Goal: Task Accomplishment & Management: Use online tool/utility

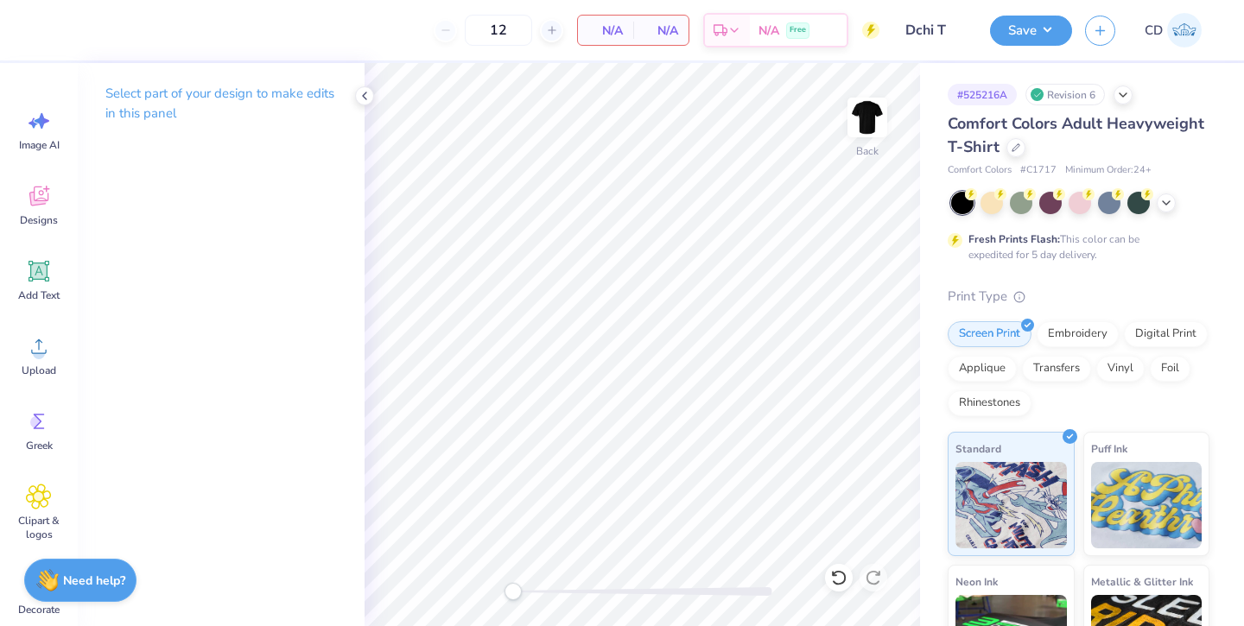
click at [870, 118] on img at bounding box center [867, 117] width 35 height 35
drag, startPoint x: 0, startPoint y: 0, endPoint x: 35, endPoint y: 278, distance: 280.3
click at [35, 278] on icon at bounding box center [39, 271] width 16 height 16
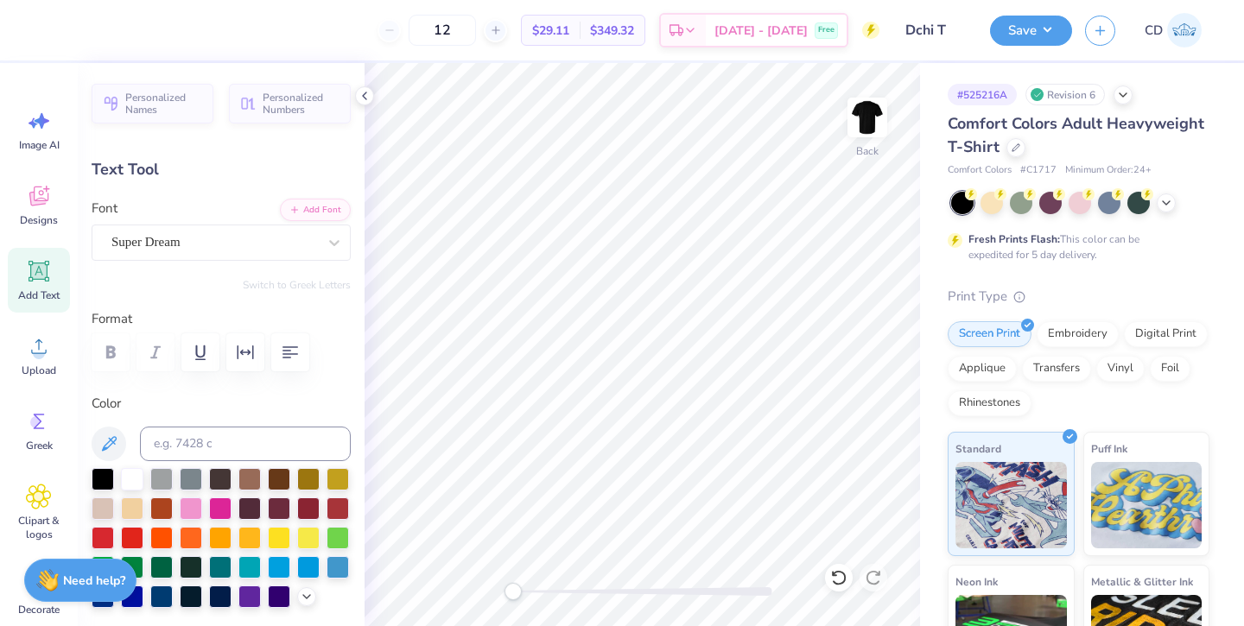
click at [231, 250] on div "Super Dream" at bounding box center [214, 242] width 209 height 27
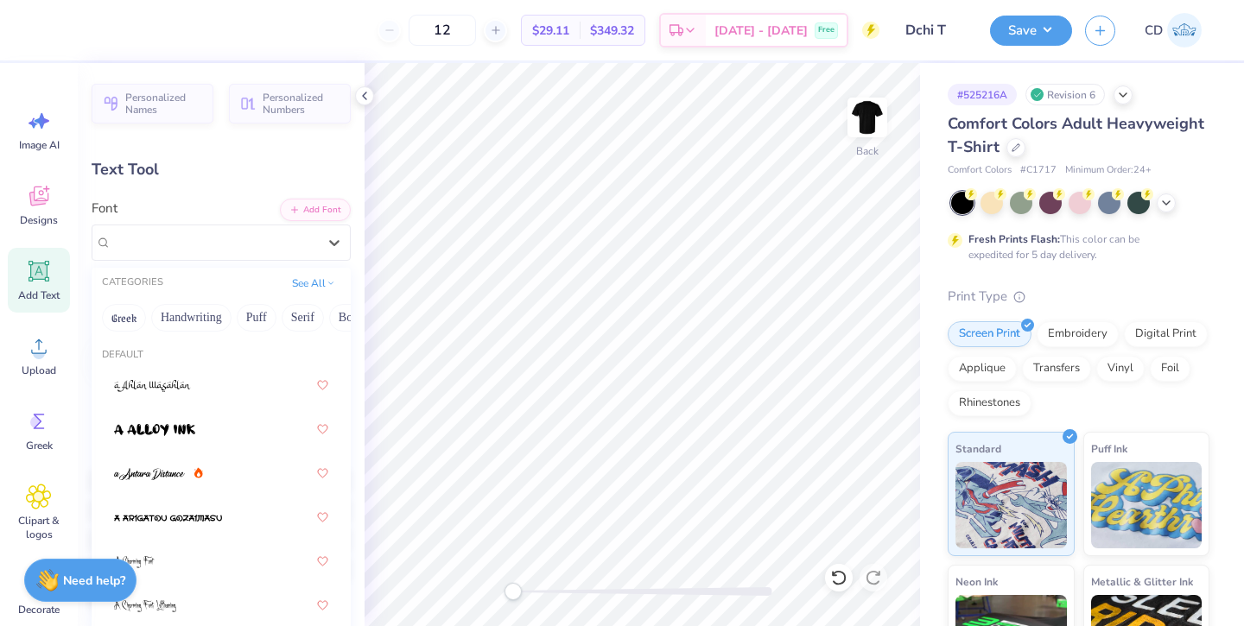
click at [128, 314] on button "Greek" at bounding box center [124, 318] width 44 height 28
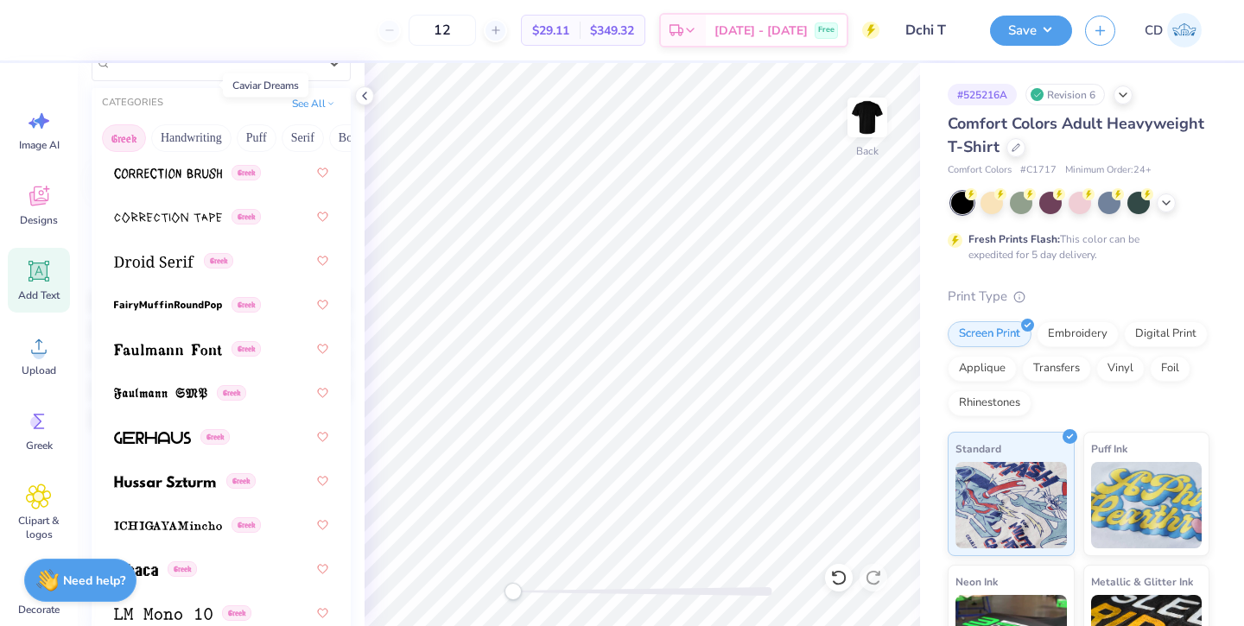
scroll to position [648, 0]
drag, startPoint x: 35, startPoint y: 278, endPoint x: 126, endPoint y: 388, distance: 142.9
click at [126, 388] on span at bounding box center [160, 395] width 93 height 18
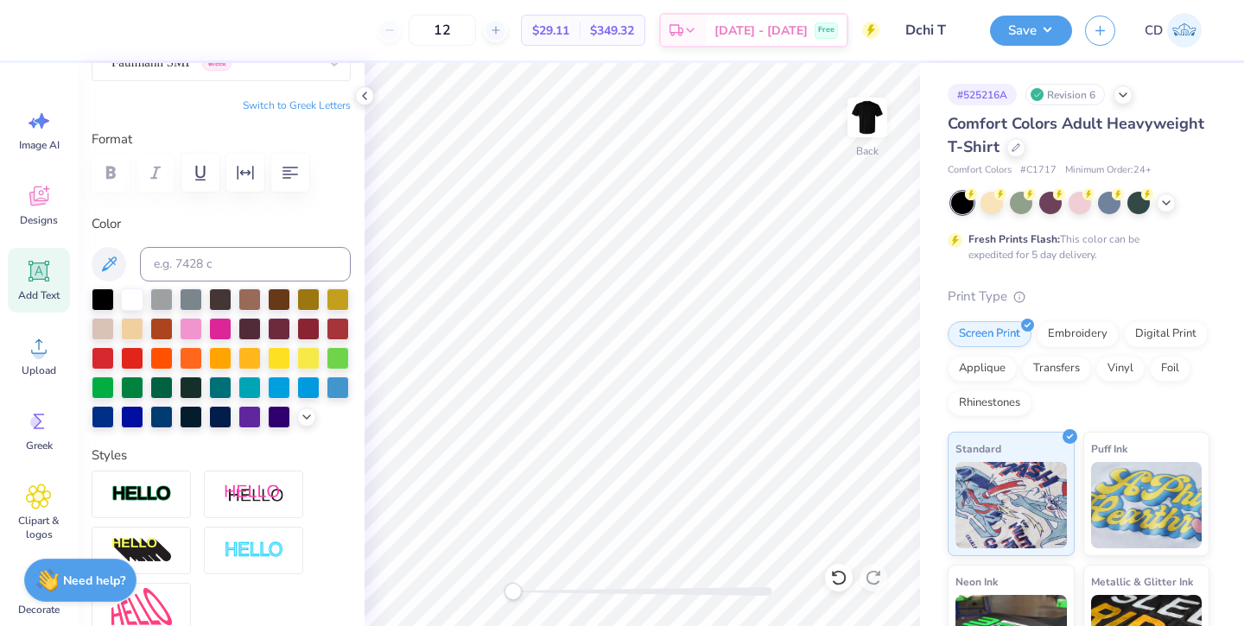
type textarea "T"
type textarea "d"
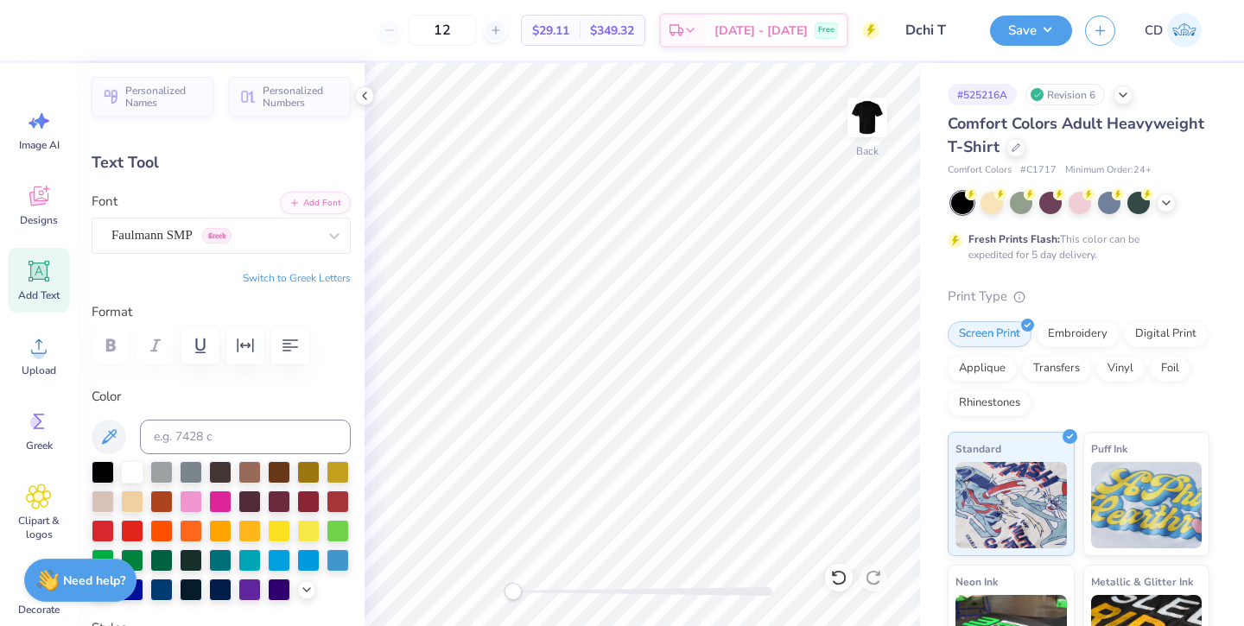
scroll to position [0, 0]
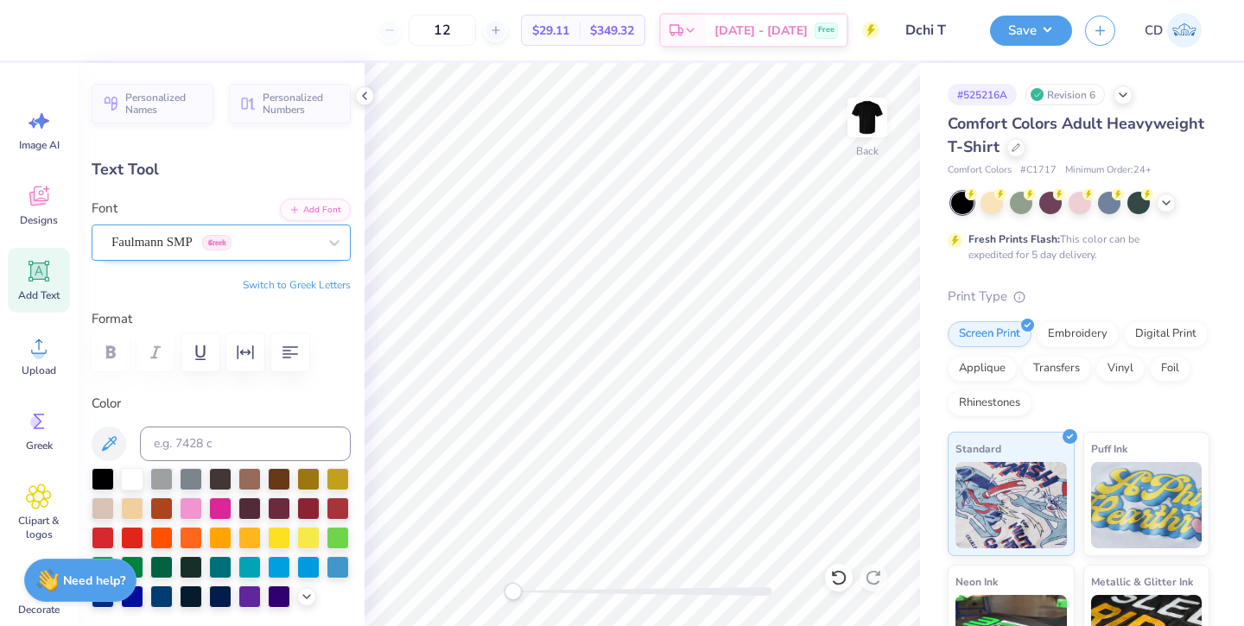
drag, startPoint x: 126, startPoint y: 388, endPoint x: 283, endPoint y: 238, distance: 217.5
click at [283, 238] on div "Faulmann SMP Greek" at bounding box center [214, 242] width 209 height 27
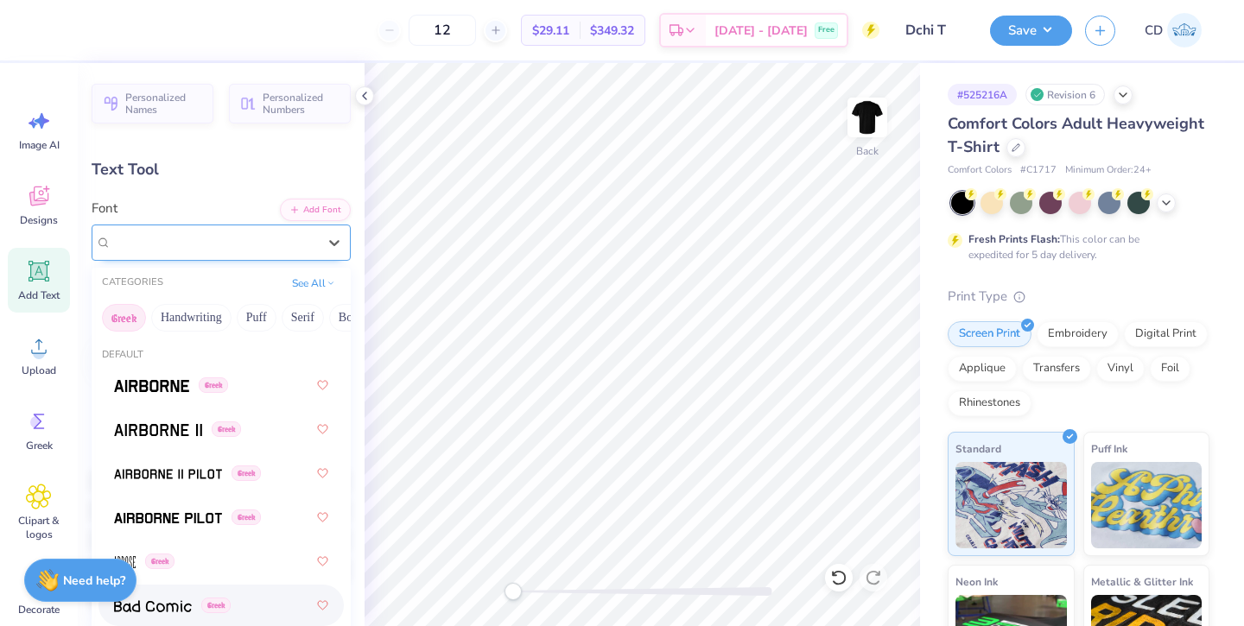
click at [320, 284] on button "See All" at bounding box center [314, 283] width 54 height 17
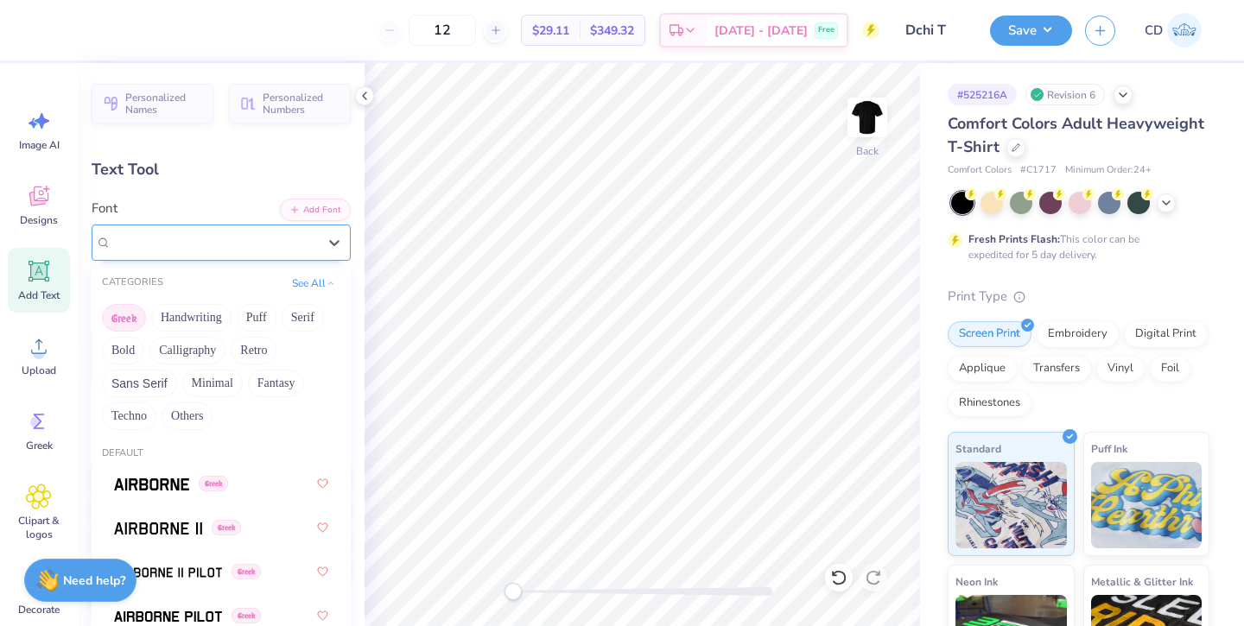
click at [320, 284] on button "See All" at bounding box center [314, 283] width 54 height 17
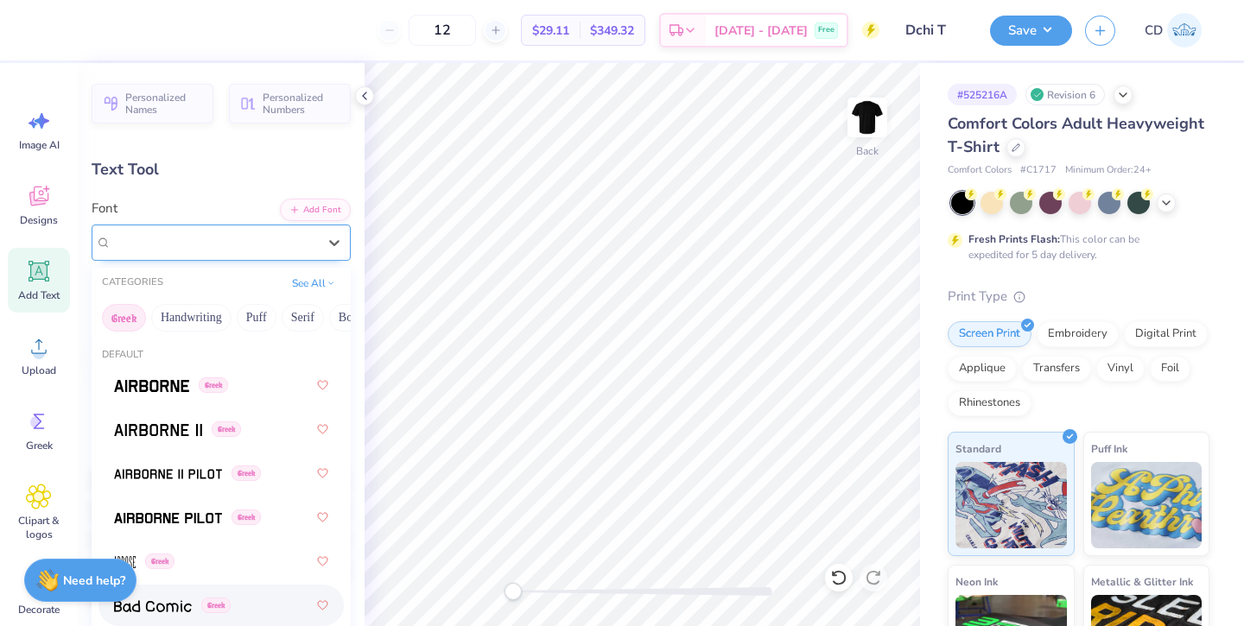
click at [314, 213] on button "Add Font" at bounding box center [315, 210] width 71 height 22
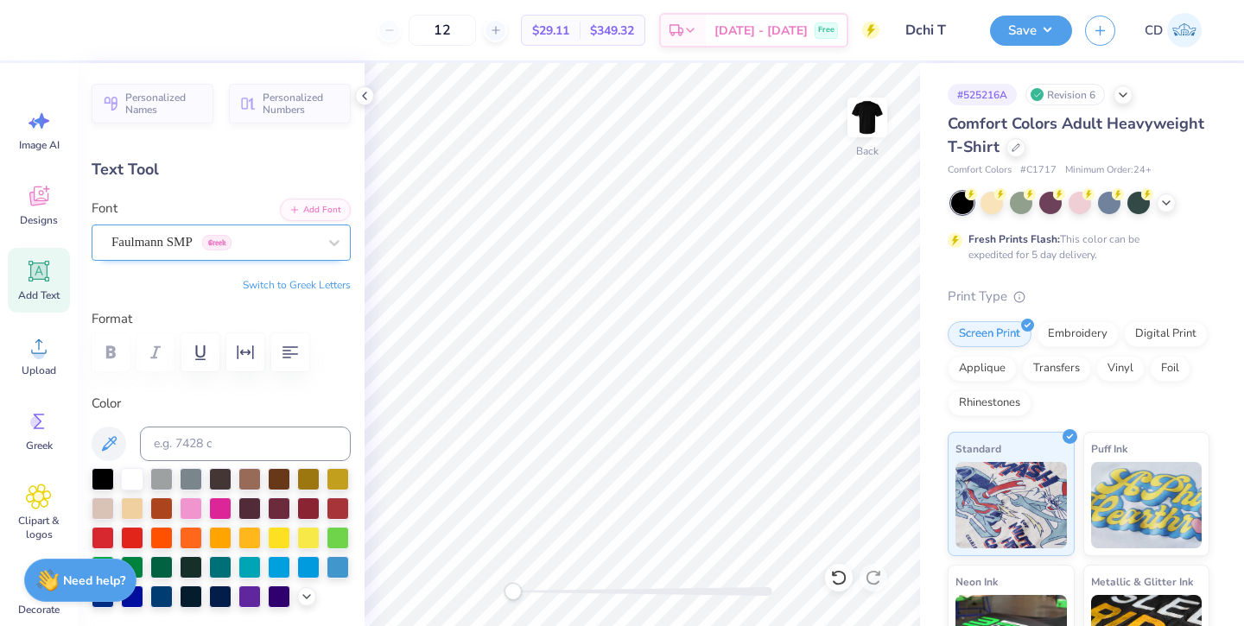
click at [168, 98] on span "Personalized Names" at bounding box center [164, 104] width 78 height 24
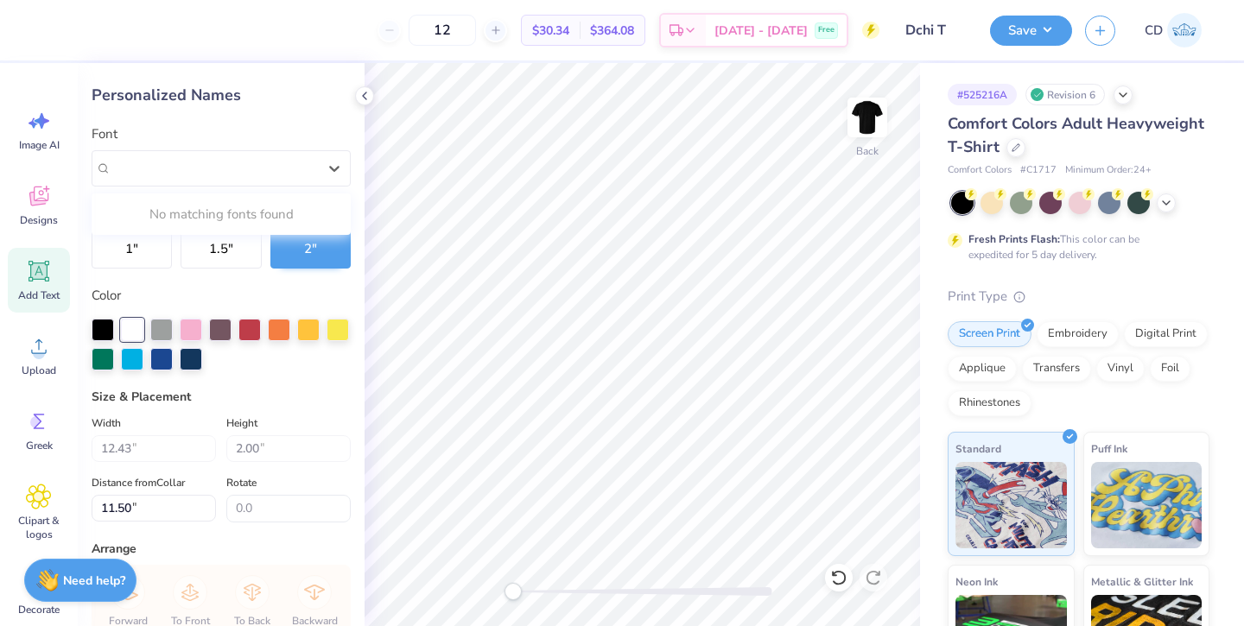
click at [238, 167] on div "Varsity Team" at bounding box center [214, 168] width 209 height 27
click at [229, 109] on div "Personalized Names Font 0 results available. Use Up and Down to choose options,…" at bounding box center [221, 344] width 287 height 563
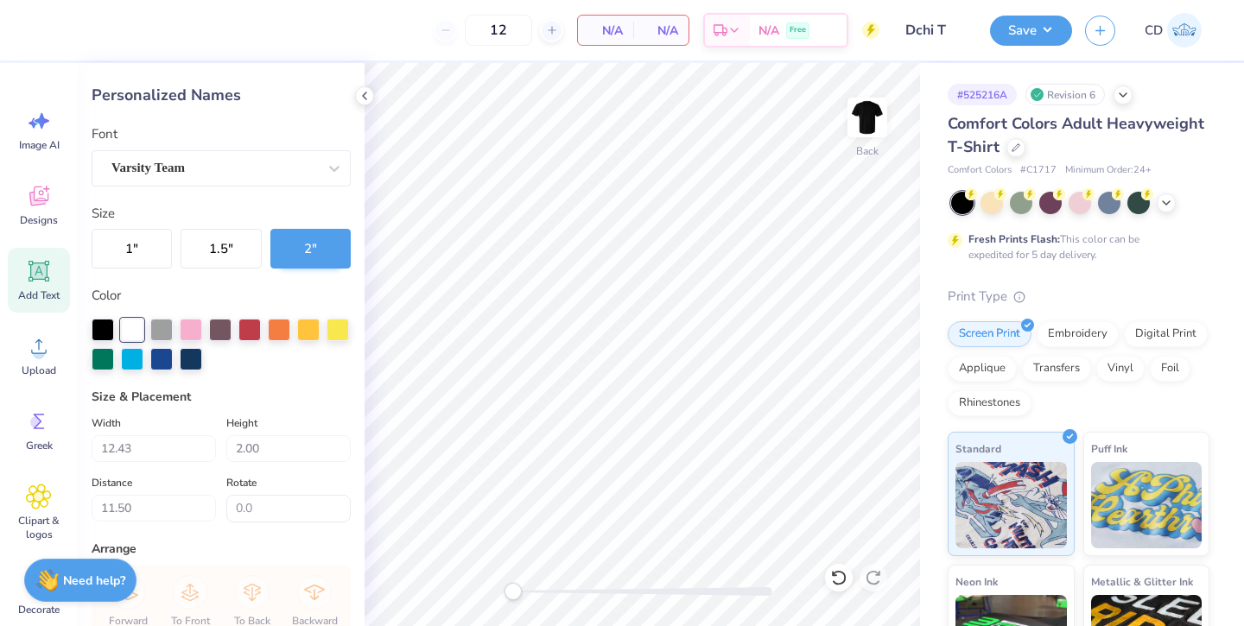
click at [361, 95] on icon at bounding box center [365, 96] width 14 height 14
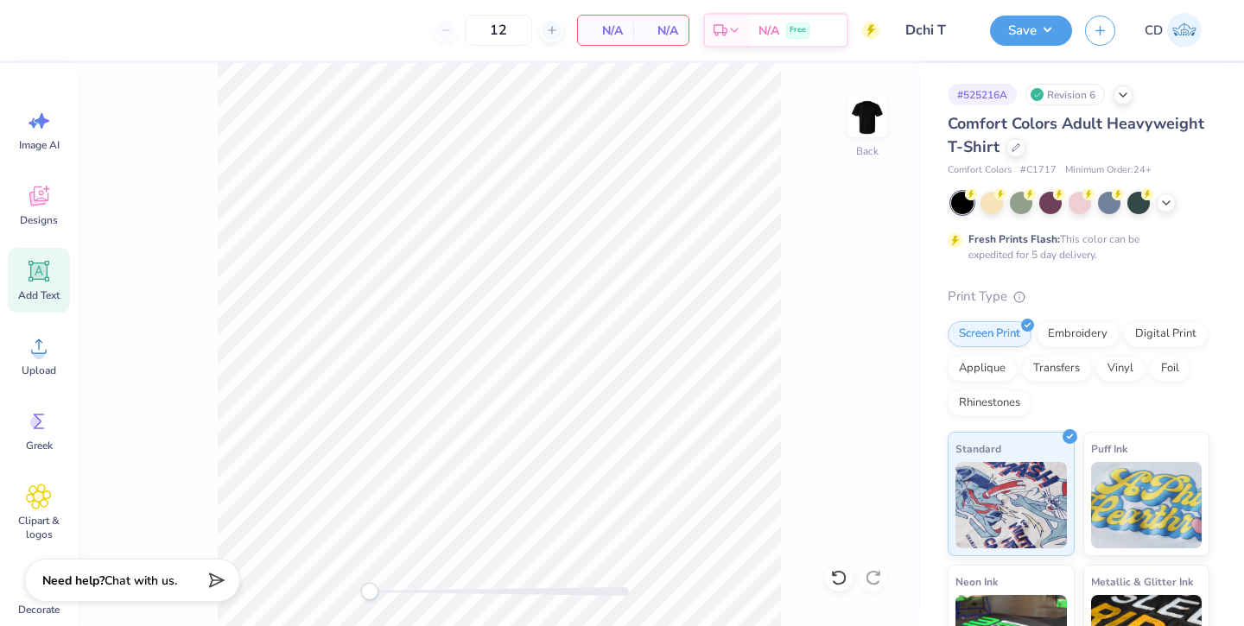
click at [35, 427] on icon at bounding box center [39, 422] width 11 height 16
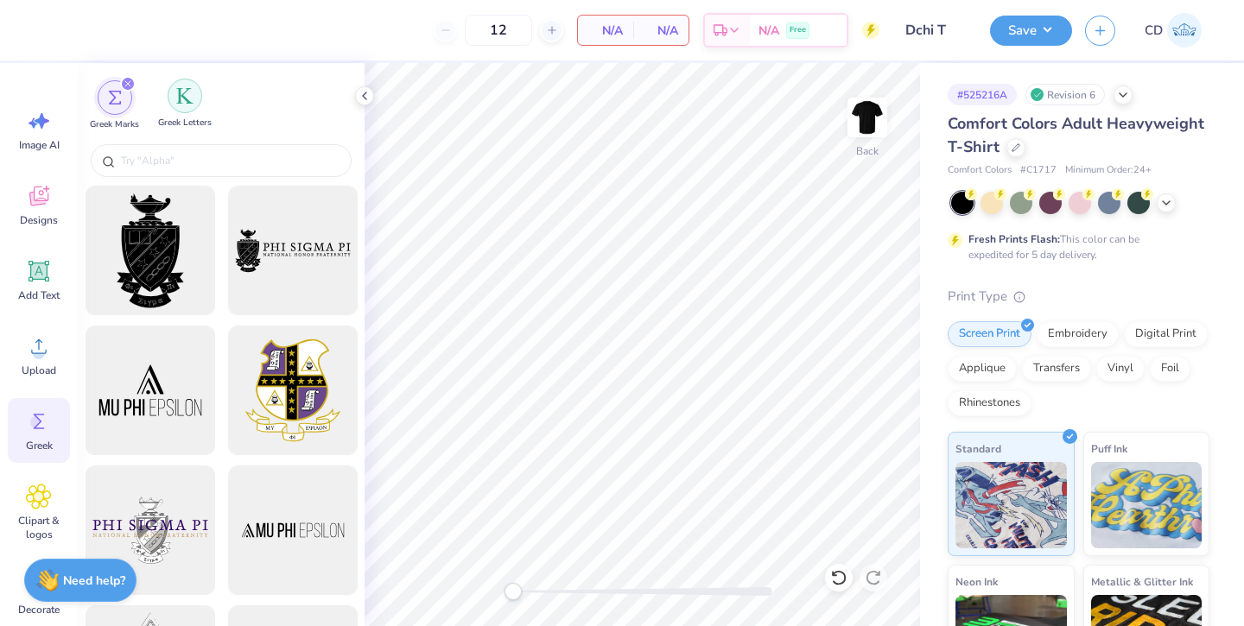
drag, startPoint x: 283, startPoint y: 238, endPoint x: 183, endPoint y: 89, distance: 179.2
click at [183, 89] on img "filter for Greek Letters" at bounding box center [184, 95] width 17 height 17
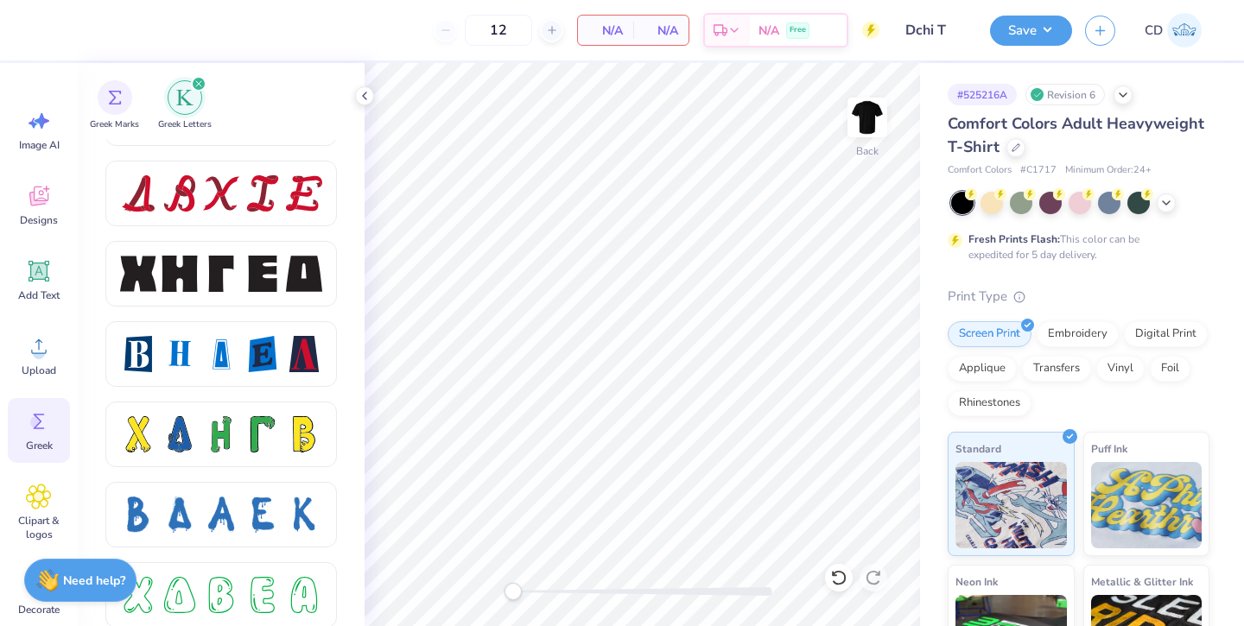
scroll to position [2219, 0]
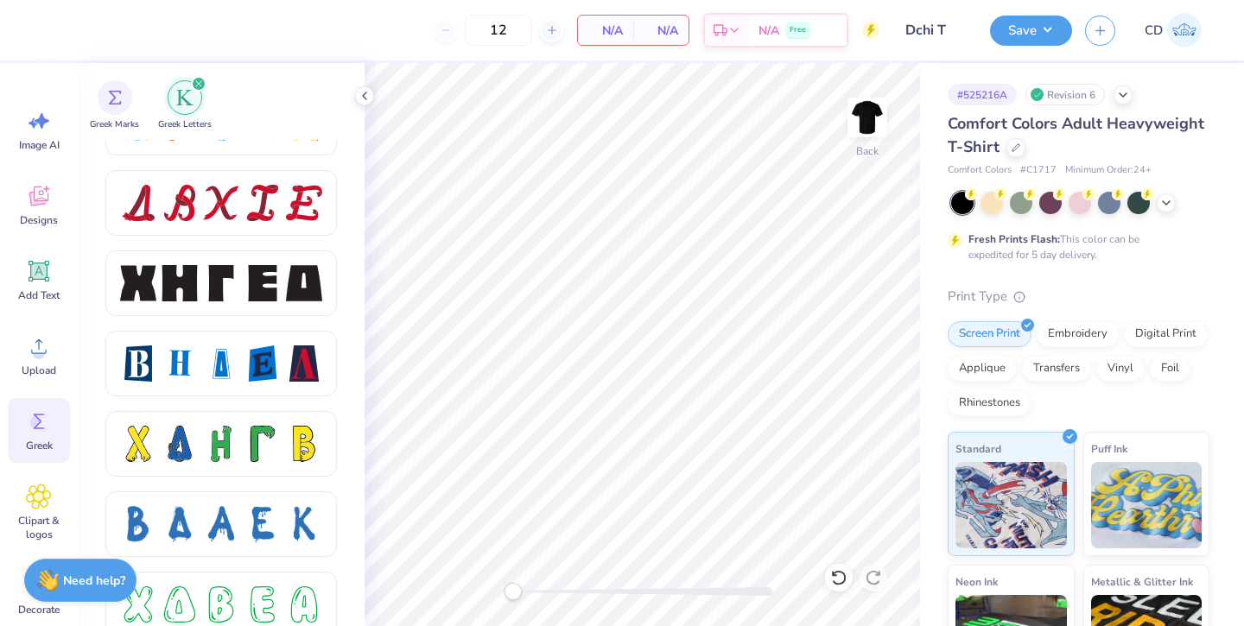
click at [206, 274] on div at bounding box center [221, 283] width 36 height 36
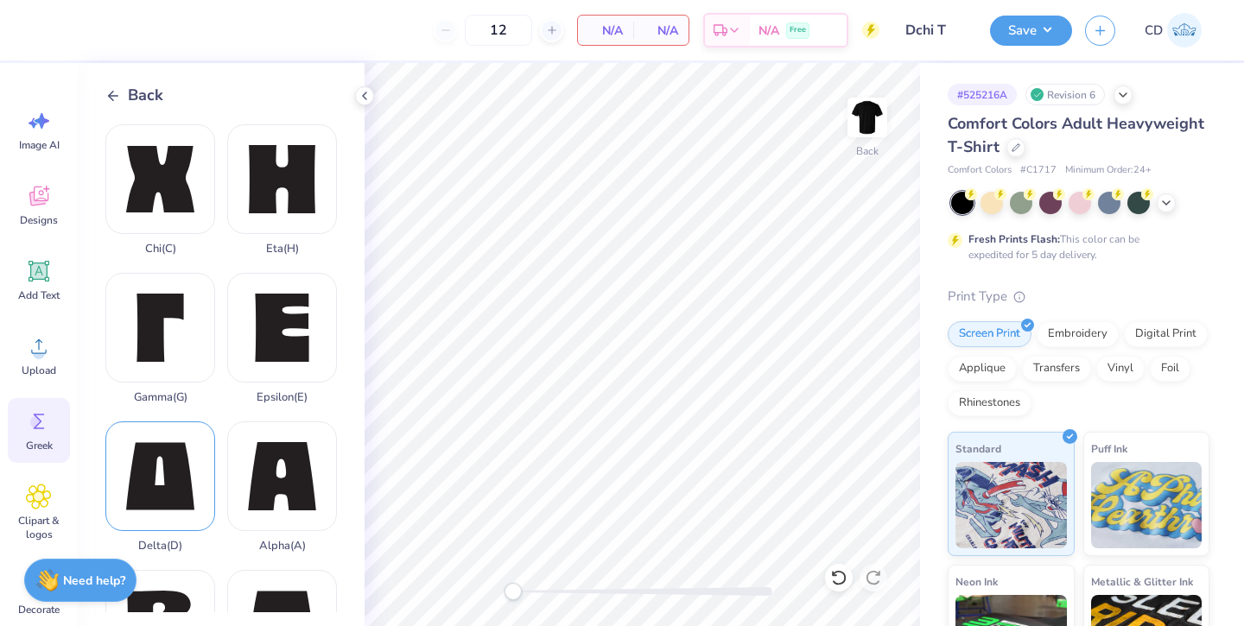
drag, startPoint x: 183, startPoint y: 89, endPoint x: 161, endPoint y: 498, distance: 410.1
click at [161, 498] on div "Delta ( D )" at bounding box center [160, 487] width 110 height 131
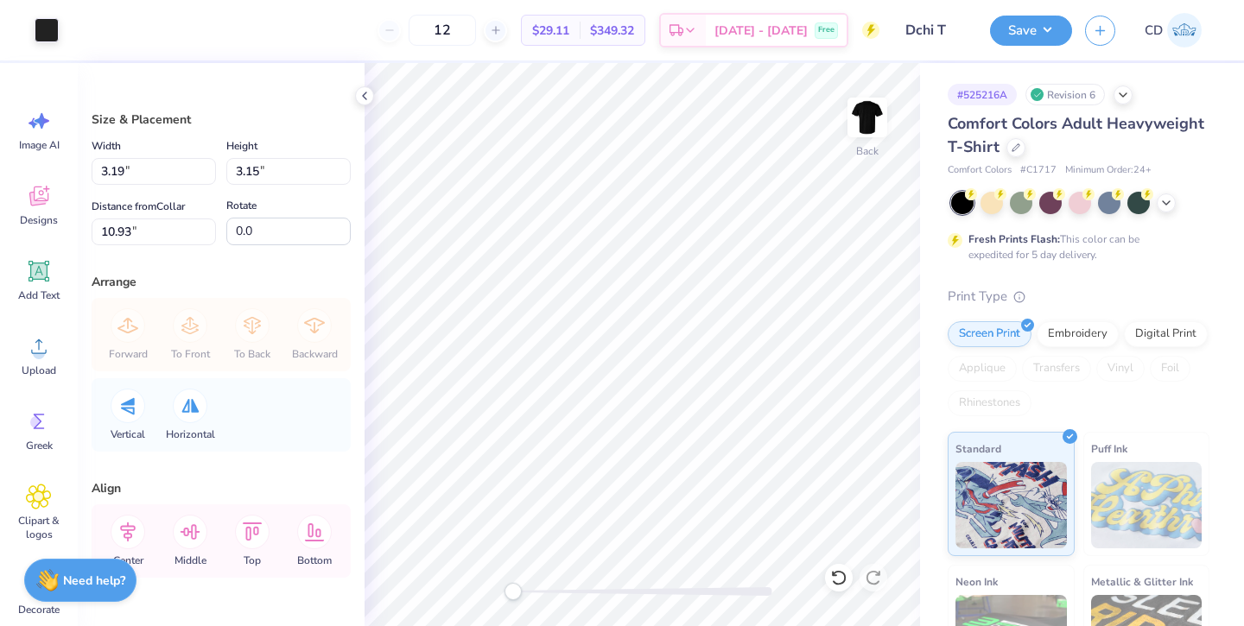
click at [39, 424] on icon at bounding box center [39, 422] width 11 height 16
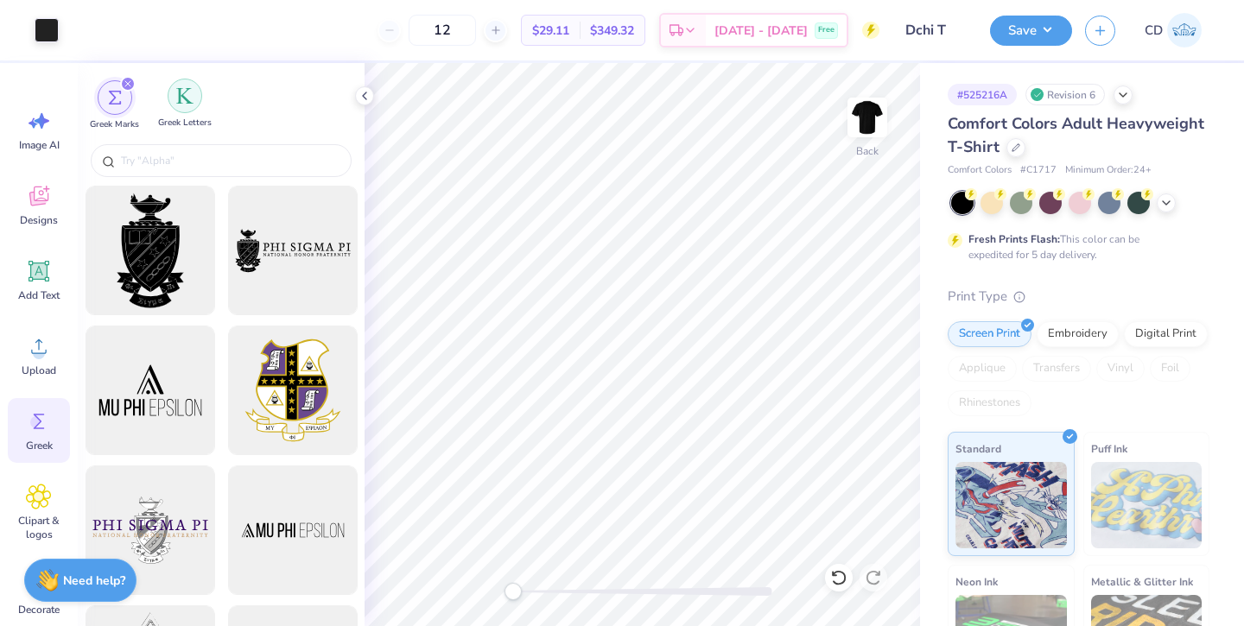
drag, startPoint x: 161, startPoint y: 498, endPoint x: 188, endPoint y: 99, distance: 400.1
click at [188, 99] on img "filter for Greek Letters" at bounding box center [184, 95] width 17 height 17
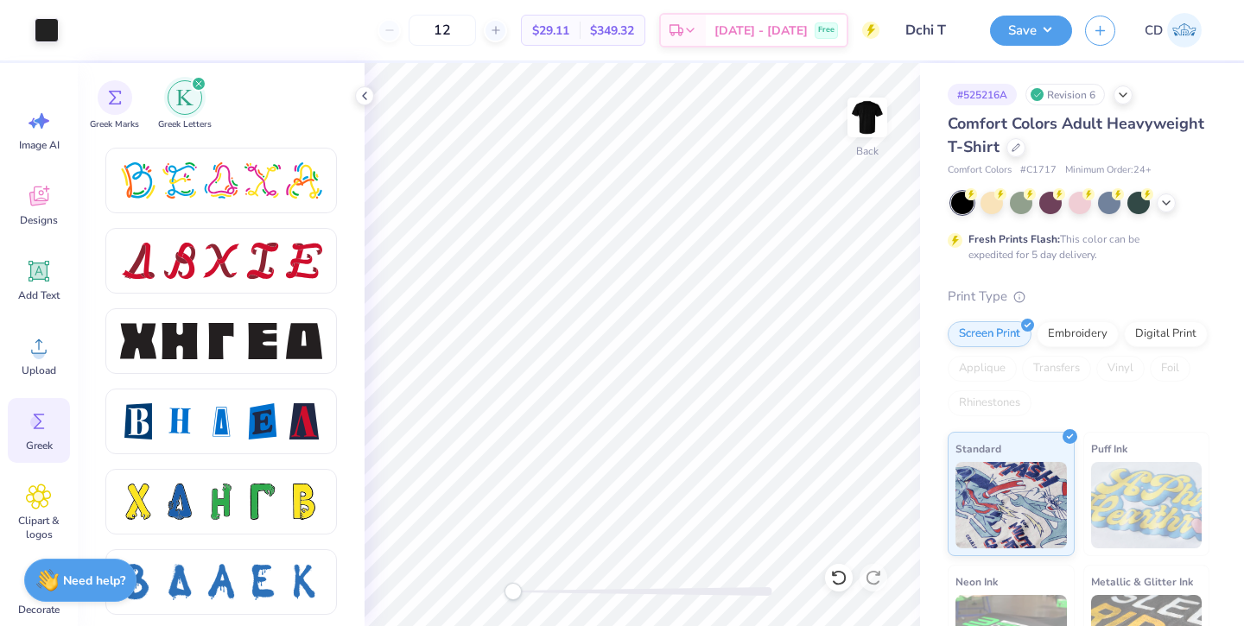
scroll to position [2167, 0]
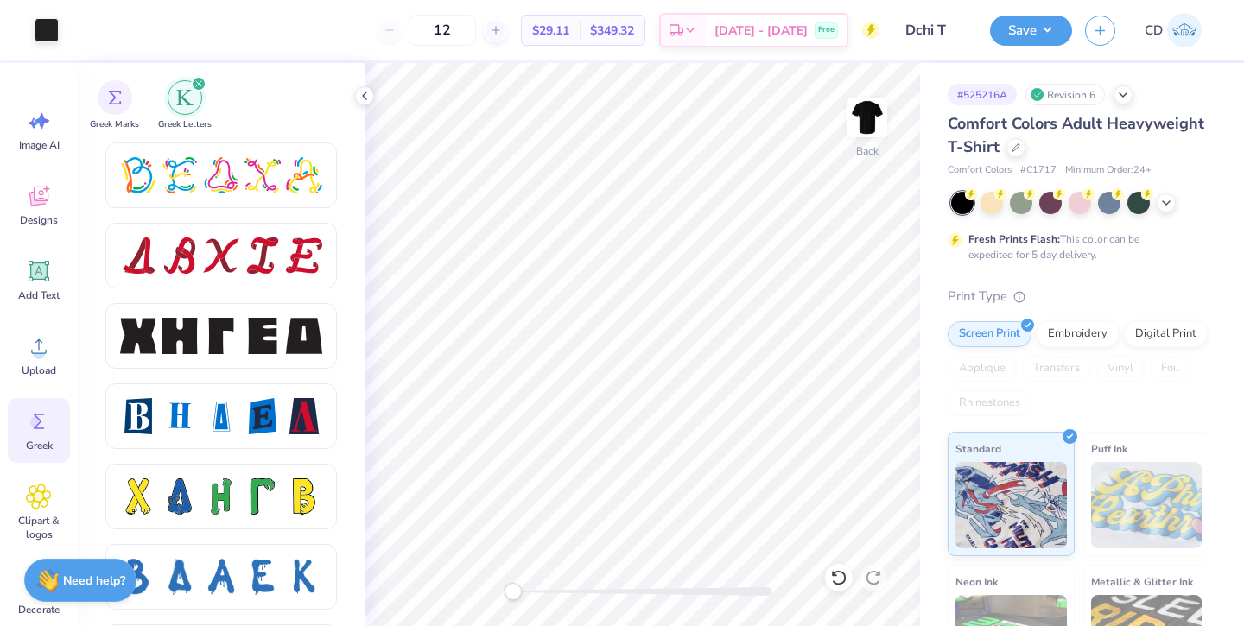
click at [205, 324] on div at bounding box center [221, 336] width 36 height 36
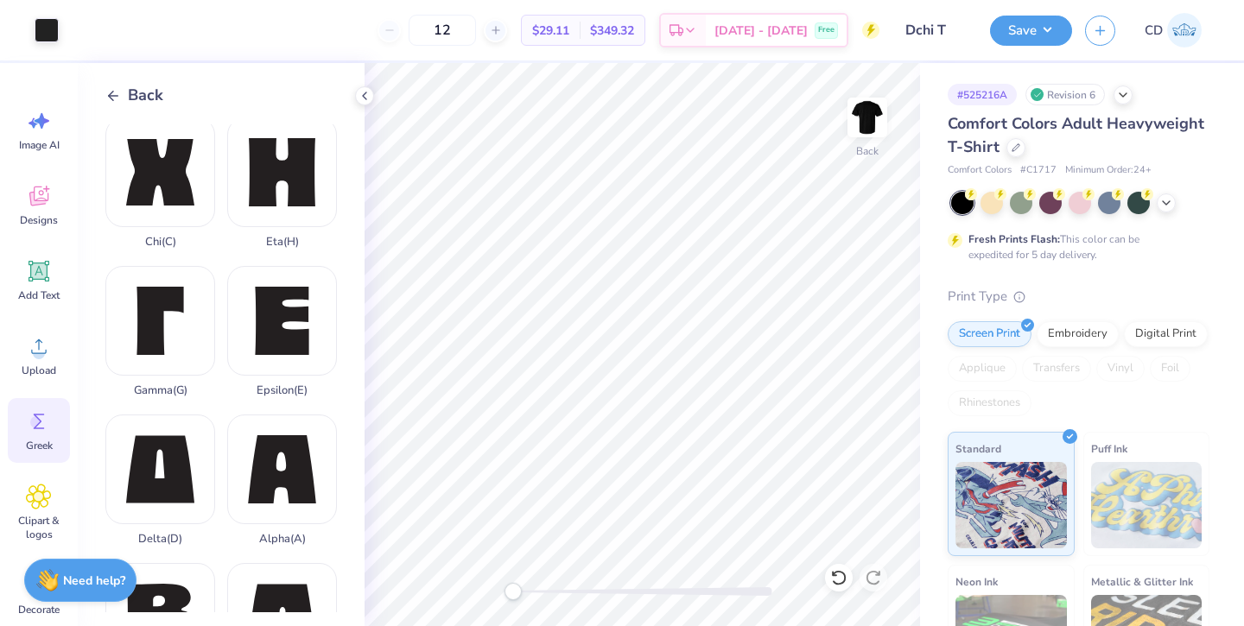
scroll to position [0, 0]
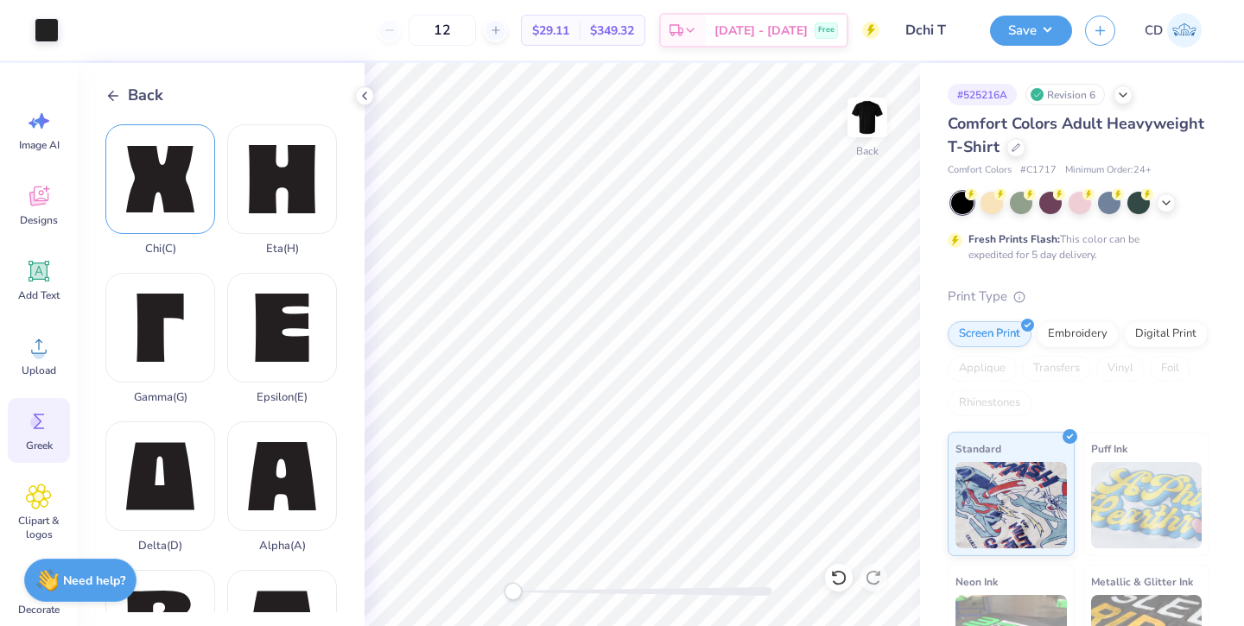
drag, startPoint x: 188, startPoint y: 99, endPoint x: 157, endPoint y: 162, distance: 70.3
click at [157, 162] on div "Chi ( C )" at bounding box center [160, 189] width 110 height 131
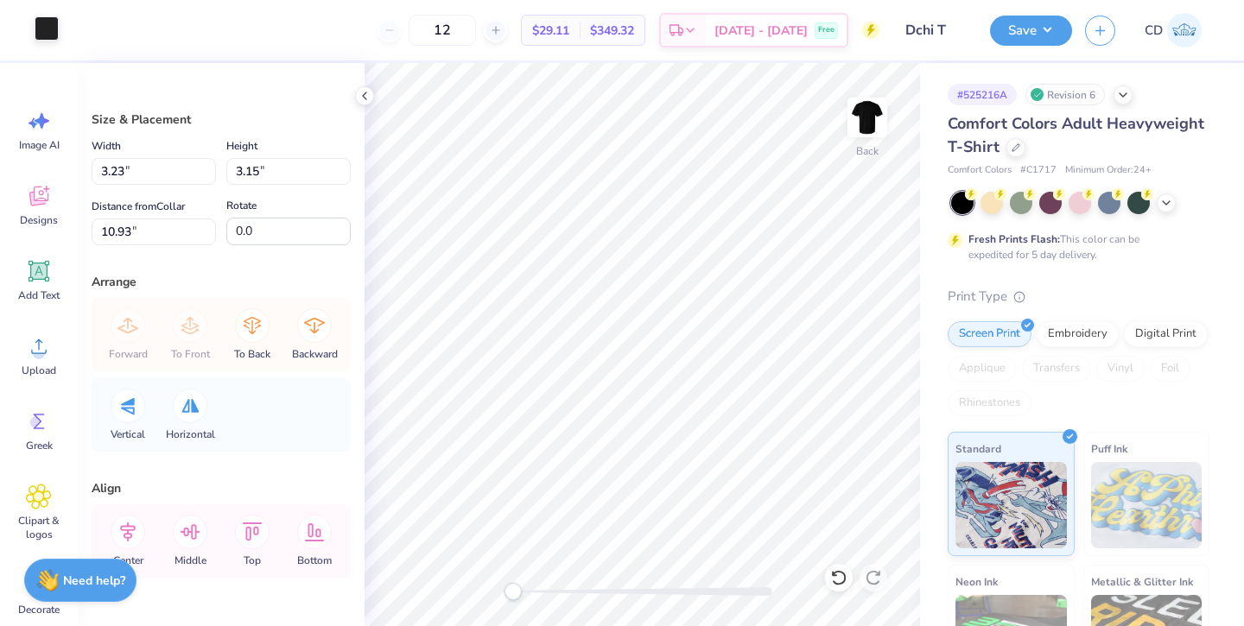
drag, startPoint x: 157, startPoint y: 162, endPoint x: 53, endPoint y: 22, distance: 174.7
click at [53, 22] on div at bounding box center [47, 28] width 24 height 24
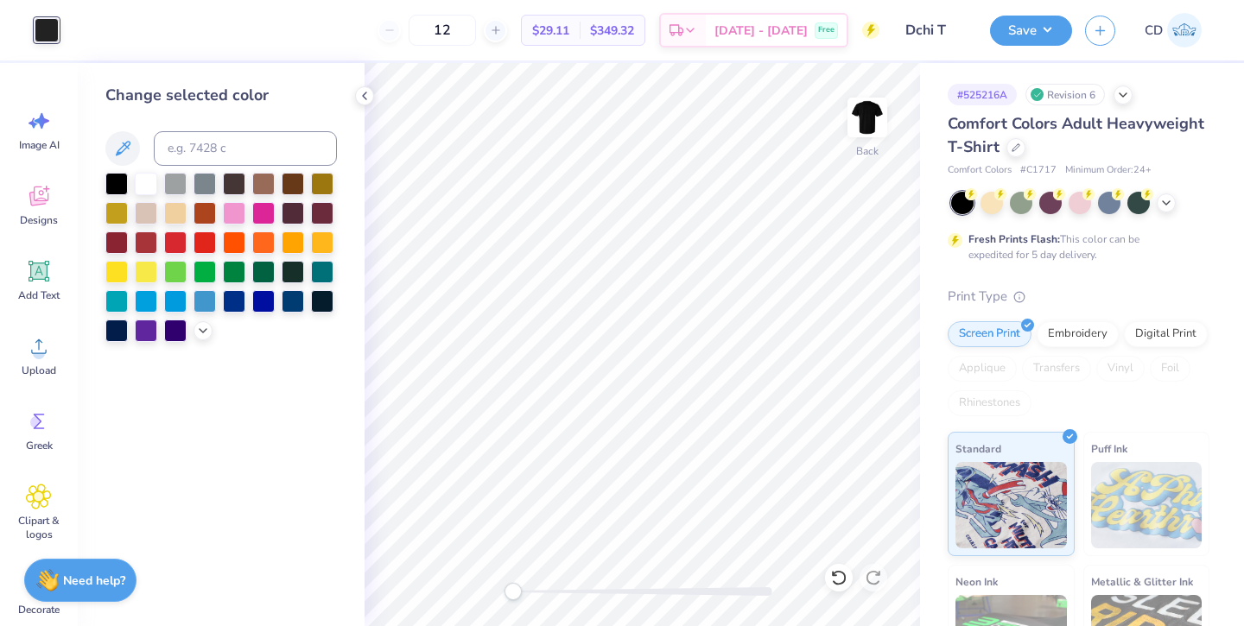
click at [147, 244] on div at bounding box center [146, 243] width 22 height 22
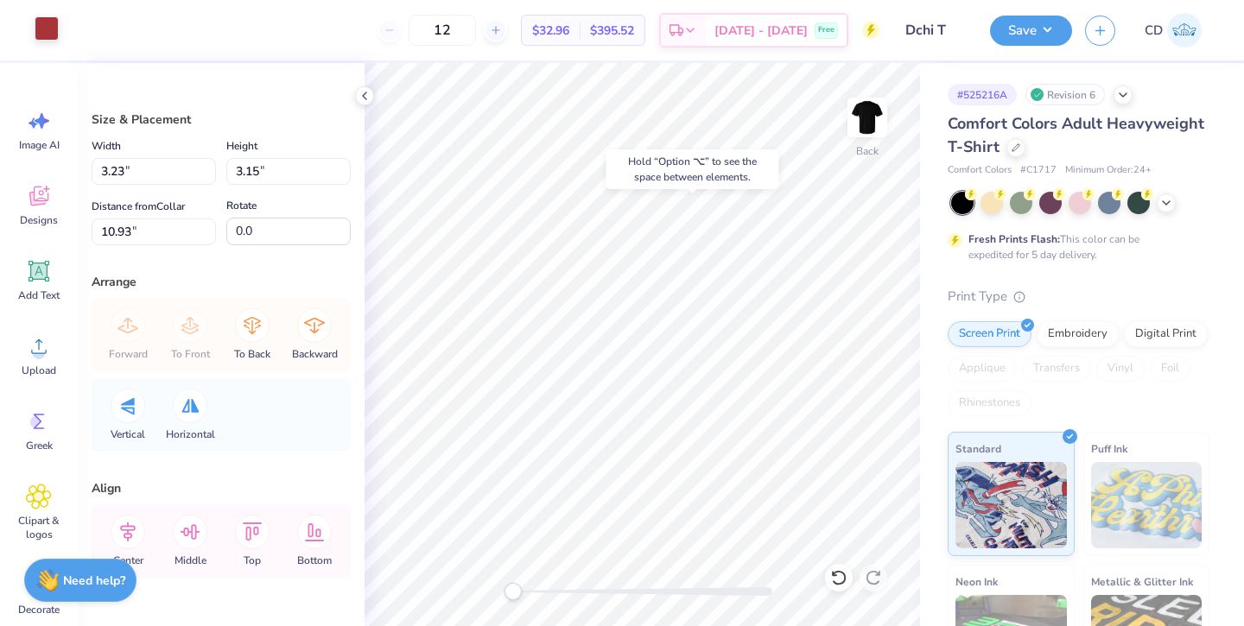
type input "3.19"
click at [38, 35] on div at bounding box center [47, 28] width 24 height 24
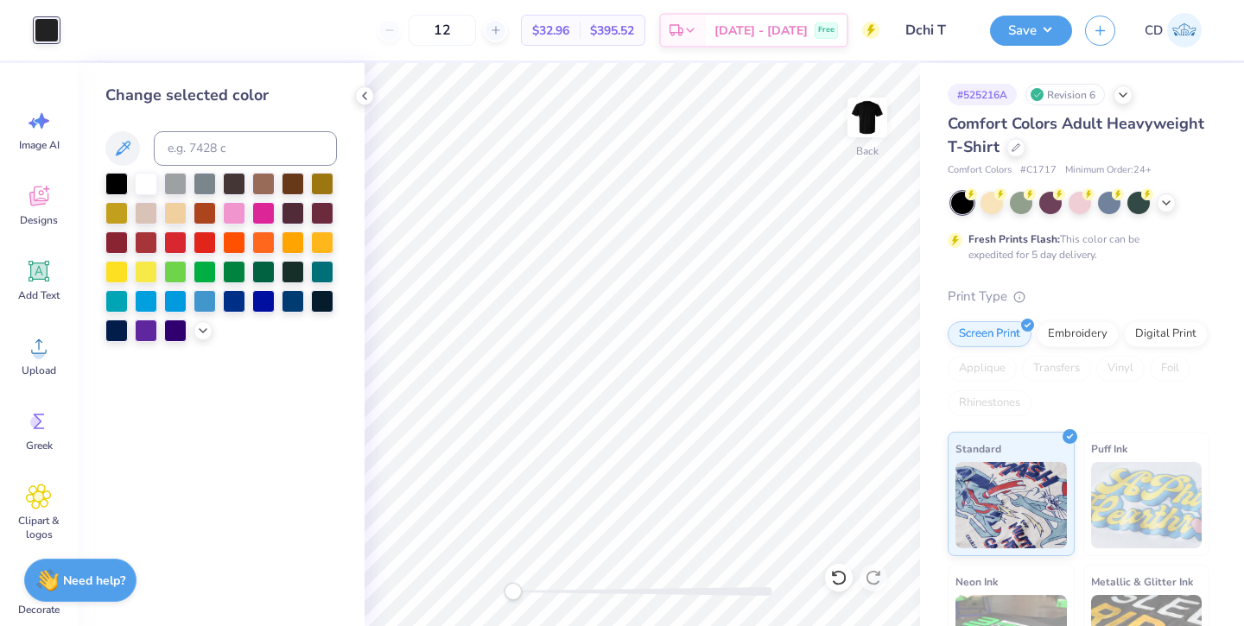
click at [150, 244] on div at bounding box center [146, 243] width 22 height 22
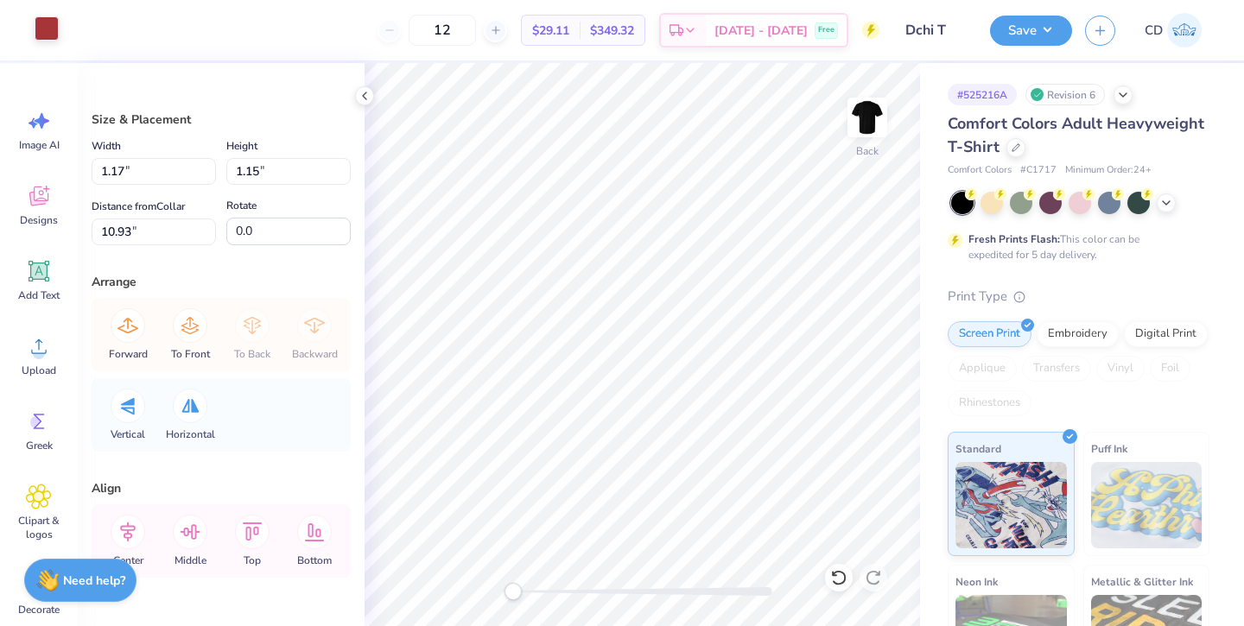
type input "1.17"
type input "1.15"
type input "3.23"
type input "3.15"
type input "4.02"
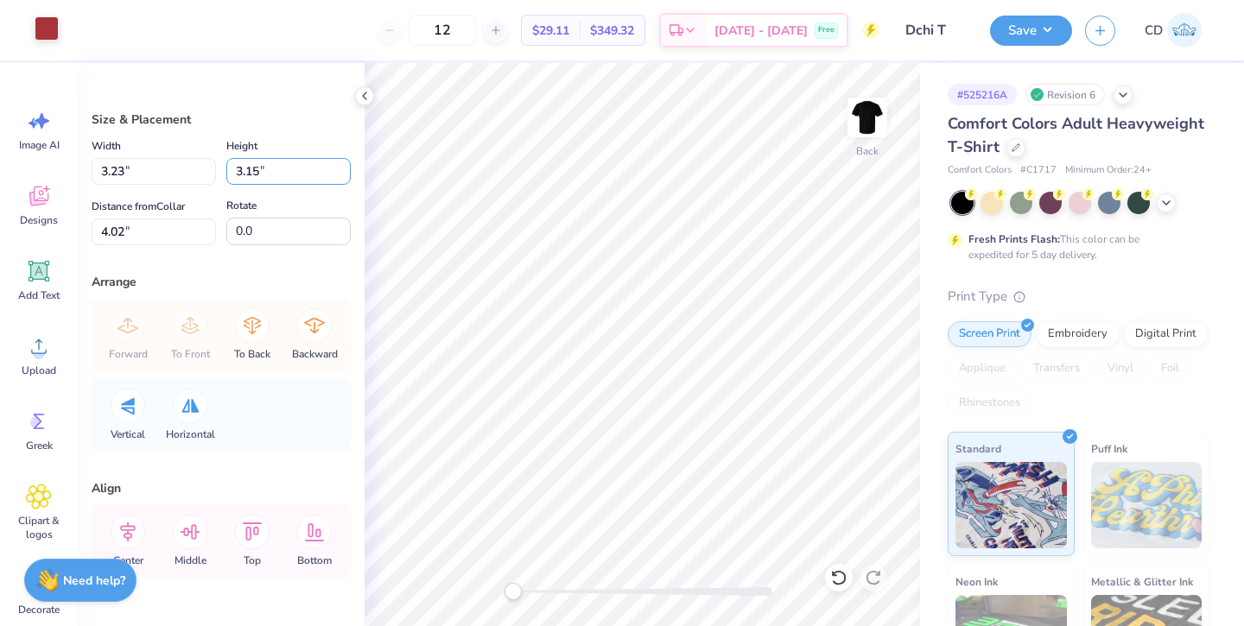
click at [261, 172] on input "3.15" at bounding box center [288, 171] width 124 height 27
click at [241, 174] on input "3.15" at bounding box center [288, 171] width 124 height 27
type input "1.15"
type input "1.18"
type input "5.02"
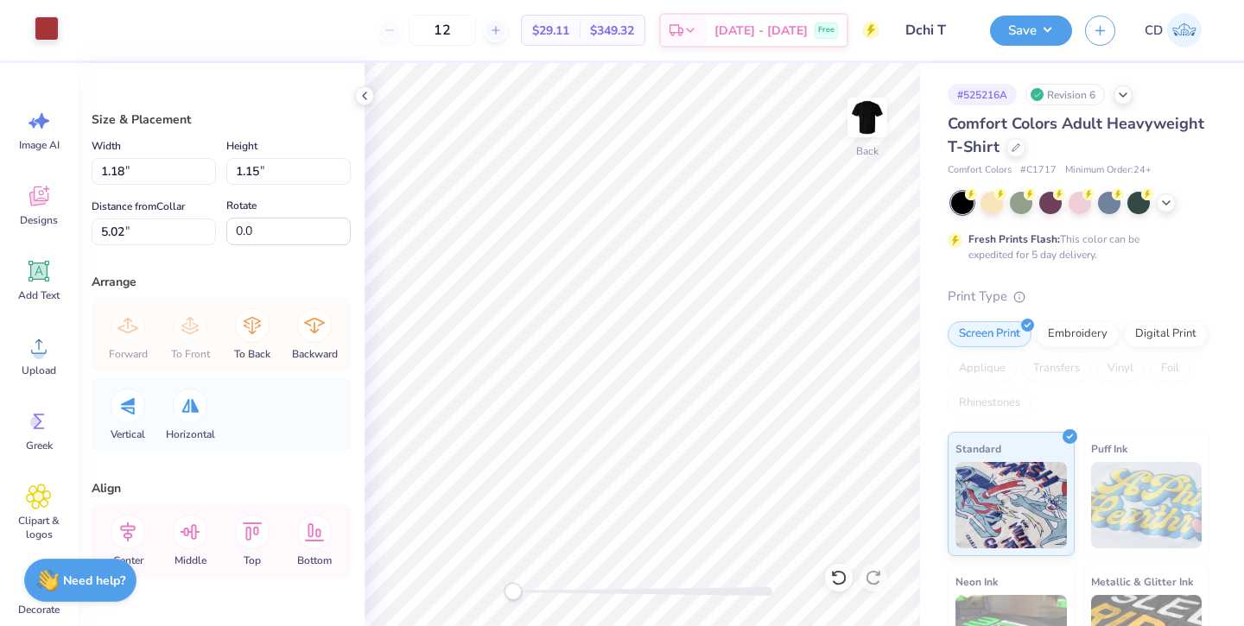
type input "1.17"
type input "10.93"
type input "1.18"
type input "5.02"
type input "1.17"
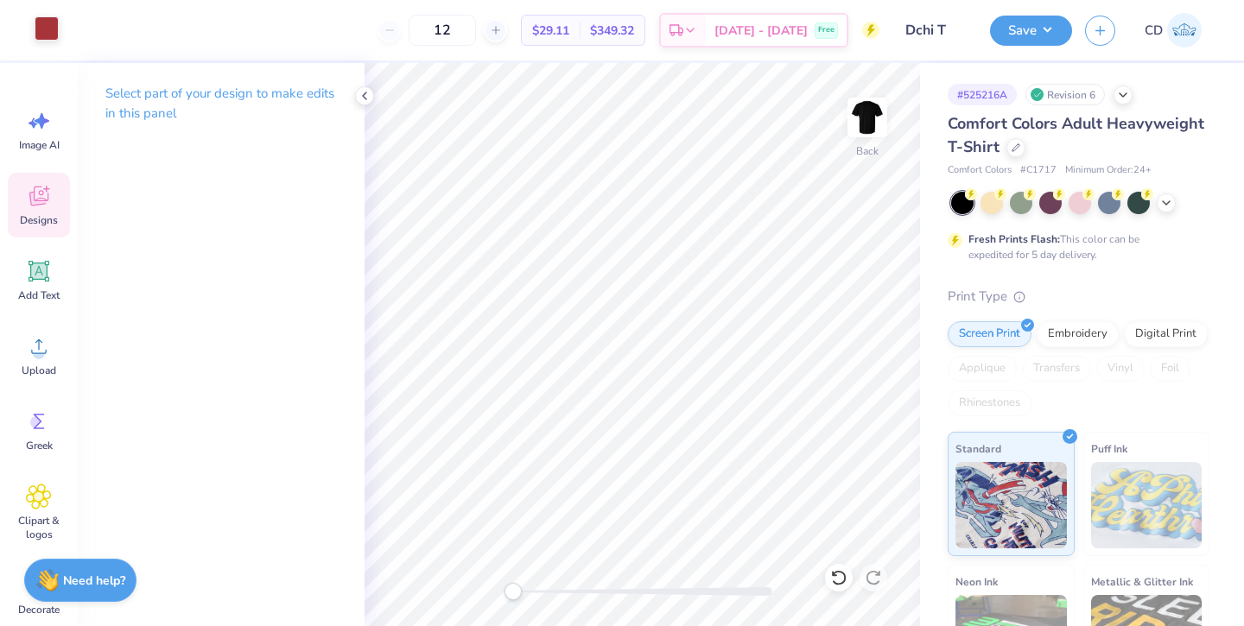
drag, startPoint x: 53, startPoint y: 22, endPoint x: 28, endPoint y: 209, distance: 188.3
click at [28, 209] on div "Designs" at bounding box center [39, 205] width 62 height 65
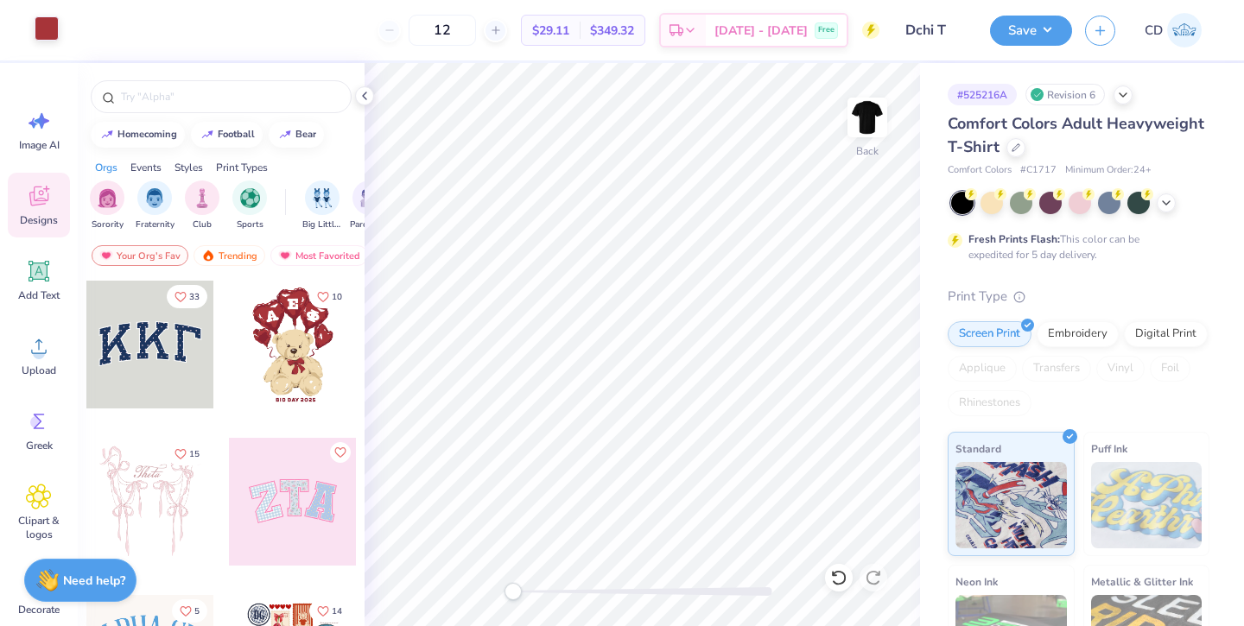
click at [199, 95] on input "text" at bounding box center [229, 96] width 221 height 17
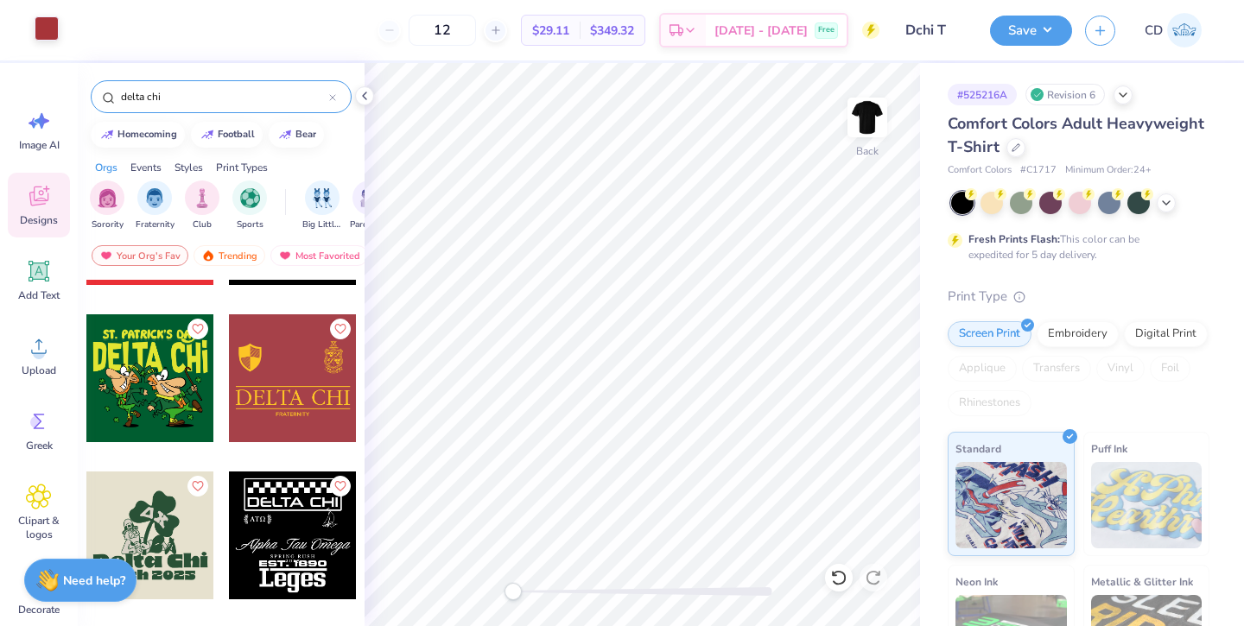
scroll to position [3145, 0]
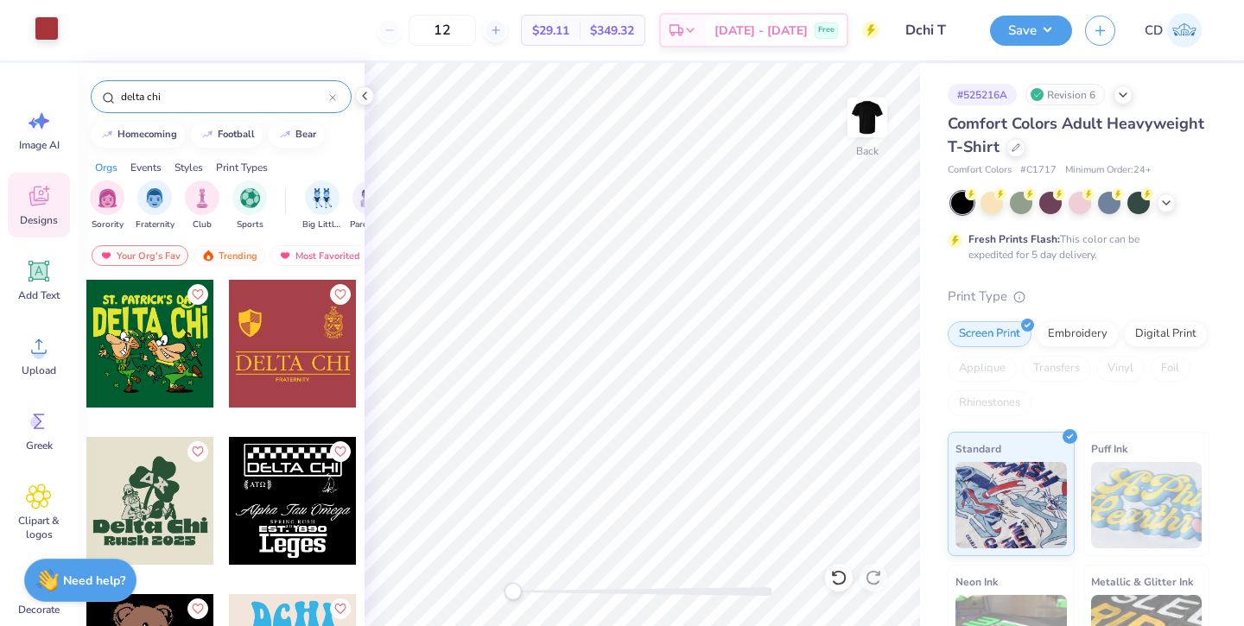
type input "delta chi"
click at [286, 338] on div at bounding box center [293, 344] width 128 height 128
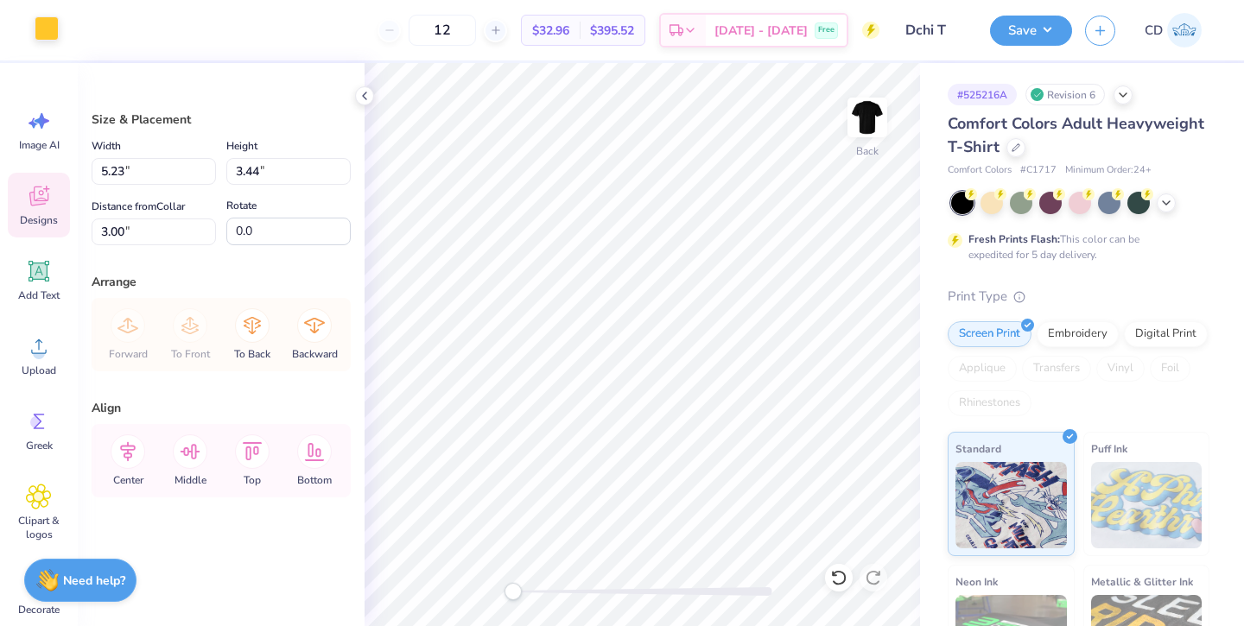
type input "5.23"
type input "3.44"
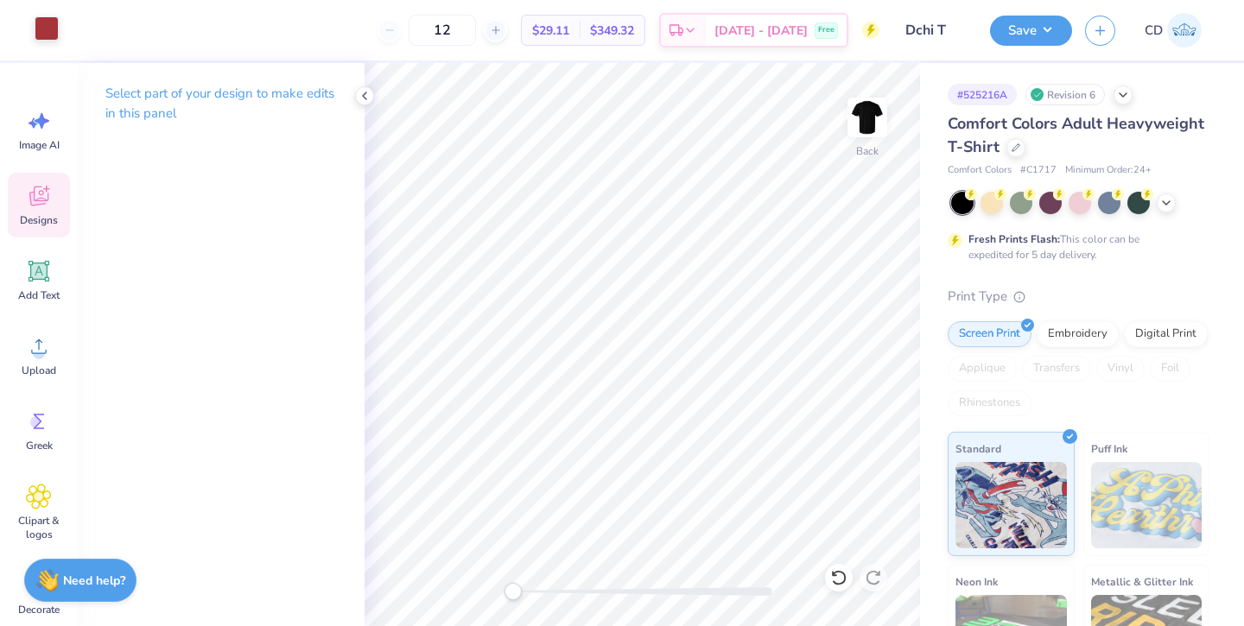
click at [869, 118] on img at bounding box center [867, 117] width 35 height 35
click at [33, 208] on icon at bounding box center [39, 196] width 26 height 26
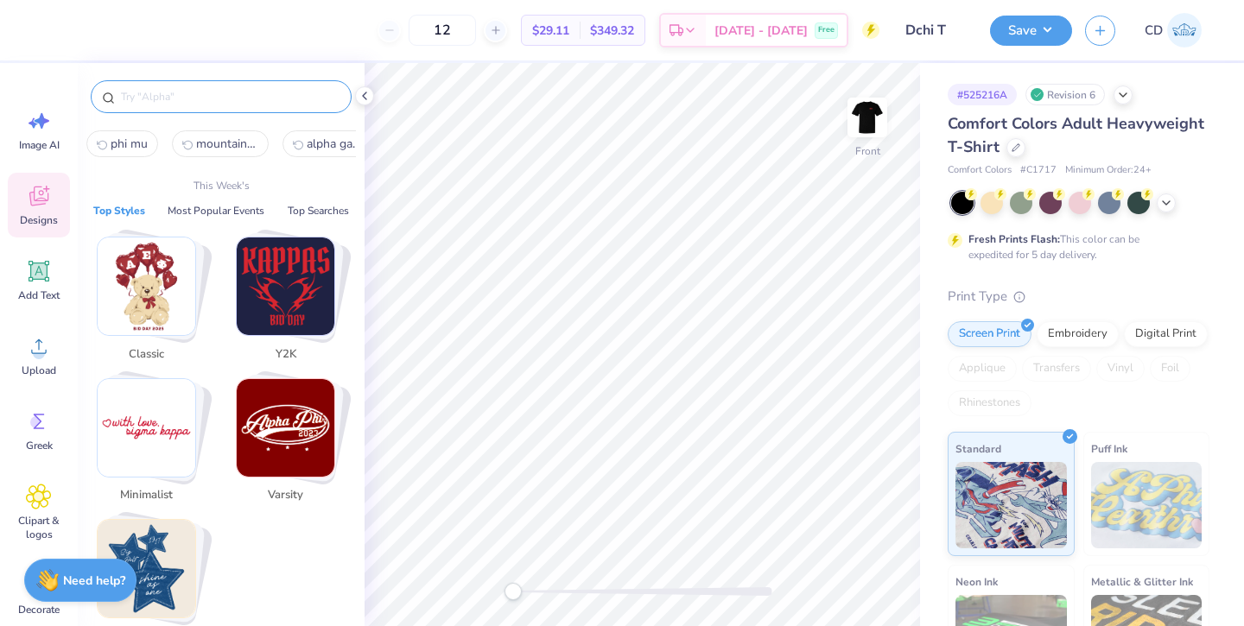
drag, startPoint x: 28, startPoint y: 209, endPoint x: 177, endPoint y: 98, distance: 186.4
click at [177, 98] on input "text" at bounding box center [229, 96] width 221 height 17
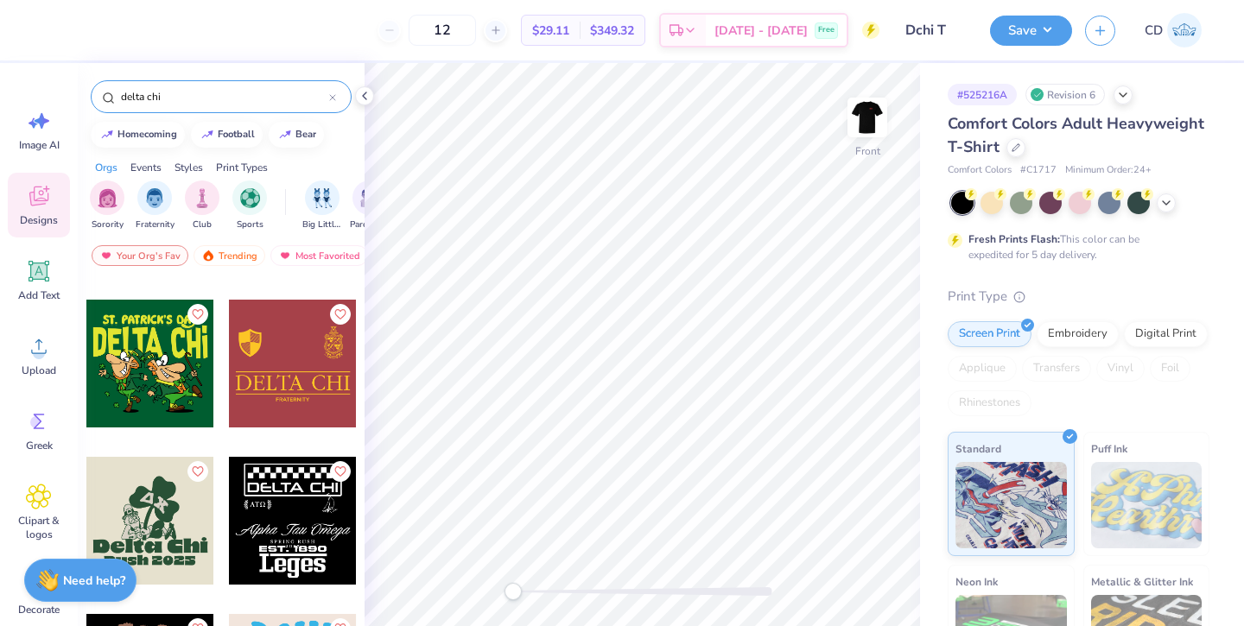
scroll to position [3069, 0]
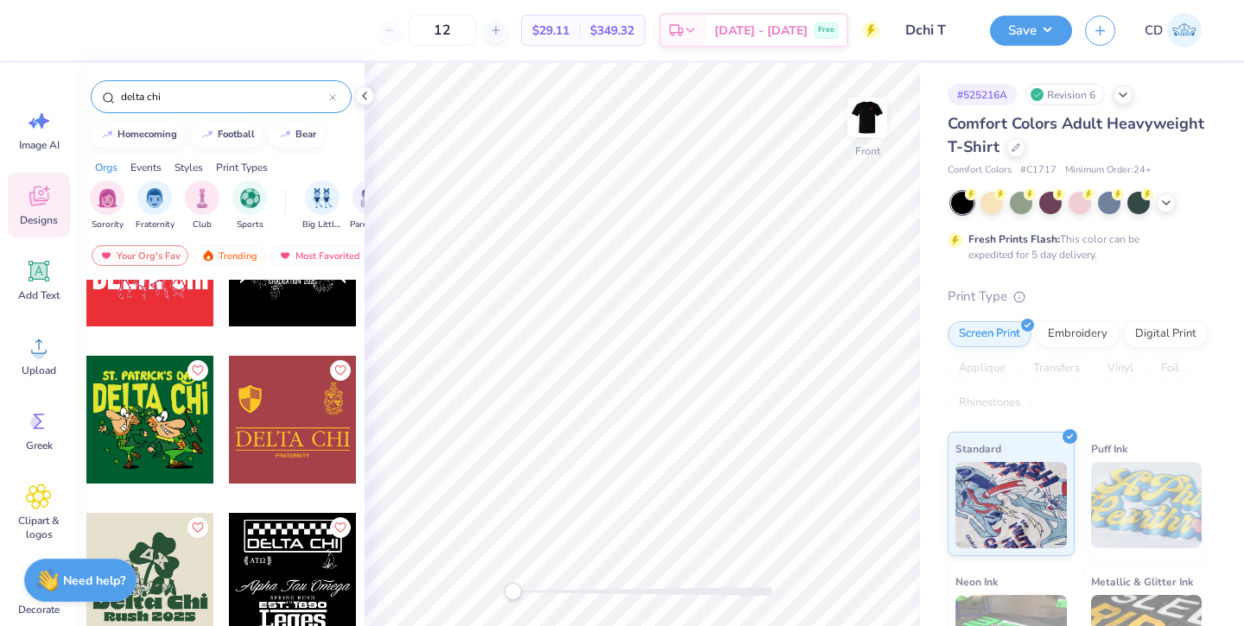
type input "delta chi"
click at [317, 419] on div at bounding box center [293, 420] width 128 height 128
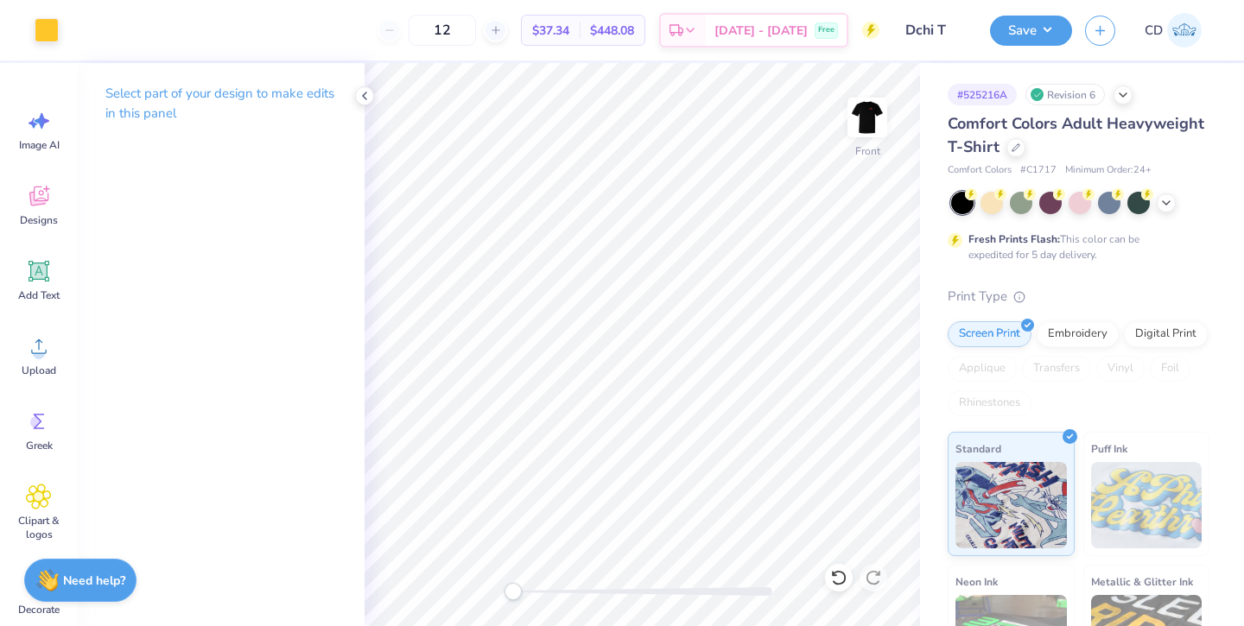
click at [866, 109] on img at bounding box center [867, 117] width 35 height 35
drag, startPoint x: 177, startPoint y: 98, endPoint x: 1017, endPoint y: 147, distance: 841.1
click at [1017, 147] on icon at bounding box center [1016, 146] width 9 height 9
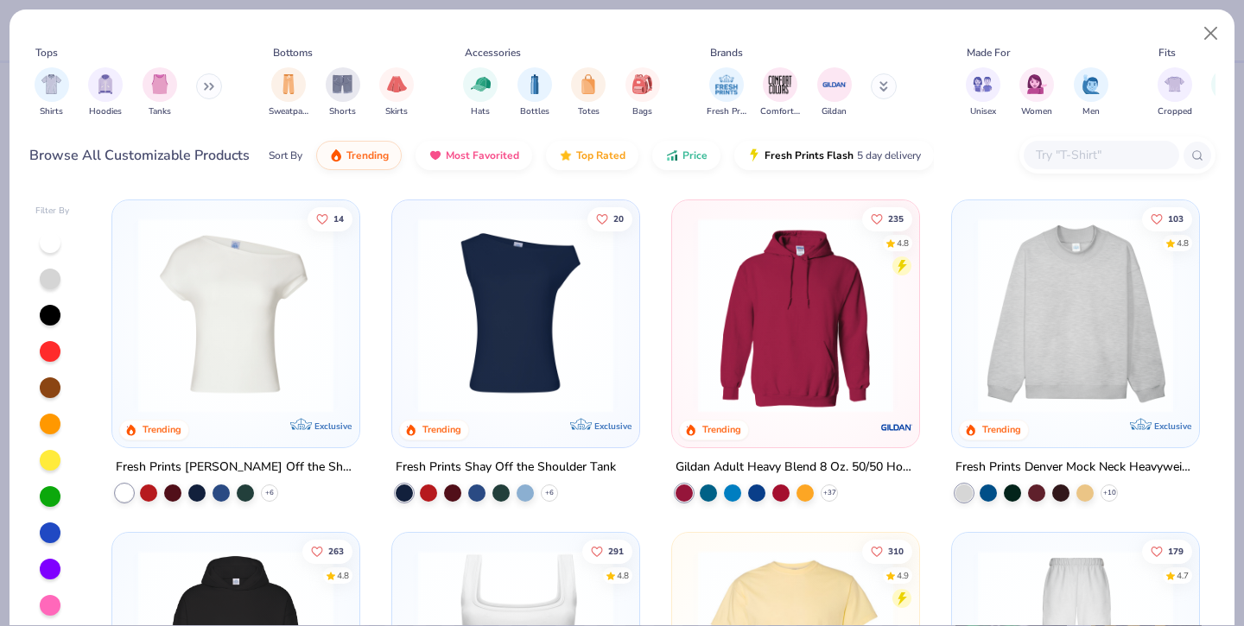
scroll to position [321, 0]
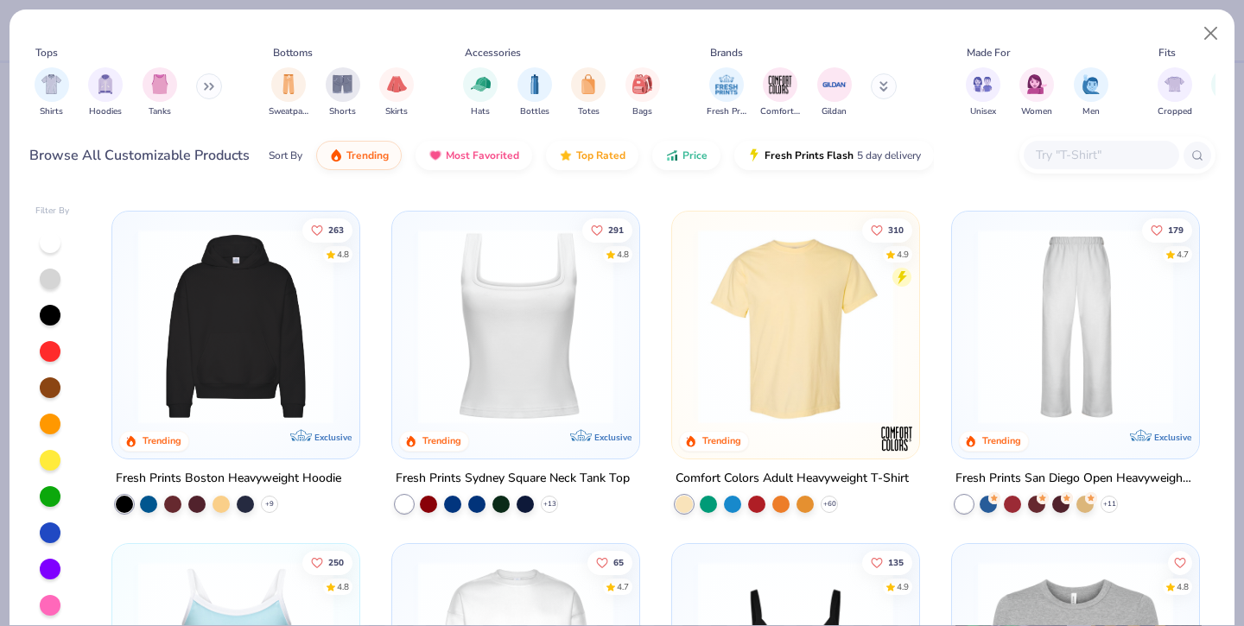
click at [251, 284] on img at bounding box center [236, 326] width 213 height 195
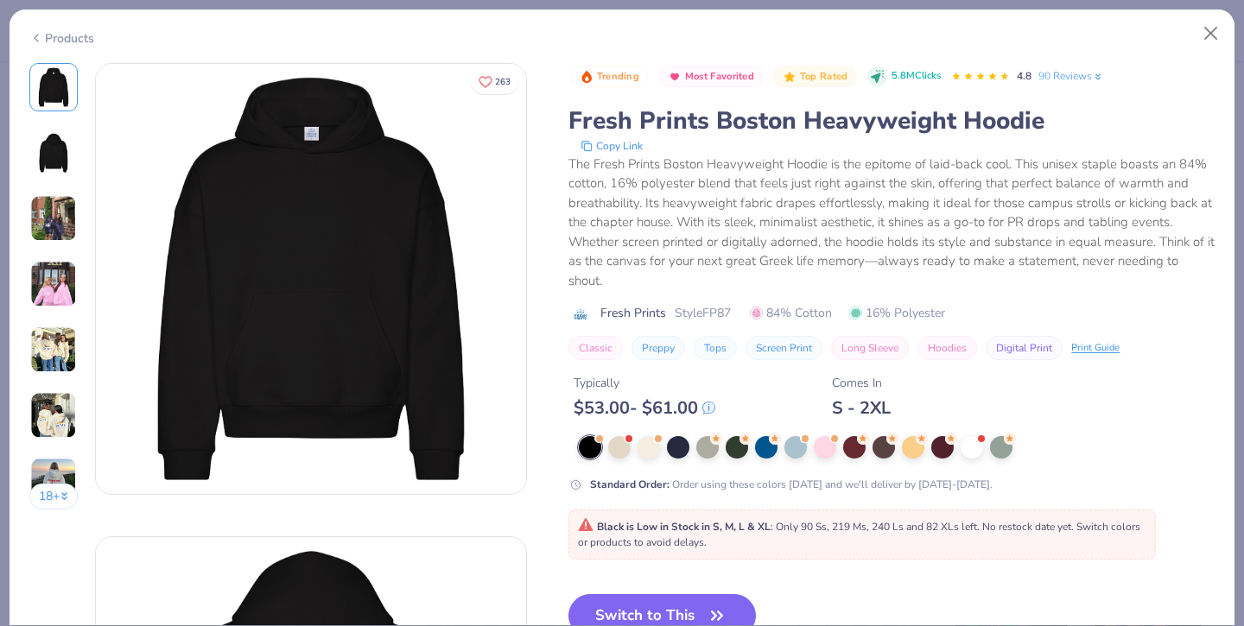
click at [643, 602] on button "Switch to This" at bounding box center [661, 615] width 187 height 43
drag, startPoint x: 1017, startPoint y: 147, endPoint x: 649, endPoint y: 606, distance: 588.7
click at [649, 606] on button "Switch to This" at bounding box center [661, 615] width 187 height 43
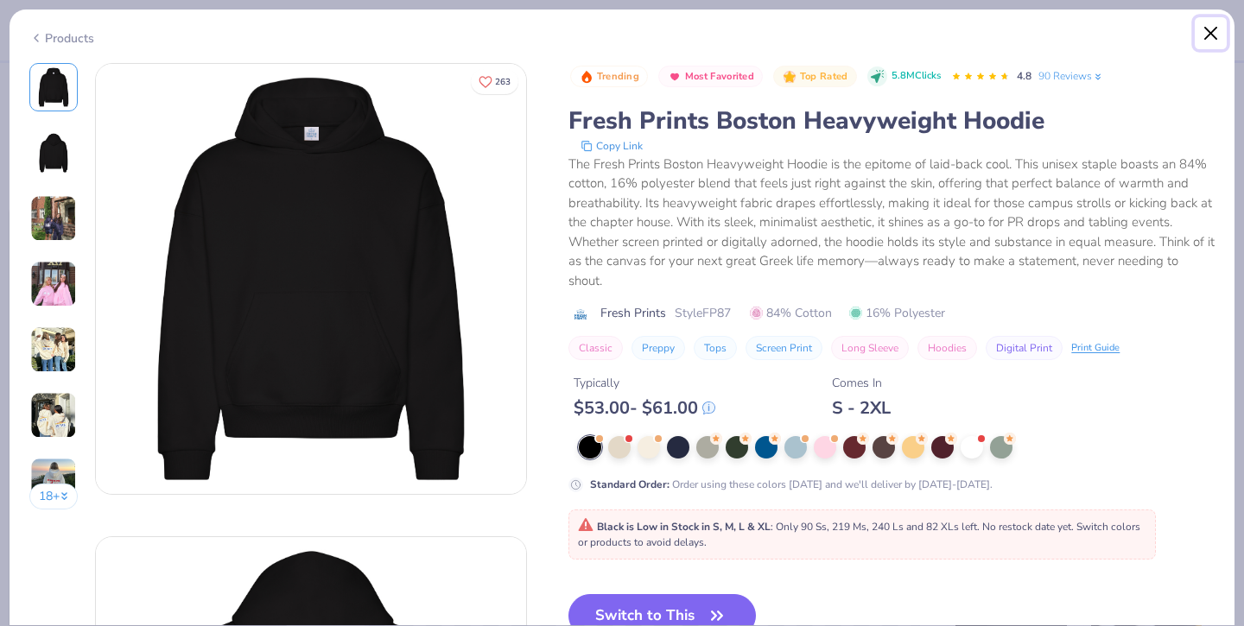
click at [1208, 34] on button "Close" at bounding box center [1211, 33] width 33 height 33
click at [1209, 31] on button "Close" at bounding box center [1211, 33] width 33 height 33
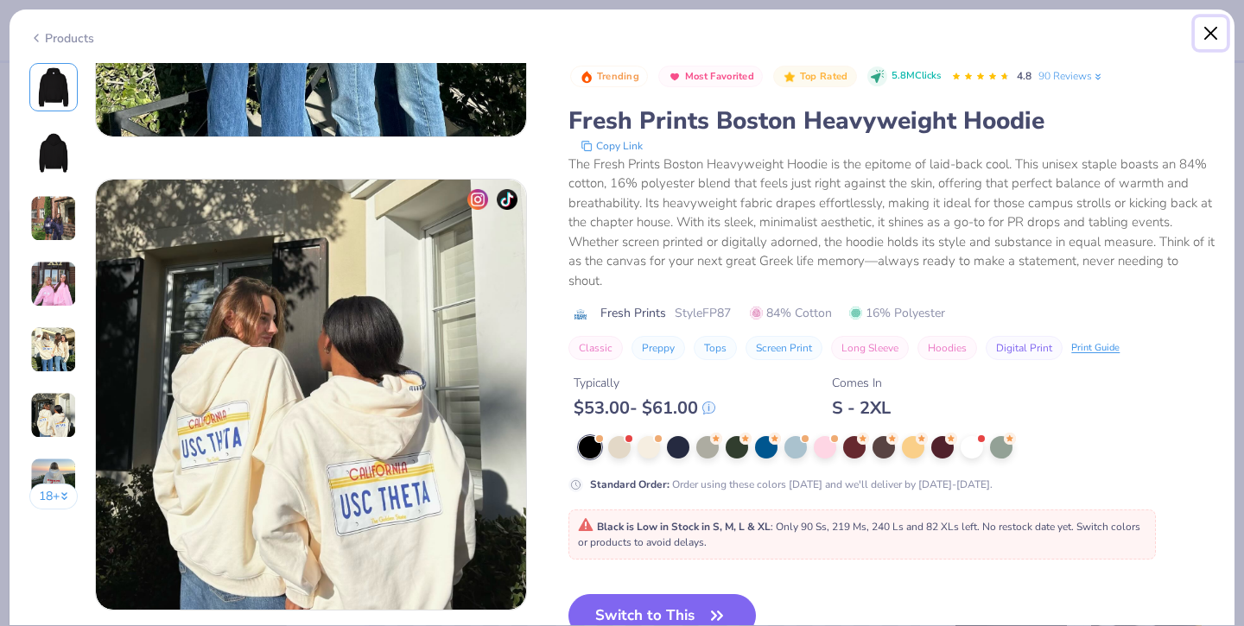
scroll to position [2351, 0]
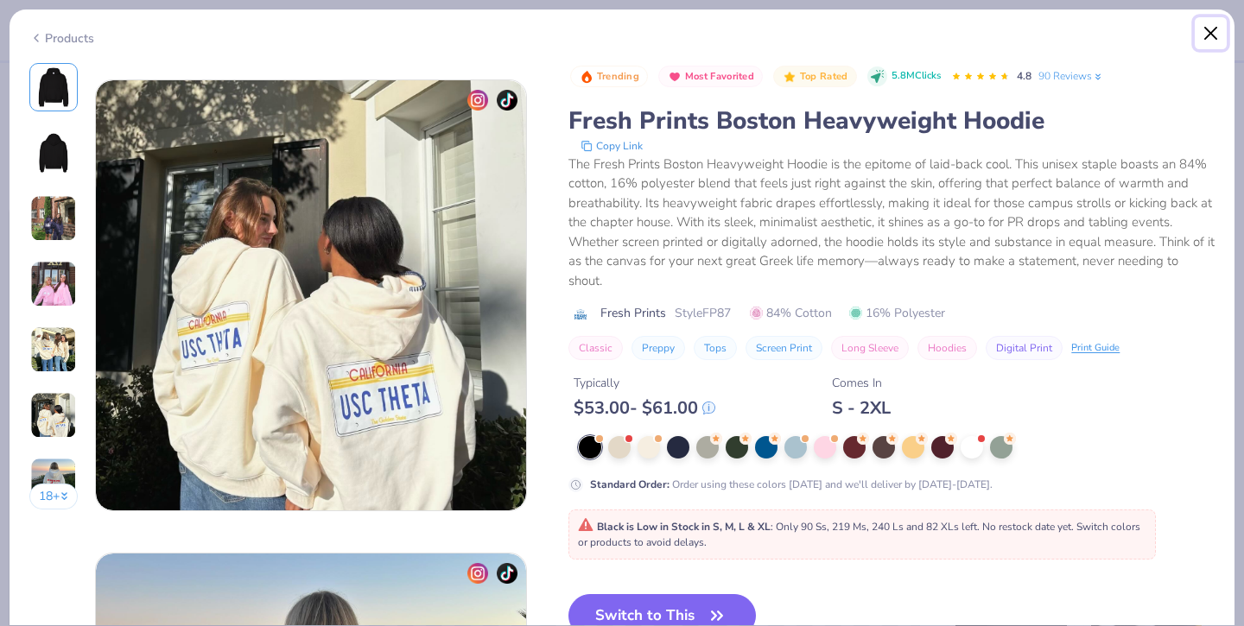
click at [1212, 31] on button "Close" at bounding box center [1211, 33] width 33 height 33
type textarea "x"
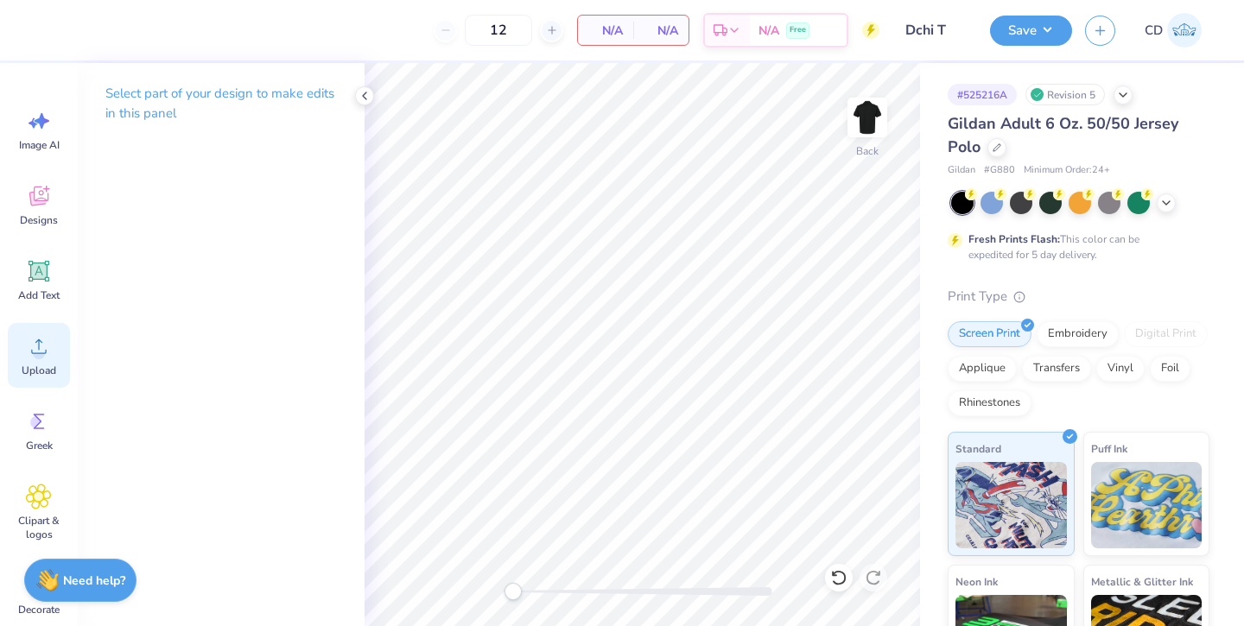
click at [30, 371] on span "Upload" at bounding box center [39, 371] width 35 height 14
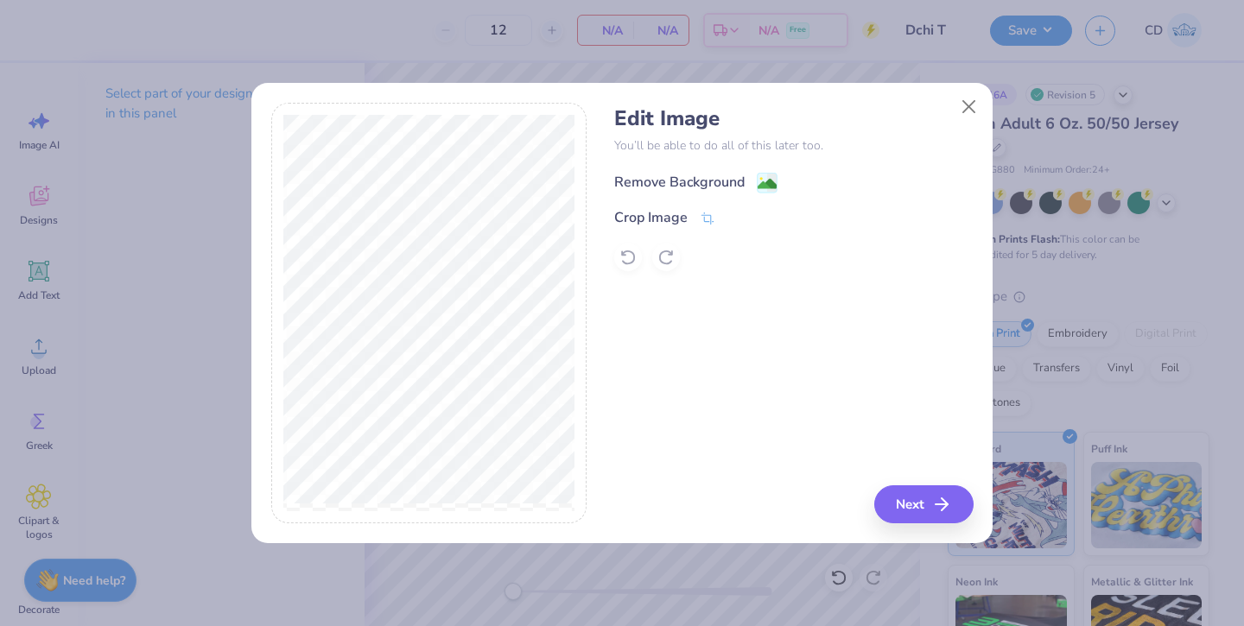
click at [707, 178] on div "Remove Background" at bounding box center [679, 182] width 130 height 21
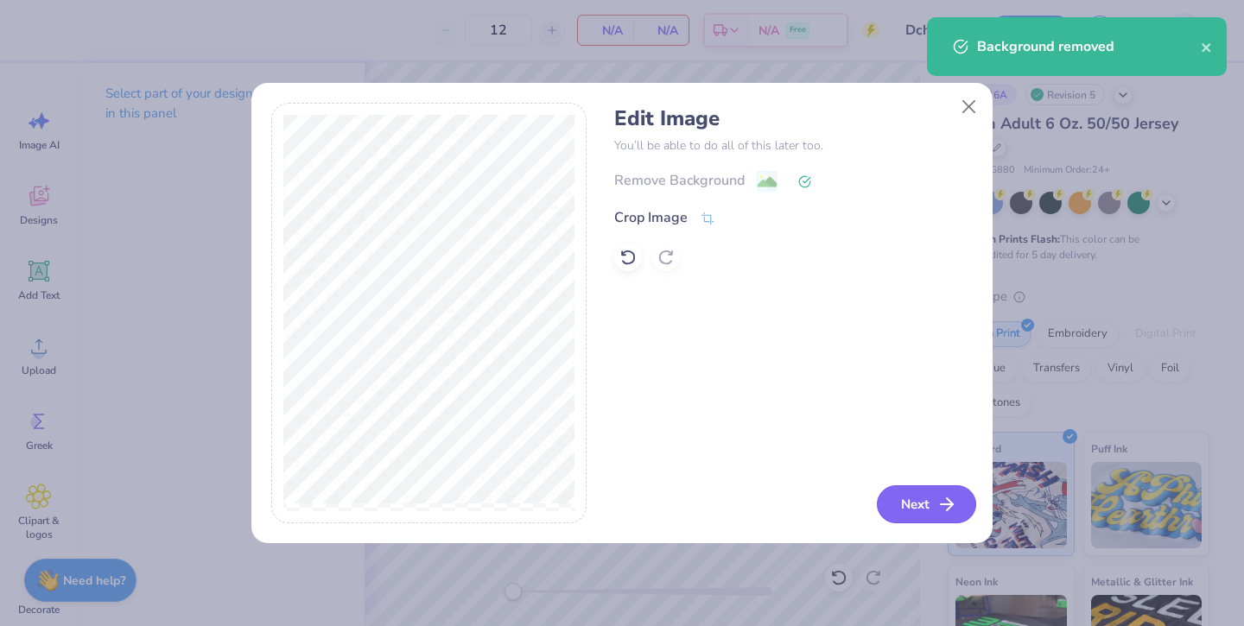
click at [905, 505] on button "Next" at bounding box center [926, 504] width 99 height 38
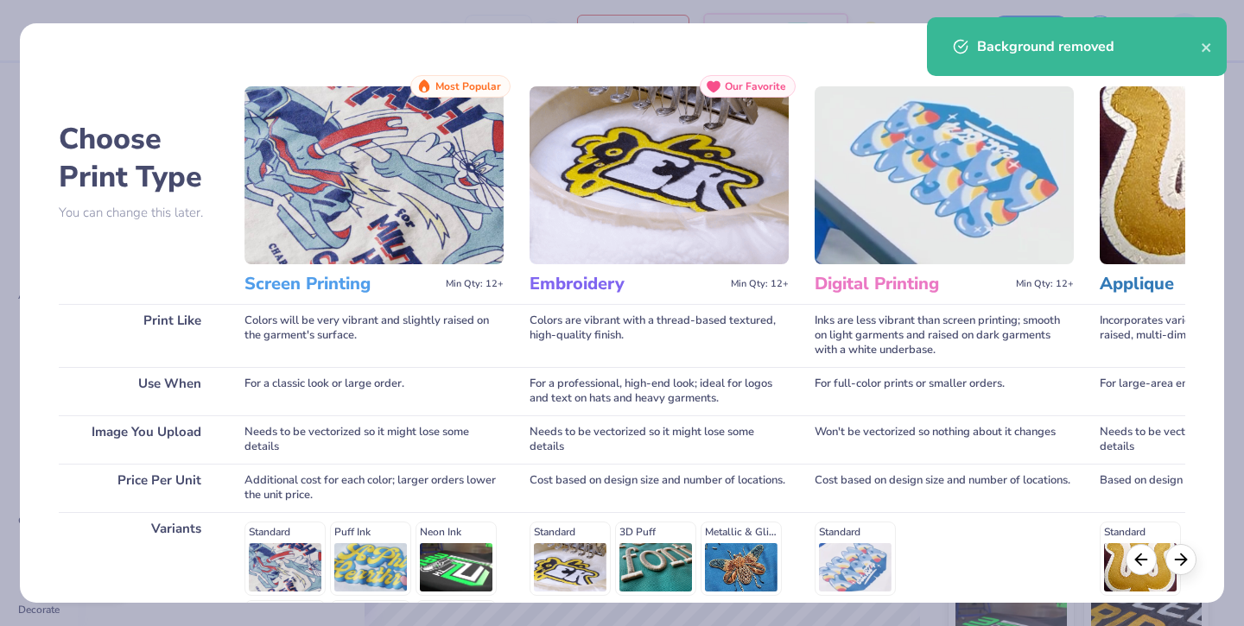
scroll to position [220, 0]
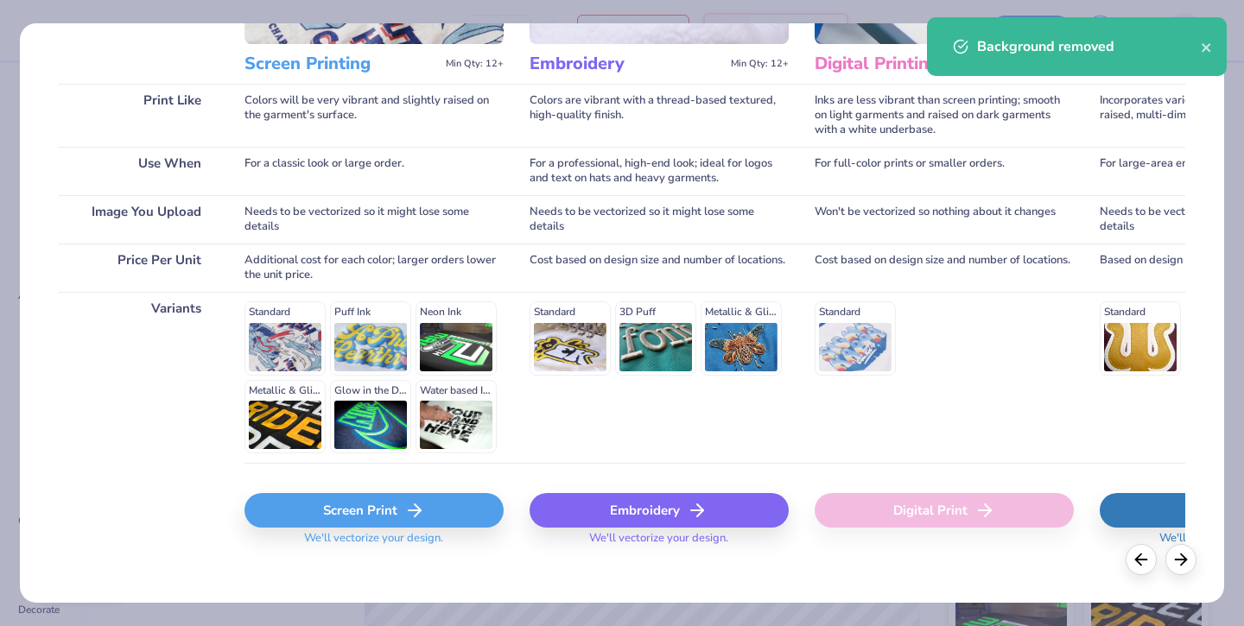
click at [418, 508] on div "Screen Print" at bounding box center [373, 510] width 259 height 35
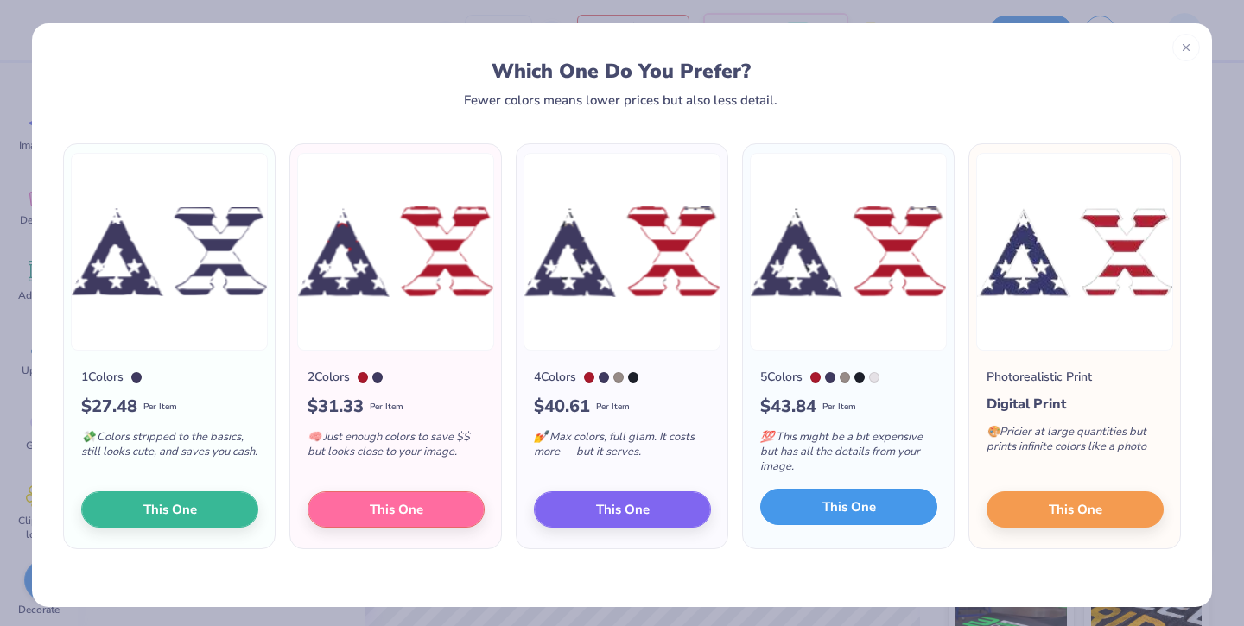
click at [811, 505] on button "This One" at bounding box center [848, 507] width 177 height 36
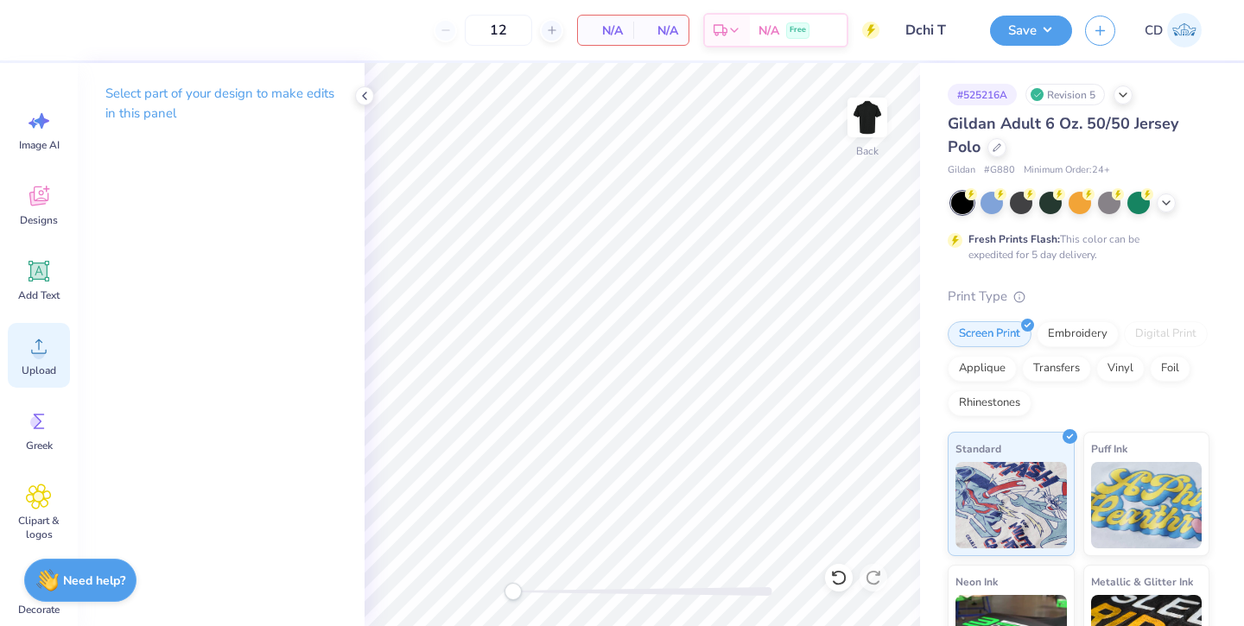
click at [40, 352] on circle at bounding box center [39, 353] width 12 height 12
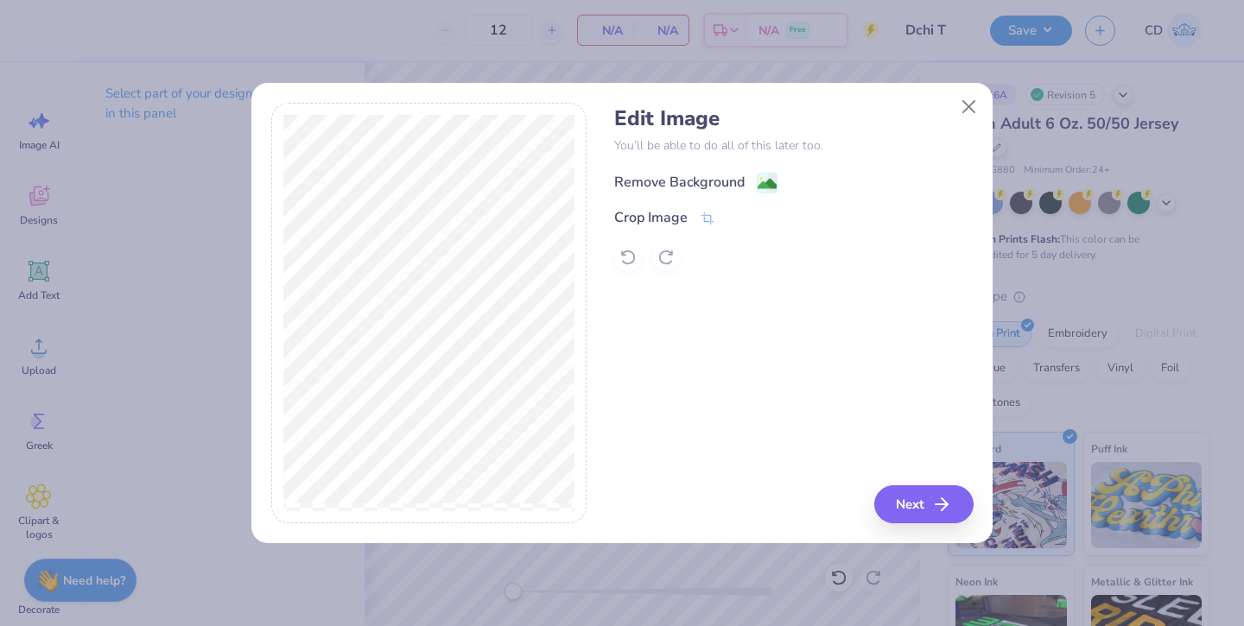
click at [690, 178] on div "Remove Background" at bounding box center [679, 182] width 130 height 21
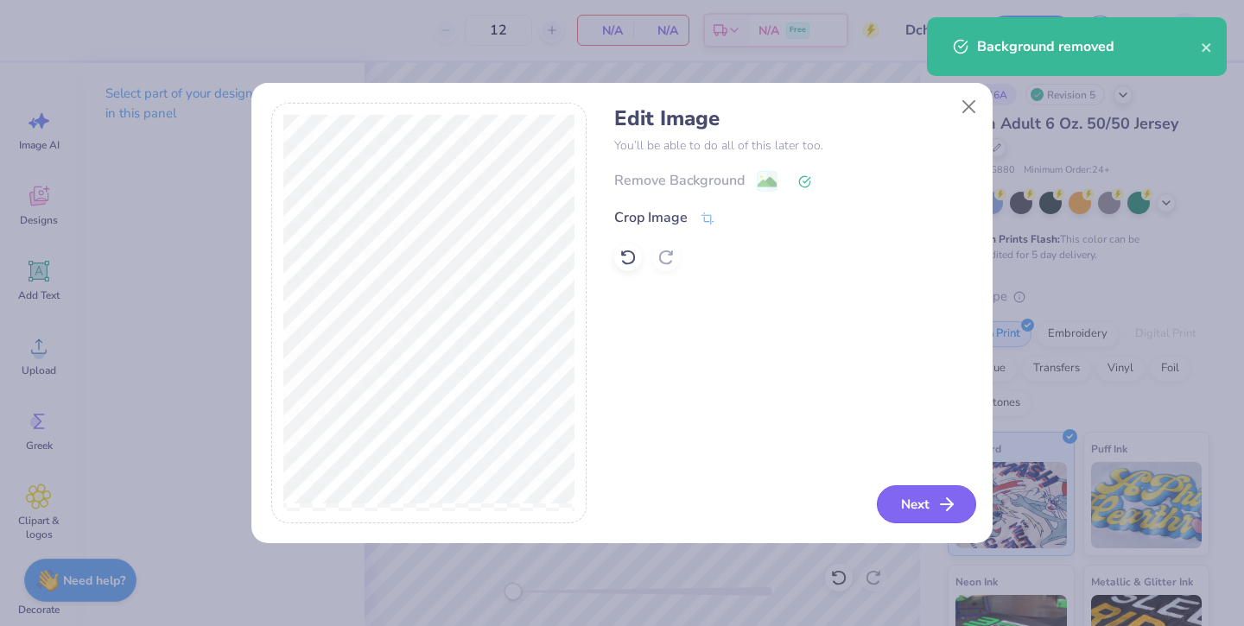
click at [915, 498] on button "Next" at bounding box center [926, 504] width 99 height 38
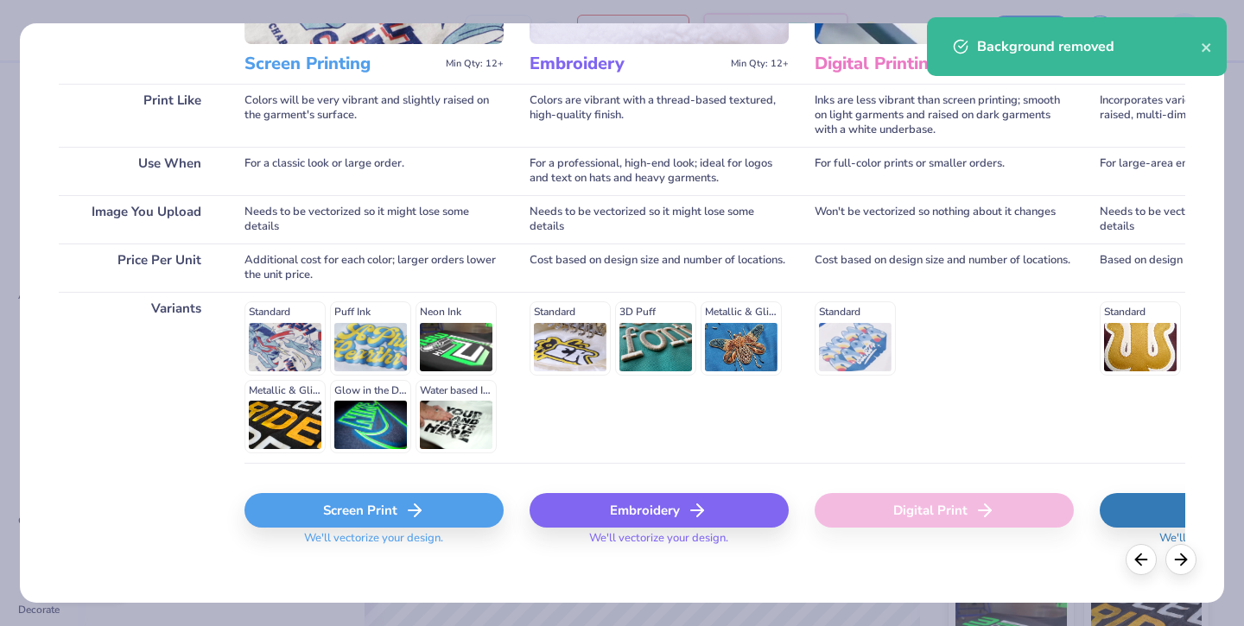
click at [423, 500] on icon at bounding box center [414, 510] width 21 height 21
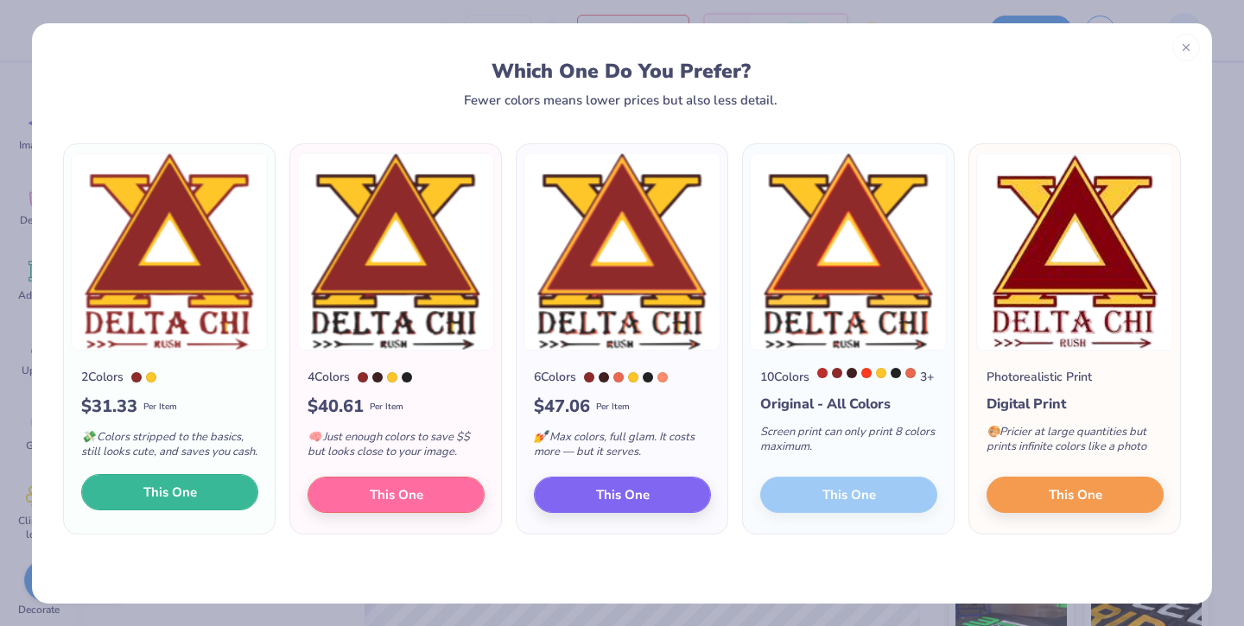
click at [175, 503] on span "This One" at bounding box center [170, 493] width 54 height 20
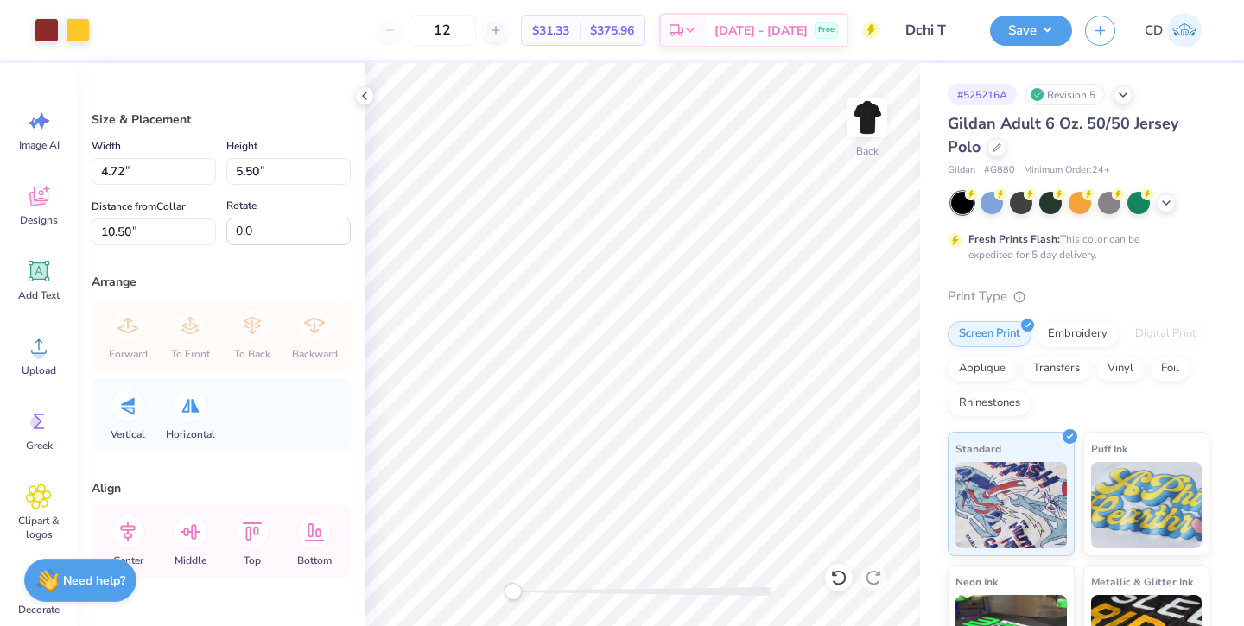
type input "3.49"
type input "4.06"
type input "3.00"
drag, startPoint x: 512, startPoint y: 595, endPoint x: 560, endPoint y: 596, distance: 47.5
click at [560, 596] on div "Accessibility label" at bounding box center [553, 591] width 17 height 17
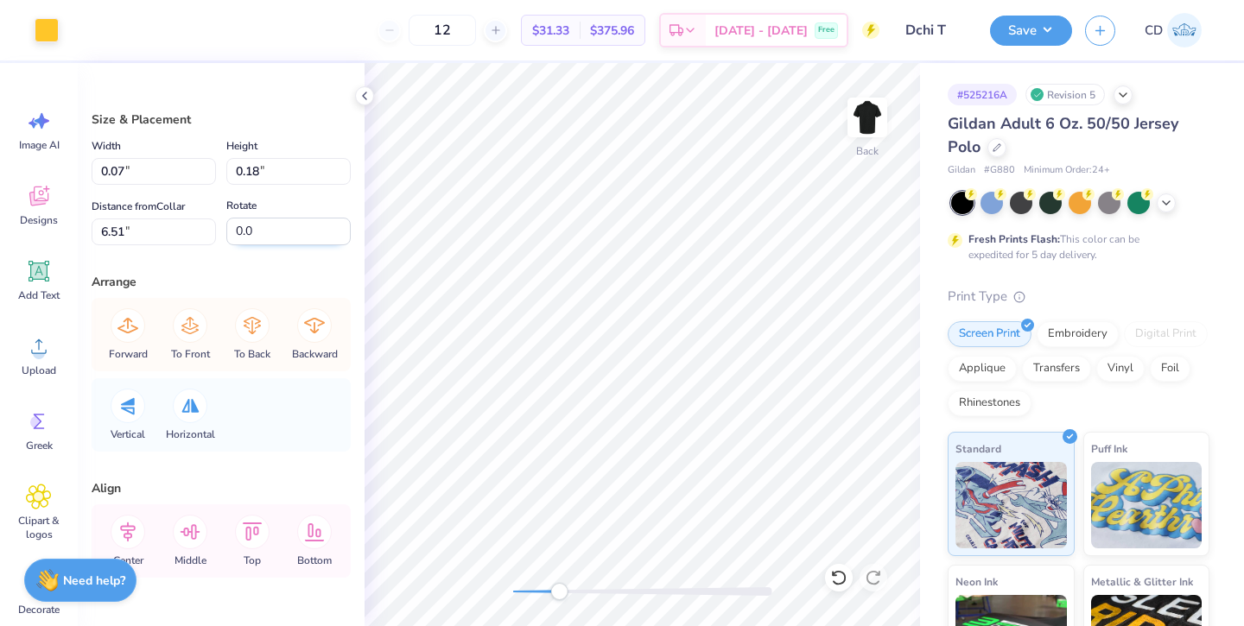
type input "3.07"
type input "2.60"
type input "3.21"
type input "0.07"
type input "0.18"
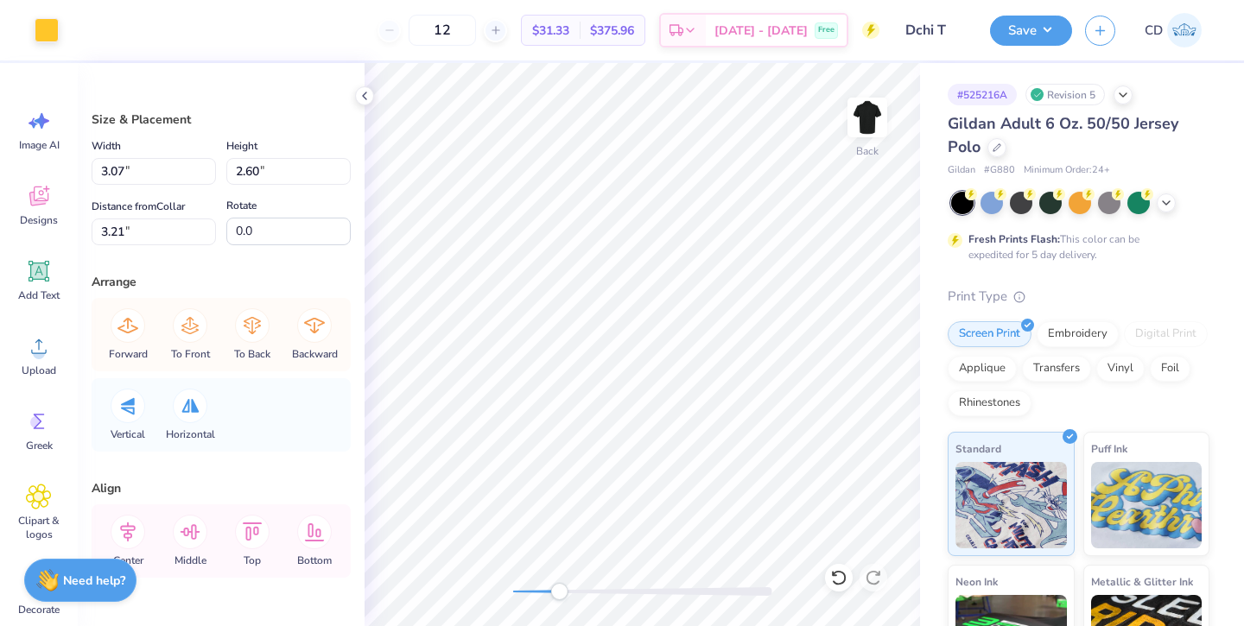
type input "6.51"
click at [56, 37] on div at bounding box center [47, 28] width 24 height 24
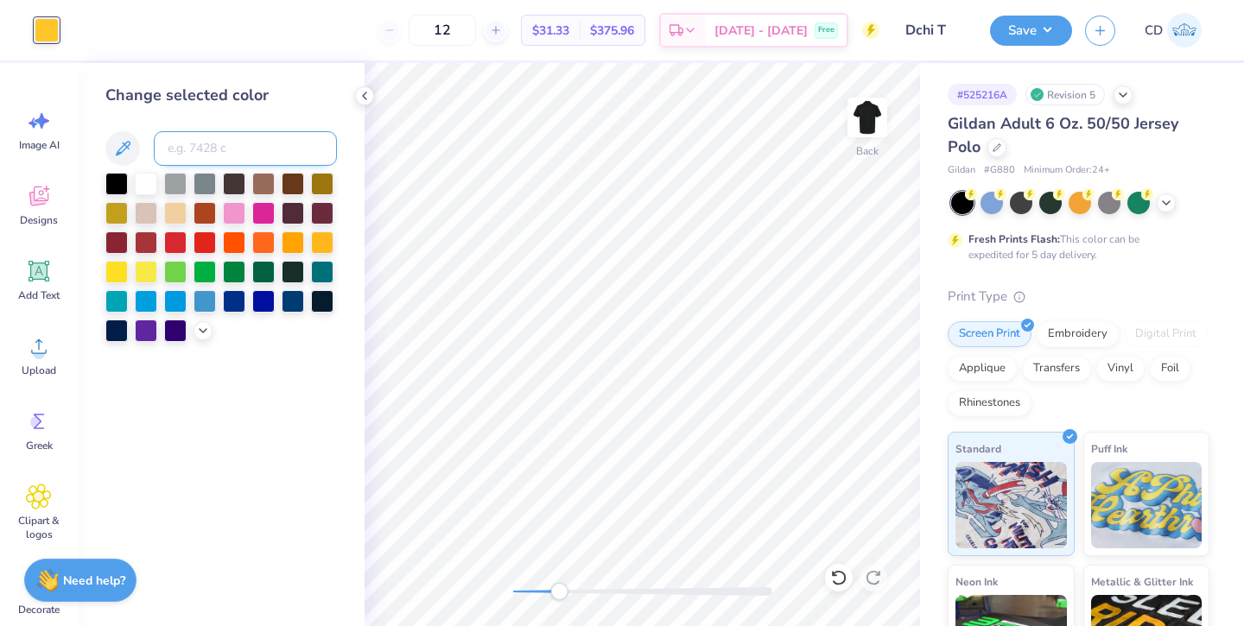
click at [226, 147] on input at bounding box center [245, 148] width 183 height 35
type input "7623"
click at [363, 95] on polyline at bounding box center [364, 95] width 3 height 7
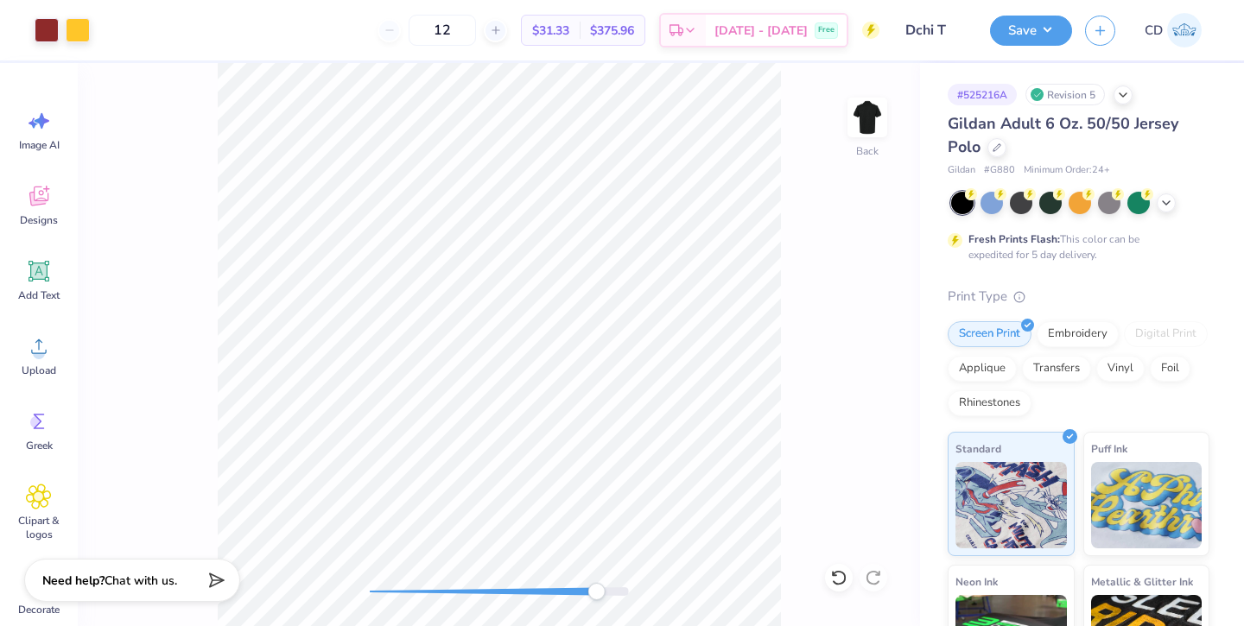
click at [596, 608] on div "Back" at bounding box center [499, 344] width 842 height 563
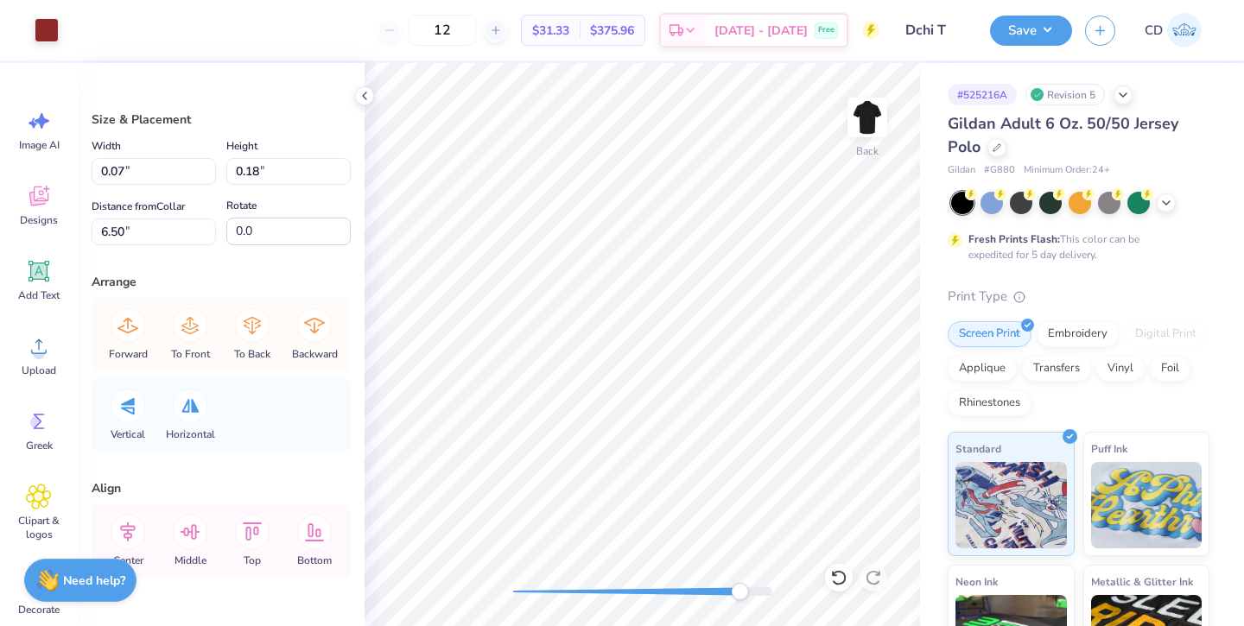
type input "0.12"
type input "0.23"
type input "6.48"
click at [486, 590] on div "Back" at bounding box center [642, 344] width 555 height 563
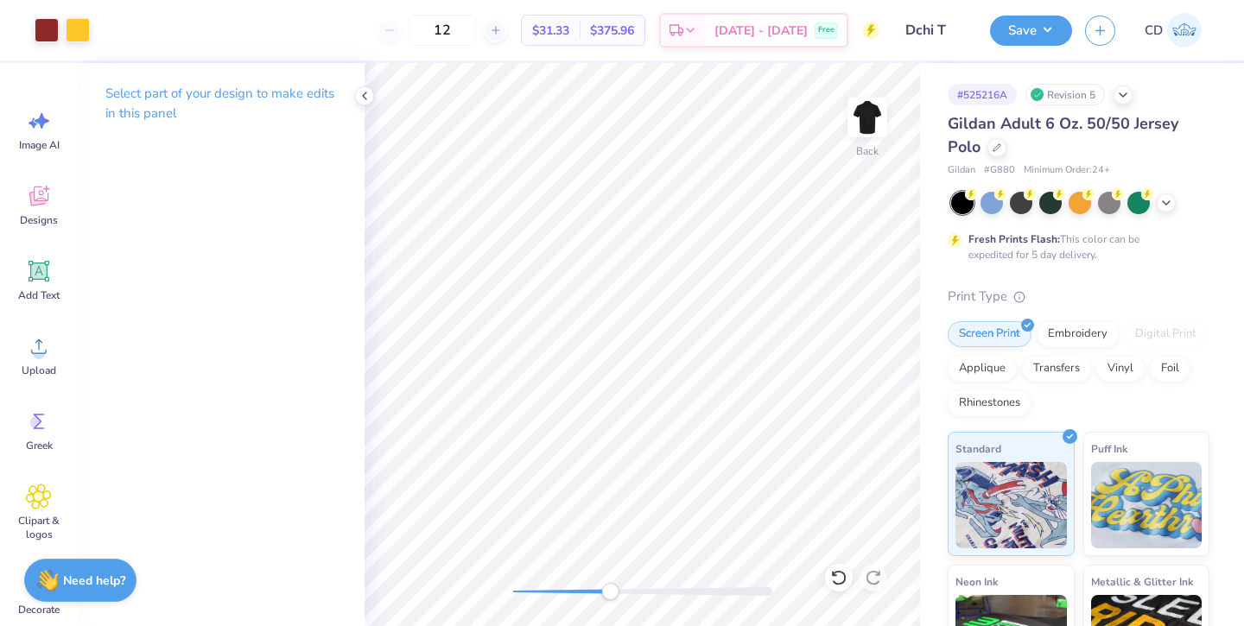
drag, startPoint x: 511, startPoint y: 592, endPoint x: 611, endPoint y: 597, distance: 99.5
click at [611, 597] on div "Accessibility label" at bounding box center [609, 591] width 17 height 17
click at [29, 278] on icon at bounding box center [39, 271] width 26 height 26
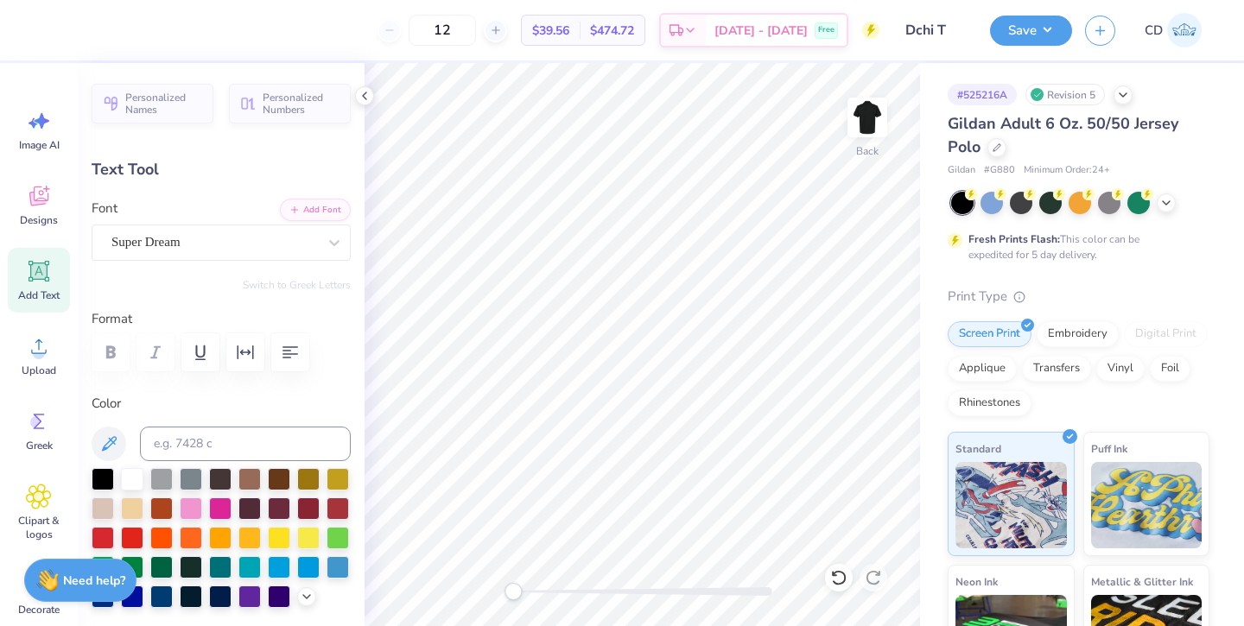
drag, startPoint x: 610, startPoint y: 593, endPoint x: 513, endPoint y: 588, distance: 96.8
click at [513, 588] on div "Accessibility label" at bounding box center [512, 591] width 17 height 17
type textarea "T"
type textarea "DELTA CHI"
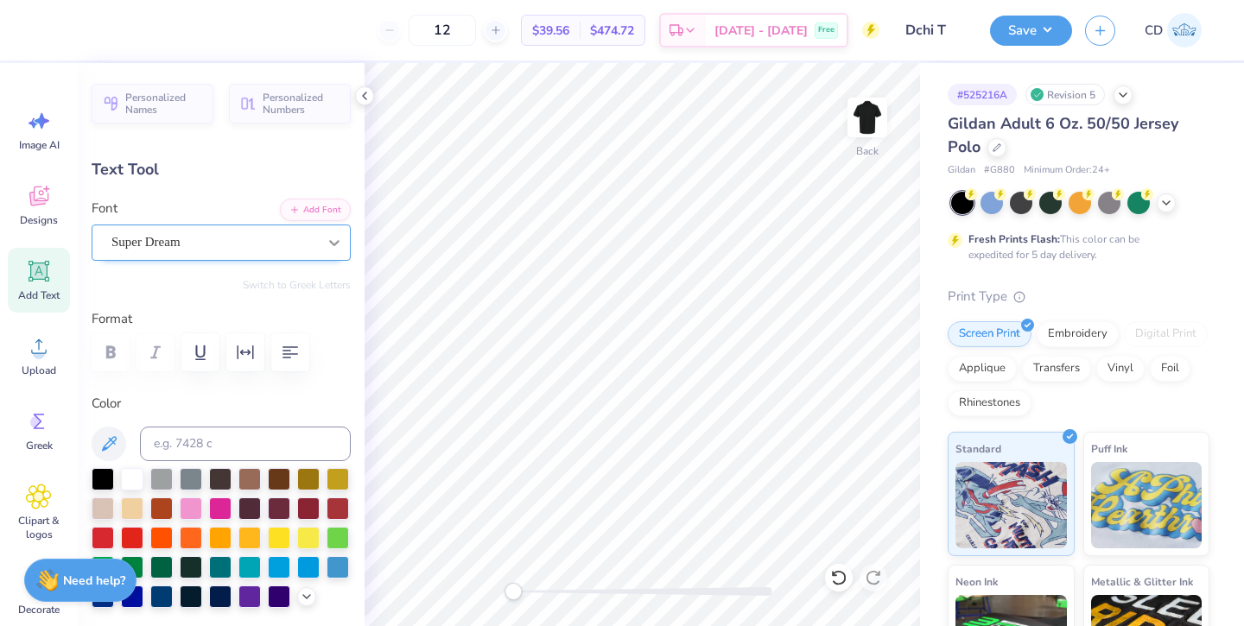
click at [333, 244] on icon at bounding box center [334, 243] width 10 height 6
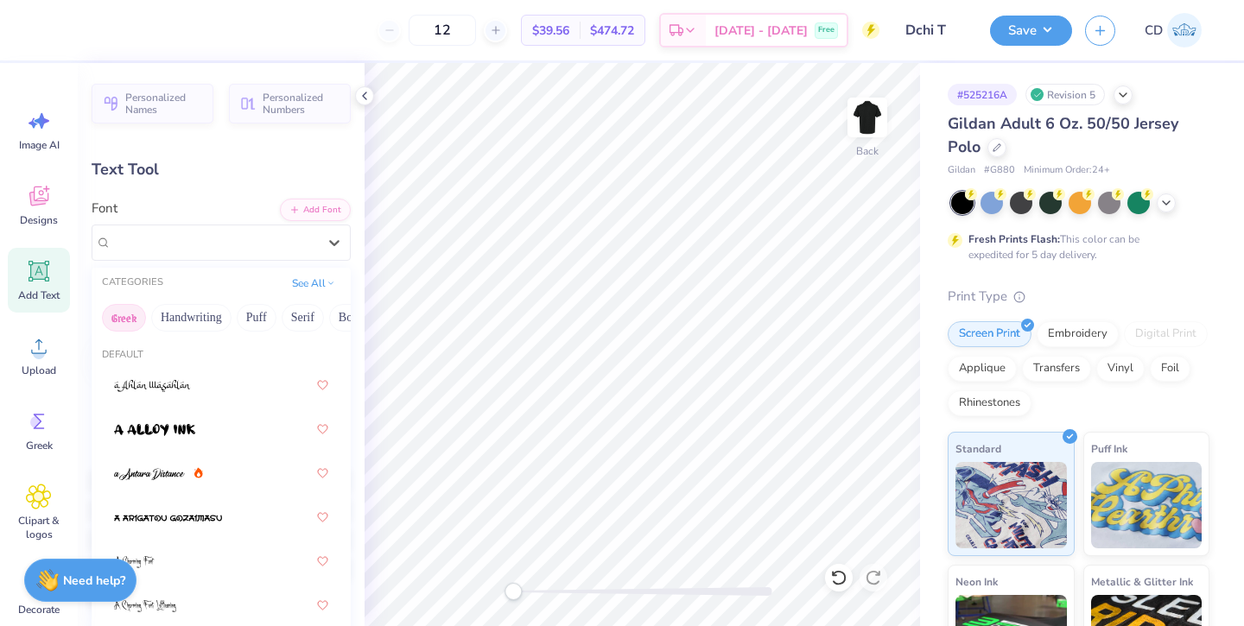
click at [122, 314] on button "Greek" at bounding box center [124, 318] width 44 height 28
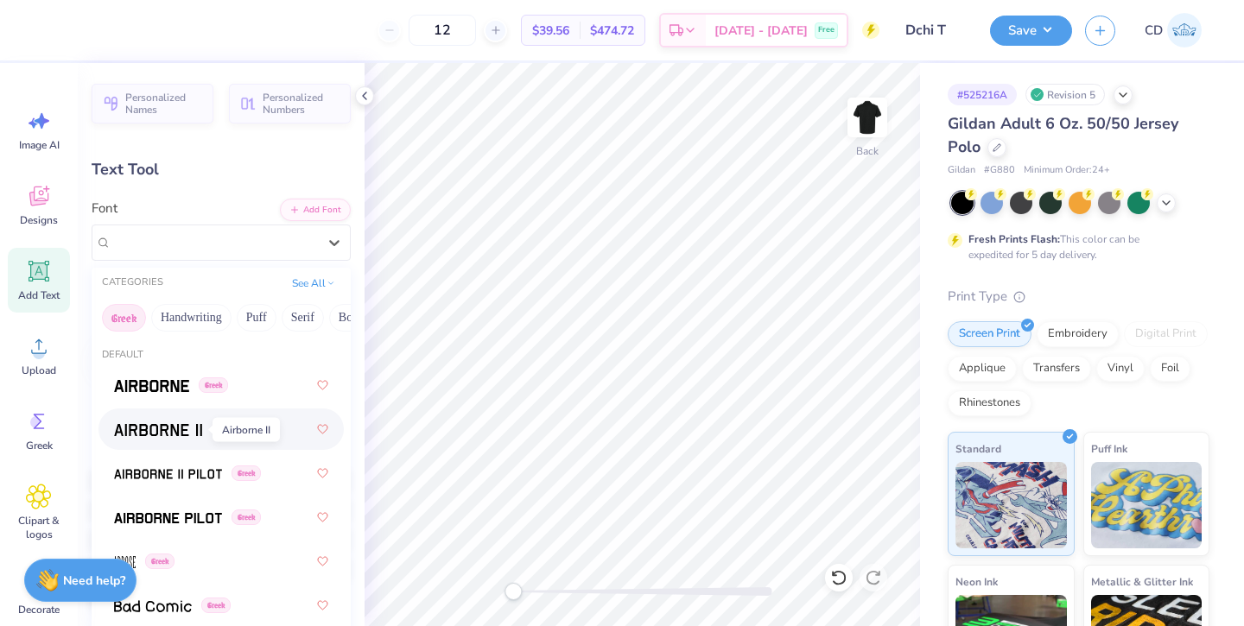
click at [153, 433] on img at bounding box center [158, 430] width 88 height 12
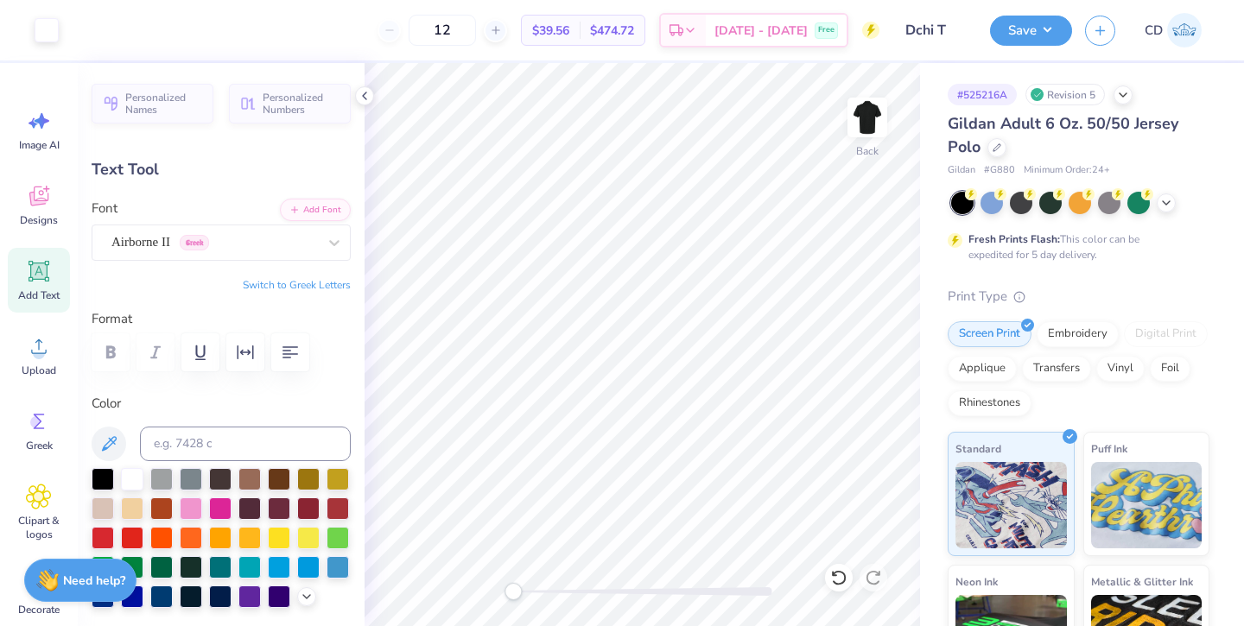
type input "7.50"
type input "1.23"
type input "12.63"
type input "3.50"
type input "0.58"
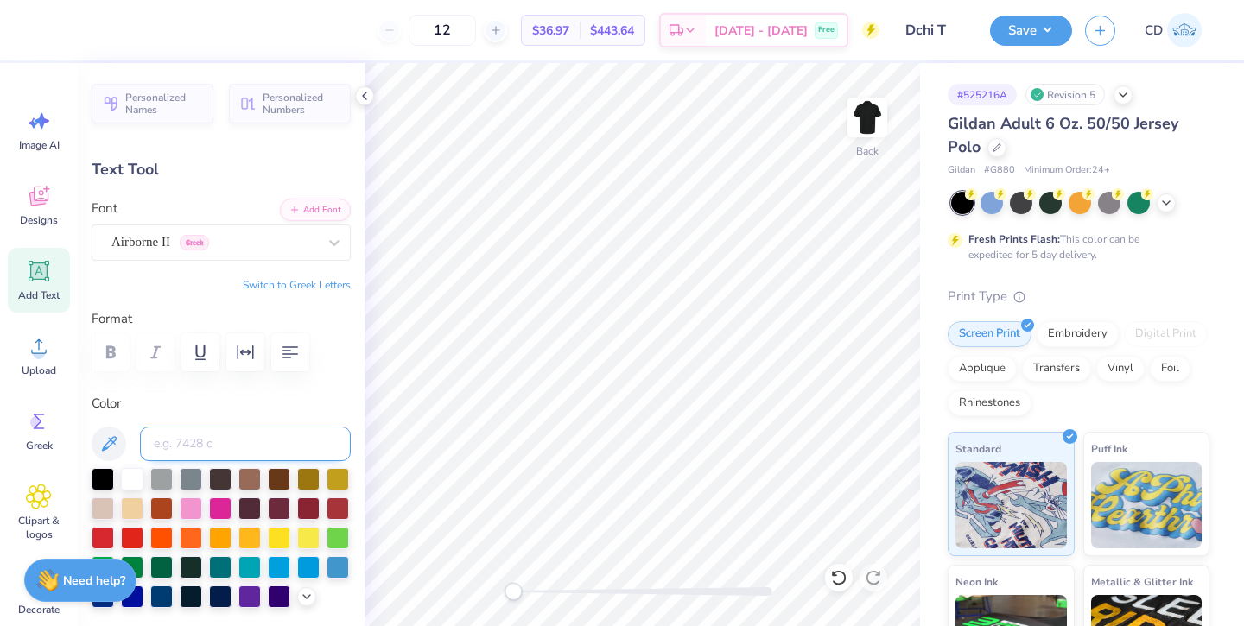
click at [190, 445] on input at bounding box center [245, 444] width 211 height 35
type input "7623"
type input "3.36"
type input "0.55"
click at [1037, 21] on button "Save" at bounding box center [1031, 28] width 82 height 30
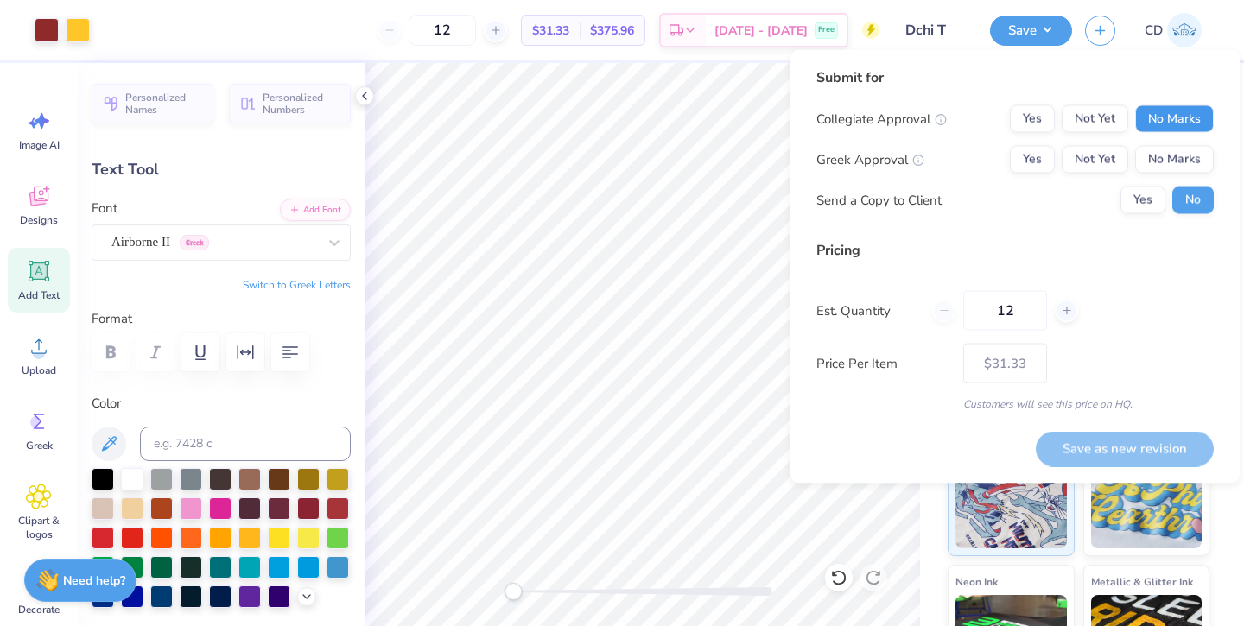
click at [1176, 117] on button "No Marks" at bounding box center [1174, 119] width 79 height 28
click at [1176, 160] on button "No Marks" at bounding box center [1174, 160] width 79 height 28
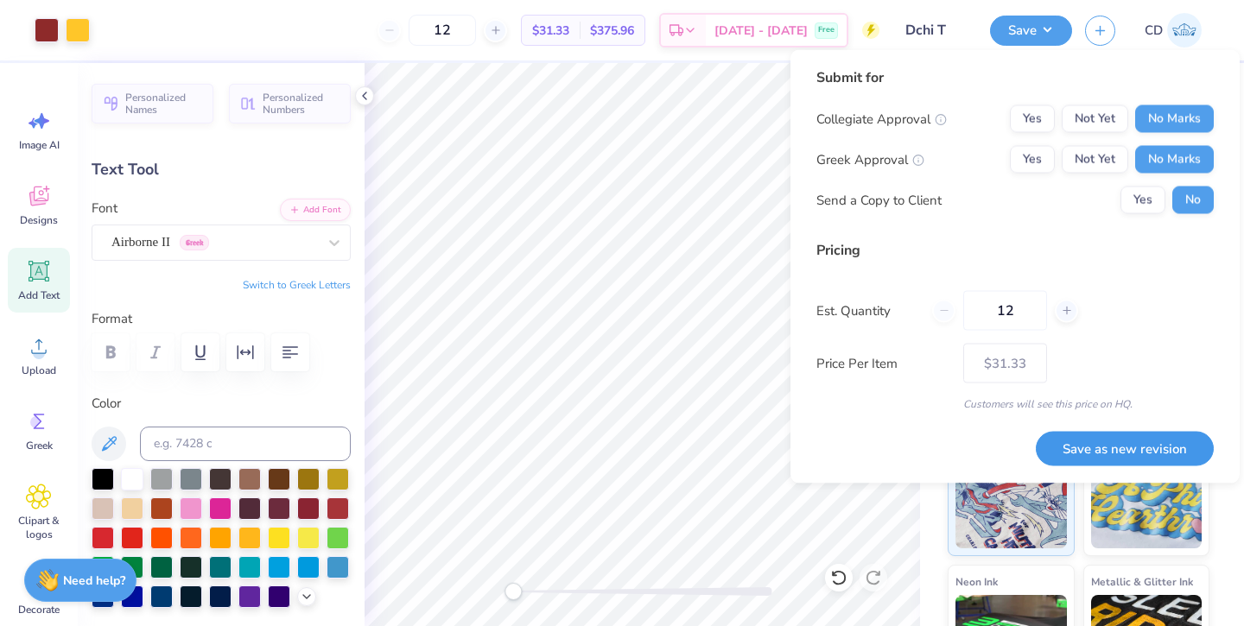
click at [1140, 435] on button "Save as new revision" at bounding box center [1125, 448] width 178 height 35
type input "$31.33"
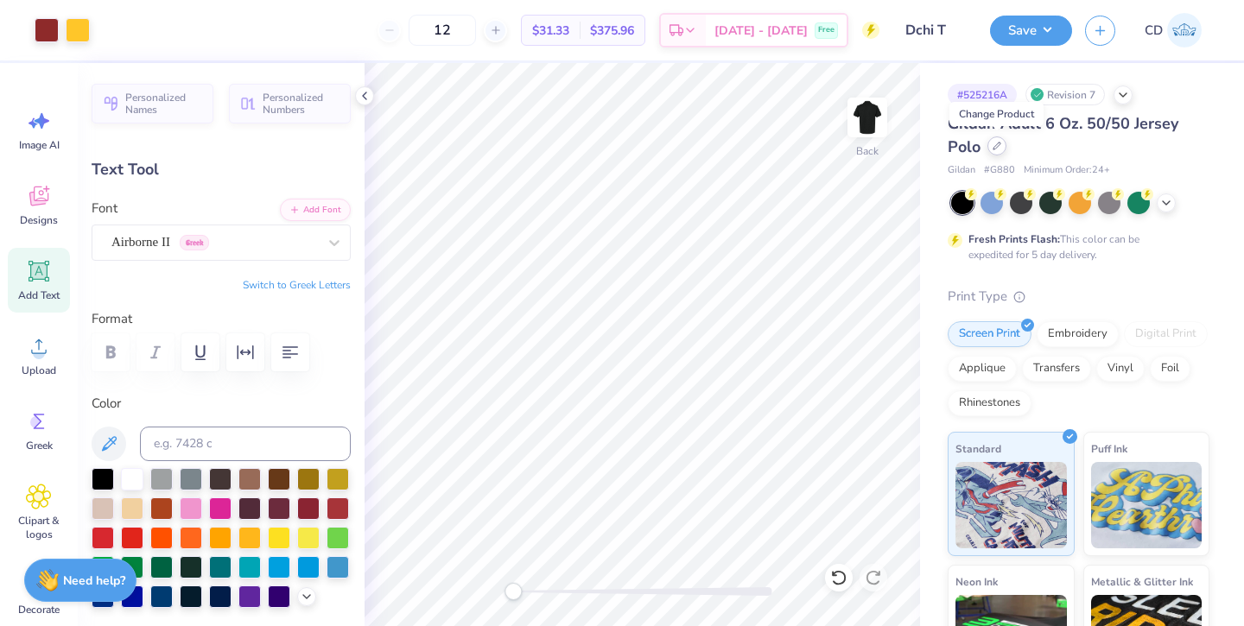
click at [999, 149] on icon at bounding box center [997, 146] width 9 height 9
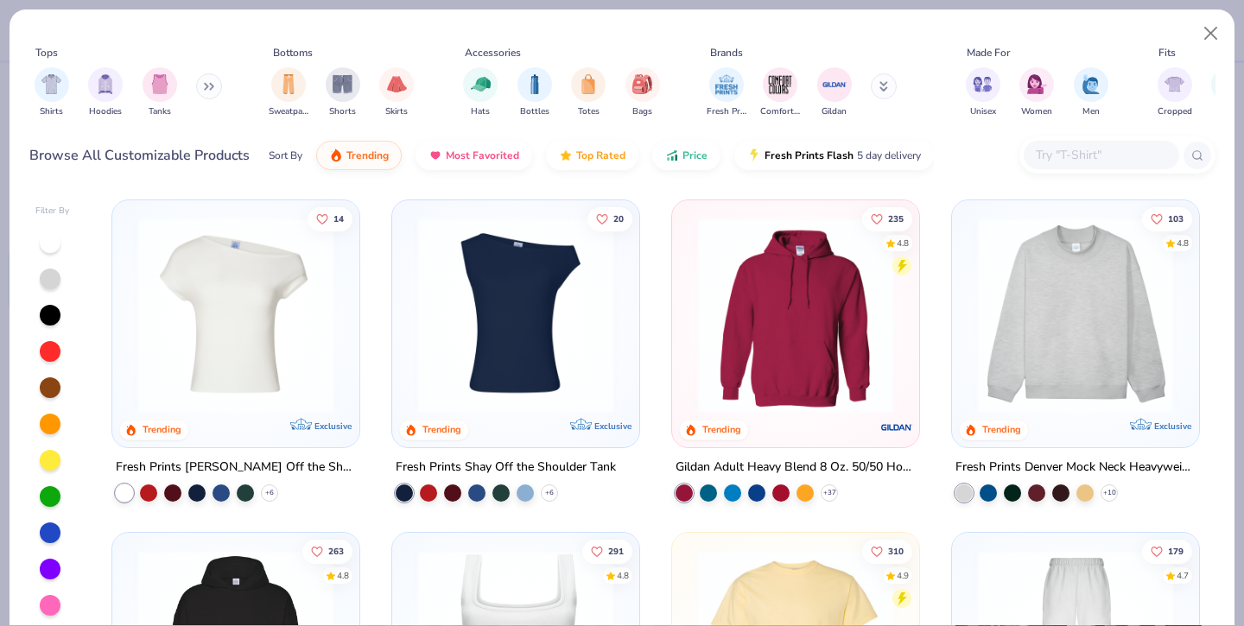
scroll to position [231, 0]
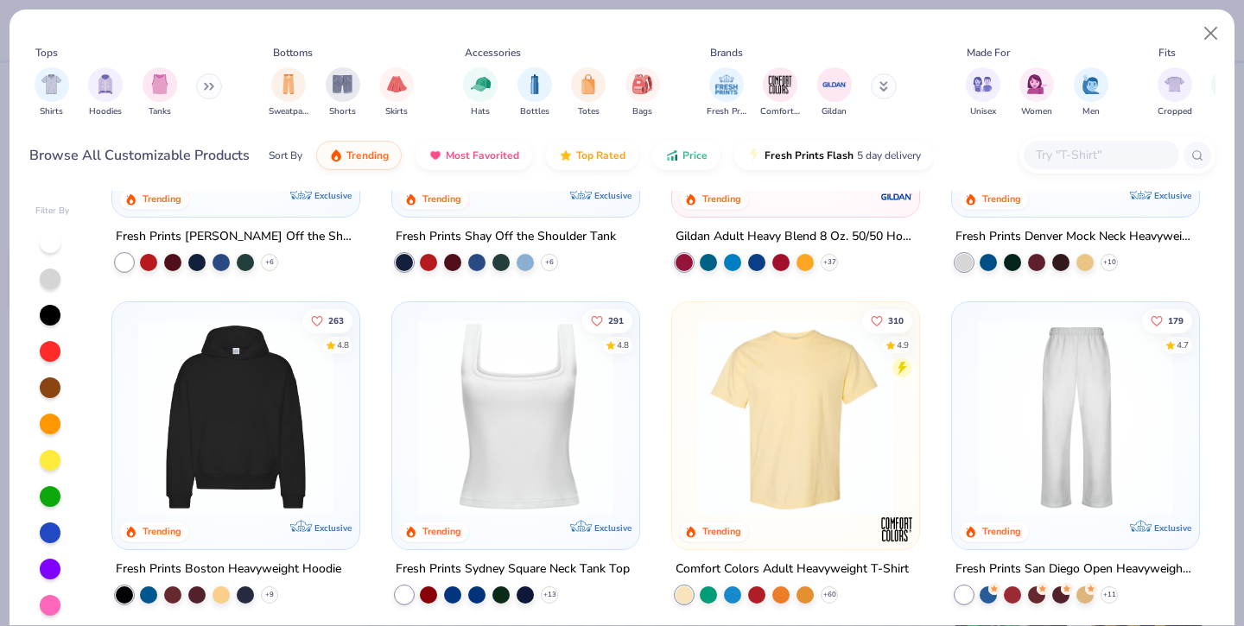
click at [289, 378] on img at bounding box center [236, 417] width 213 height 195
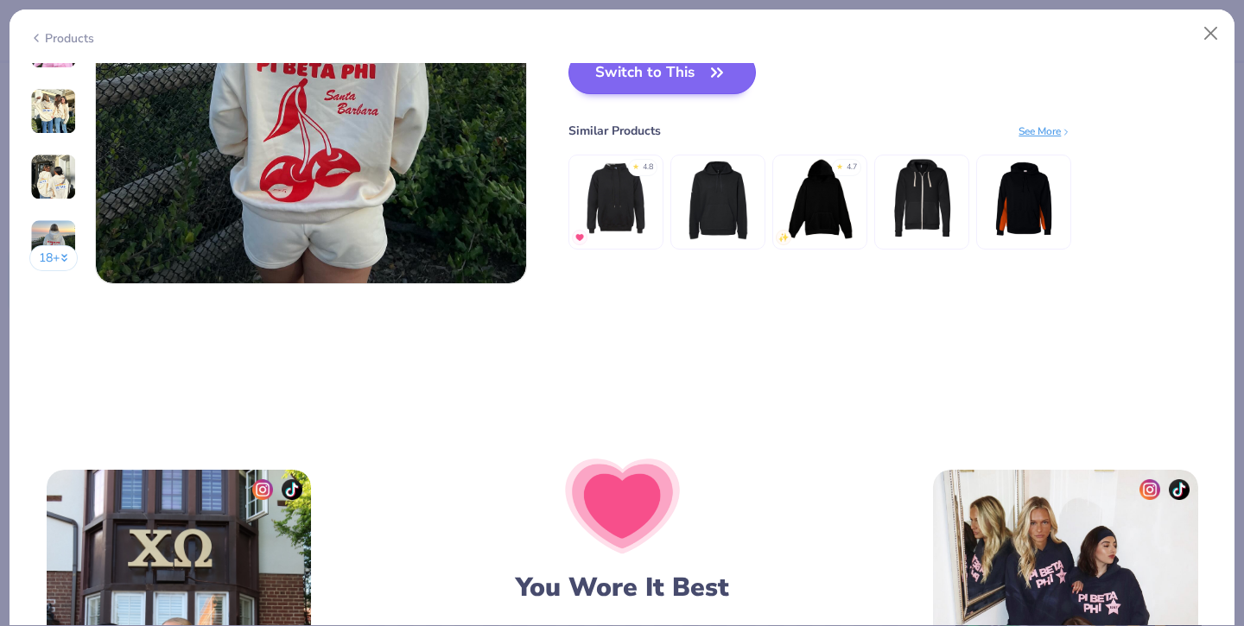
scroll to position [2923, 0]
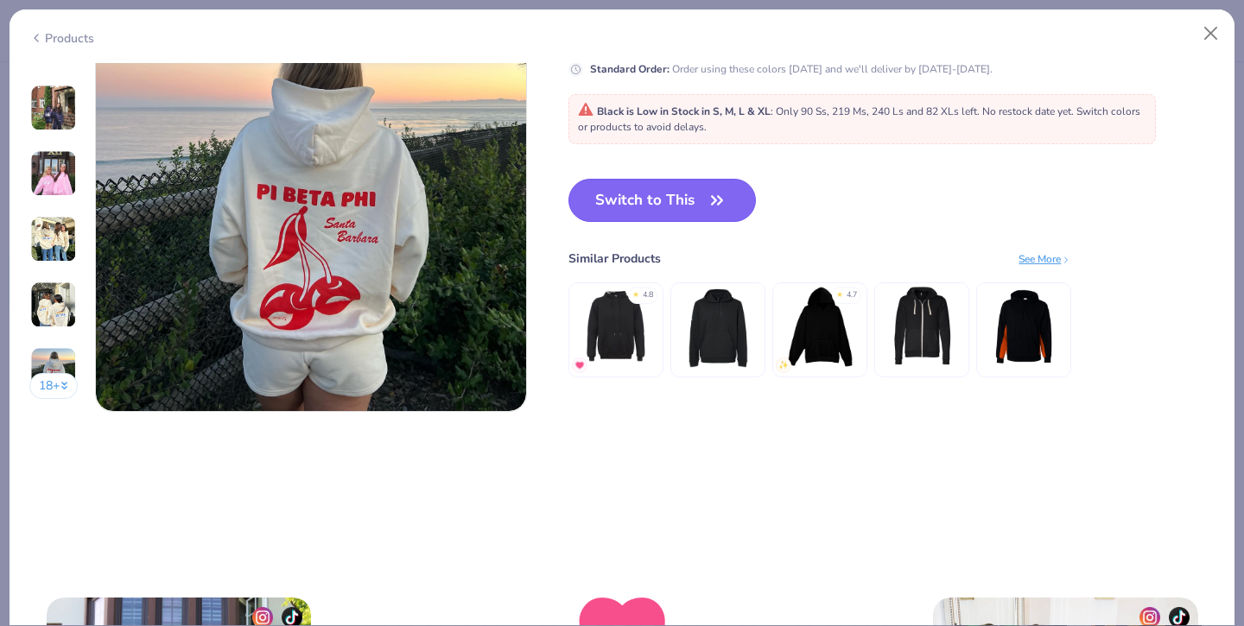
click at [641, 207] on button "Switch to This" at bounding box center [661, 200] width 187 height 43
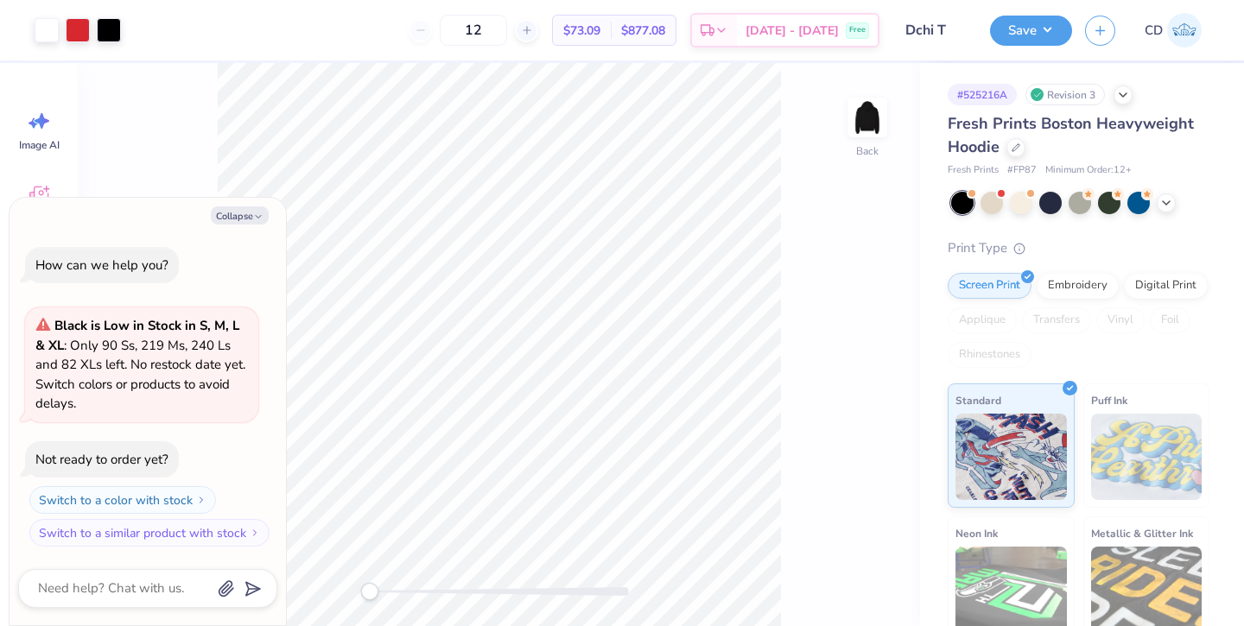
click at [263, 212] on icon "button" at bounding box center [258, 217] width 10 height 10
type textarea "x"
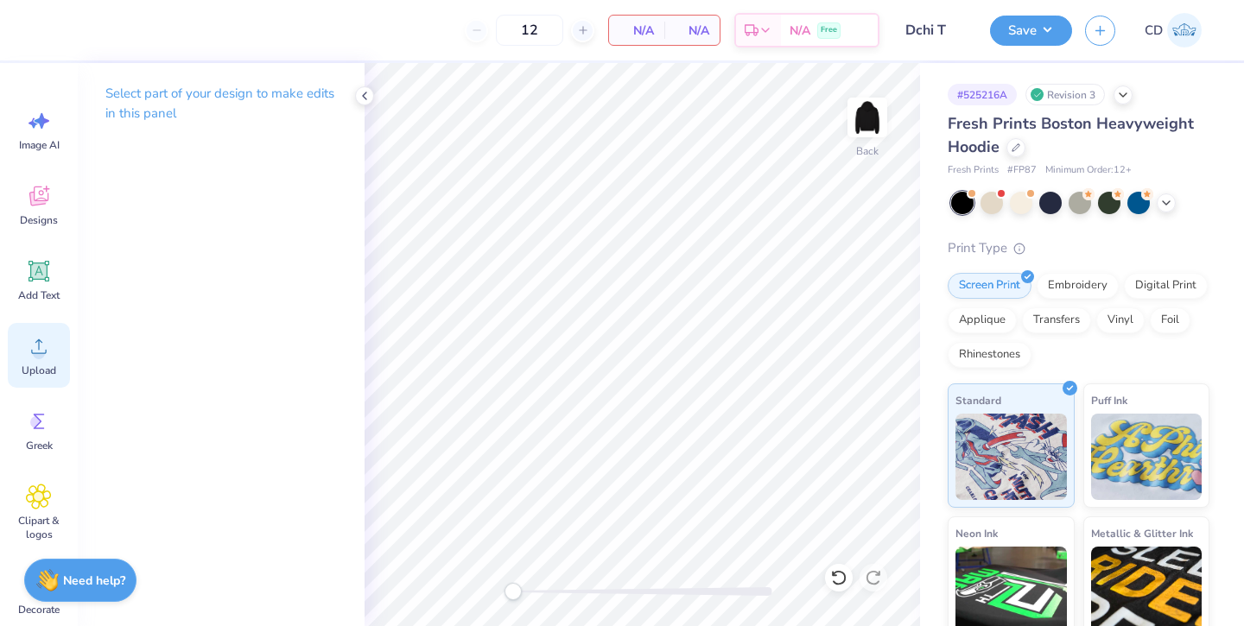
click at [41, 357] on circle at bounding box center [39, 353] width 12 height 12
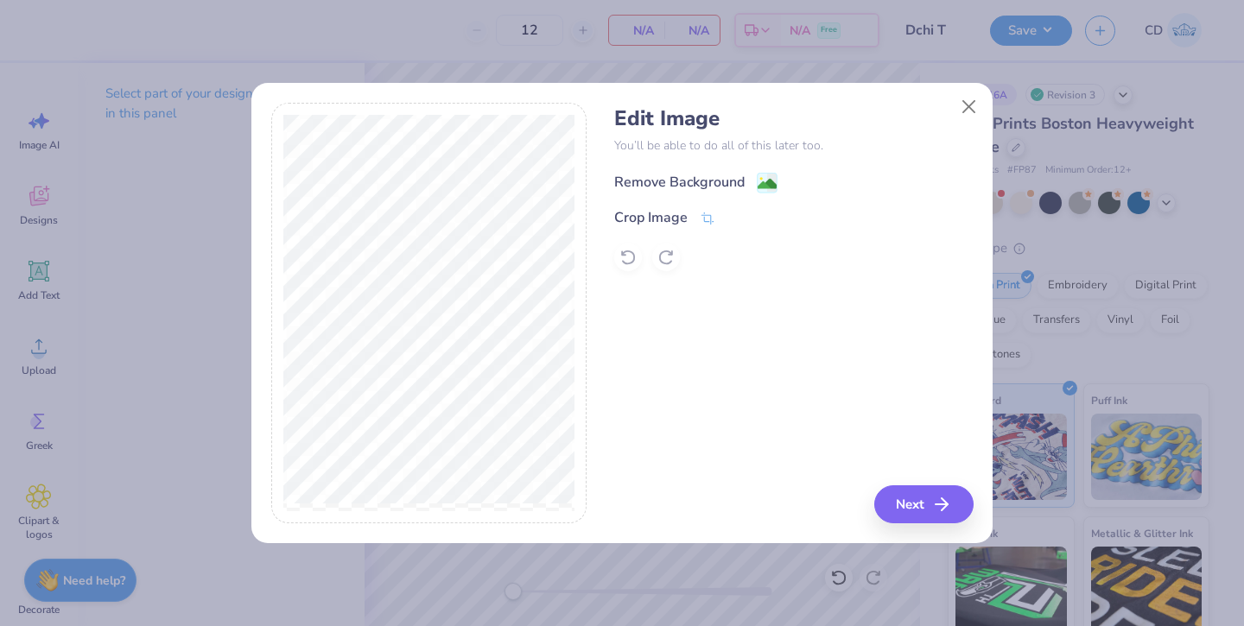
click at [675, 172] on div "Remove Background" at bounding box center [695, 183] width 163 height 22
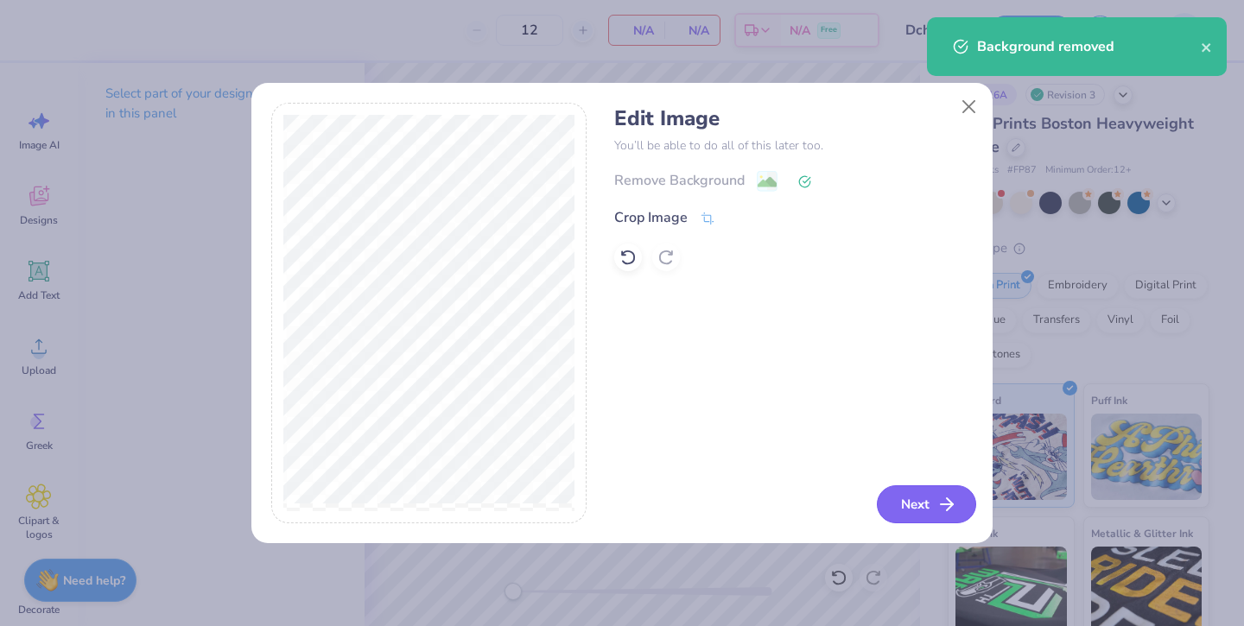
click at [915, 504] on button "Next" at bounding box center [926, 504] width 99 height 38
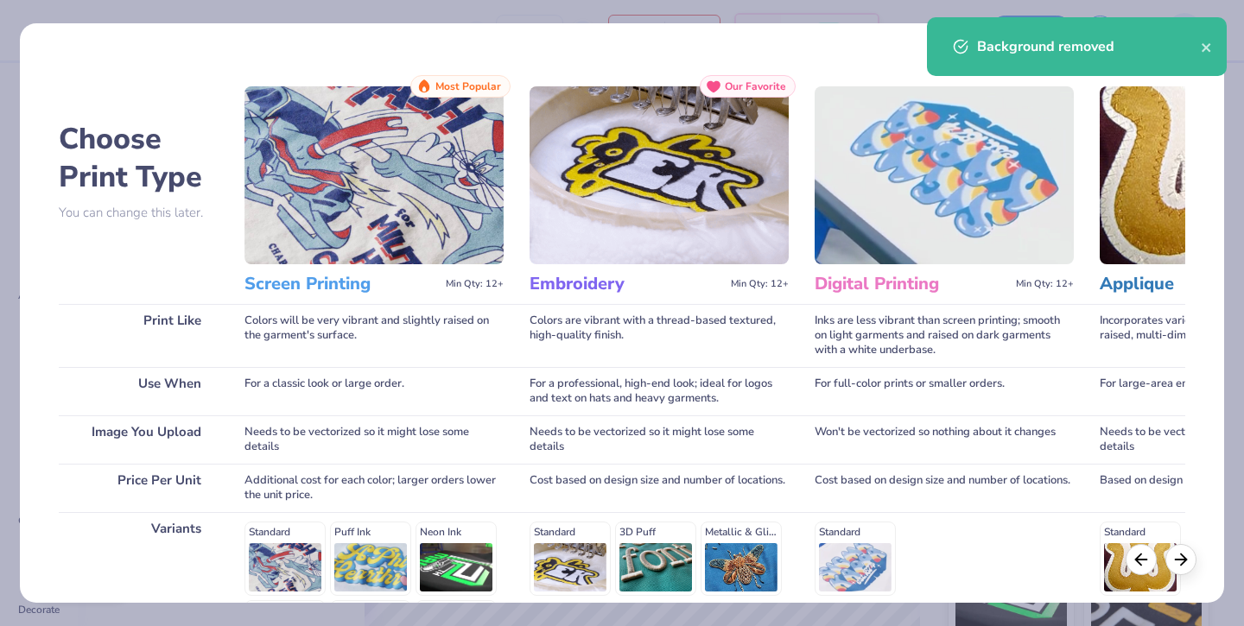
scroll to position [220, 0]
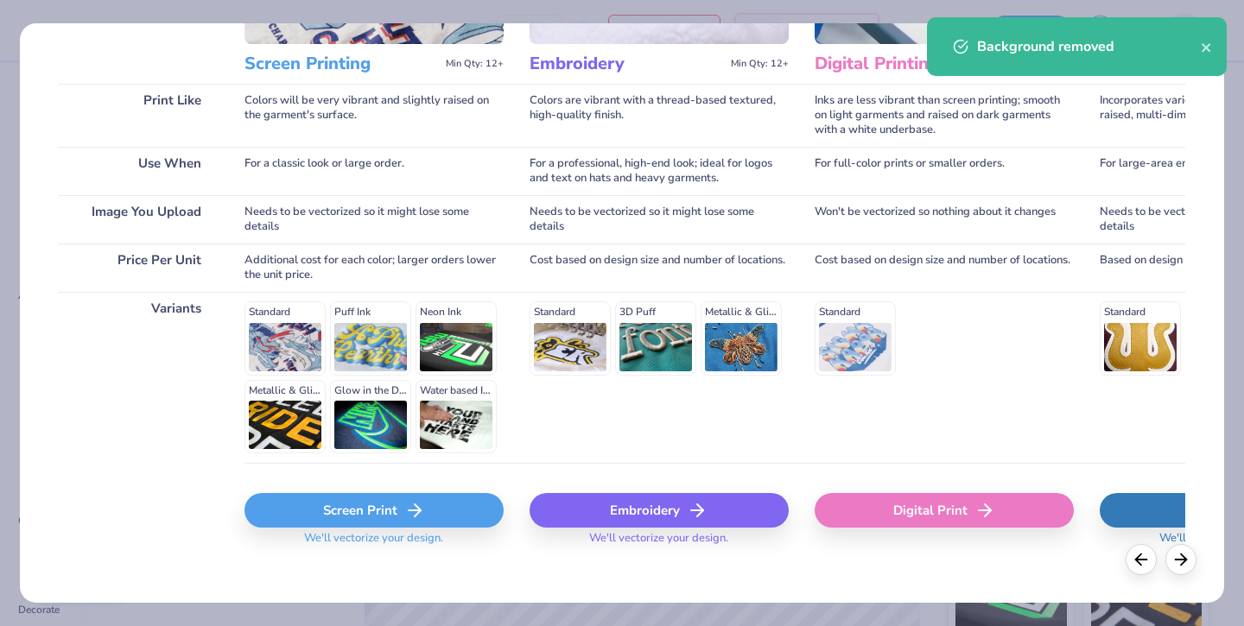
click at [416, 500] on icon at bounding box center [414, 510] width 21 height 21
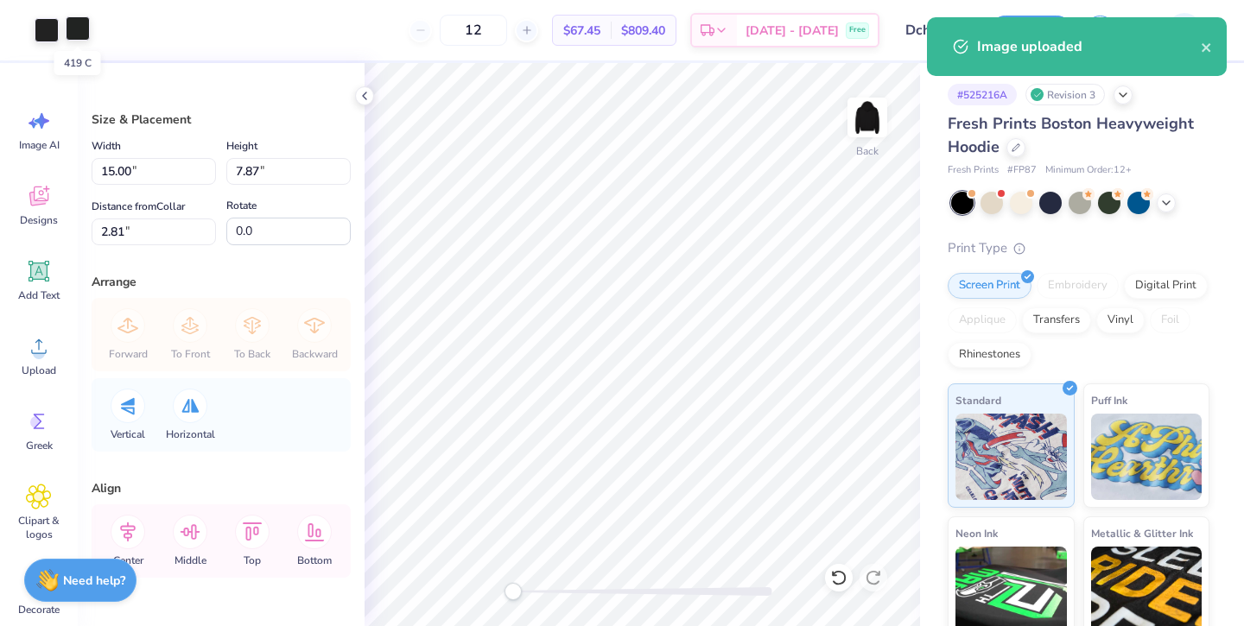
click at [75, 35] on div at bounding box center [78, 28] width 24 height 24
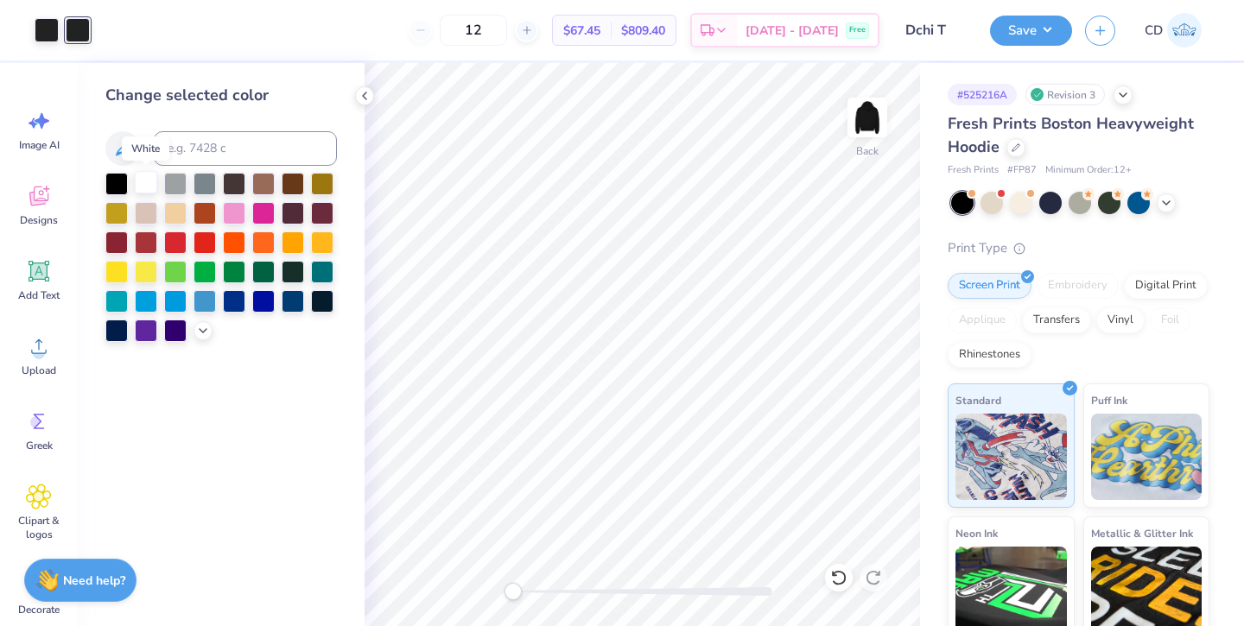
click at [146, 184] on div at bounding box center [146, 182] width 22 height 22
click at [47, 35] on div at bounding box center [47, 28] width 24 height 24
click at [177, 240] on div at bounding box center [175, 241] width 22 height 22
click at [319, 183] on div at bounding box center [322, 182] width 22 height 22
click at [115, 210] on div at bounding box center [116, 211] width 22 height 22
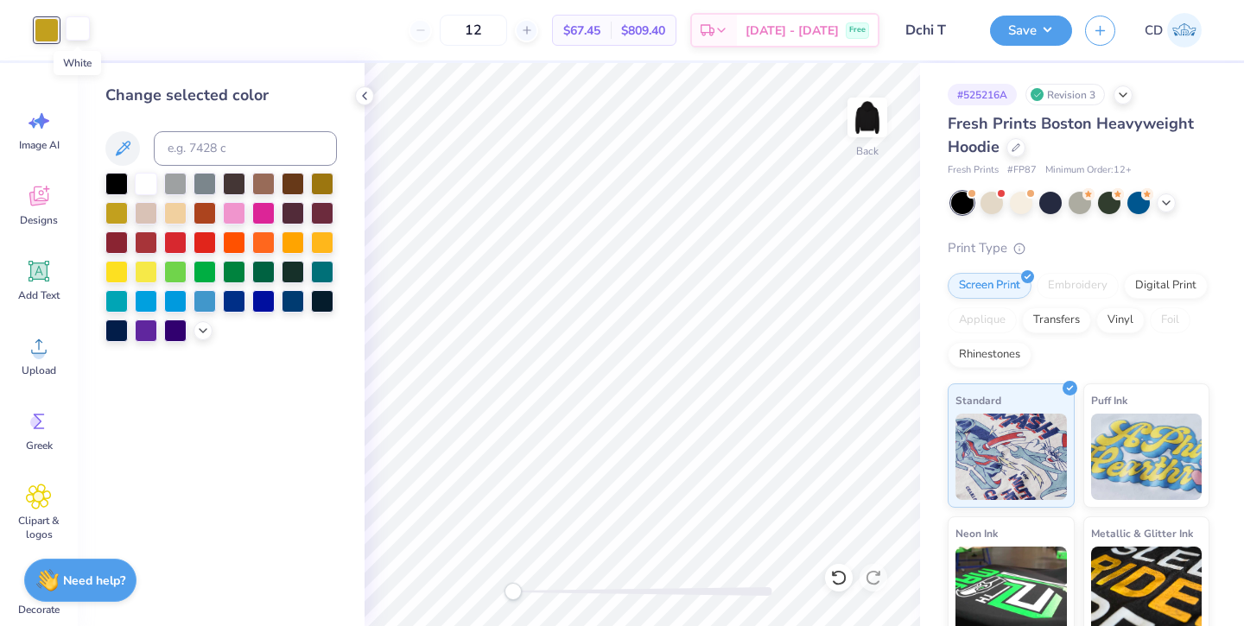
click at [77, 27] on div at bounding box center [78, 28] width 24 height 24
click at [147, 244] on div at bounding box center [146, 241] width 22 height 22
click at [179, 244] on div at bounding box center [175, 241] width 22 height 22
click at [143, 246] on div at bounding box center [146, 241] width 22 height 22
click at [366, 99] on icon at bounding box center [365, 96] width 14 height 14
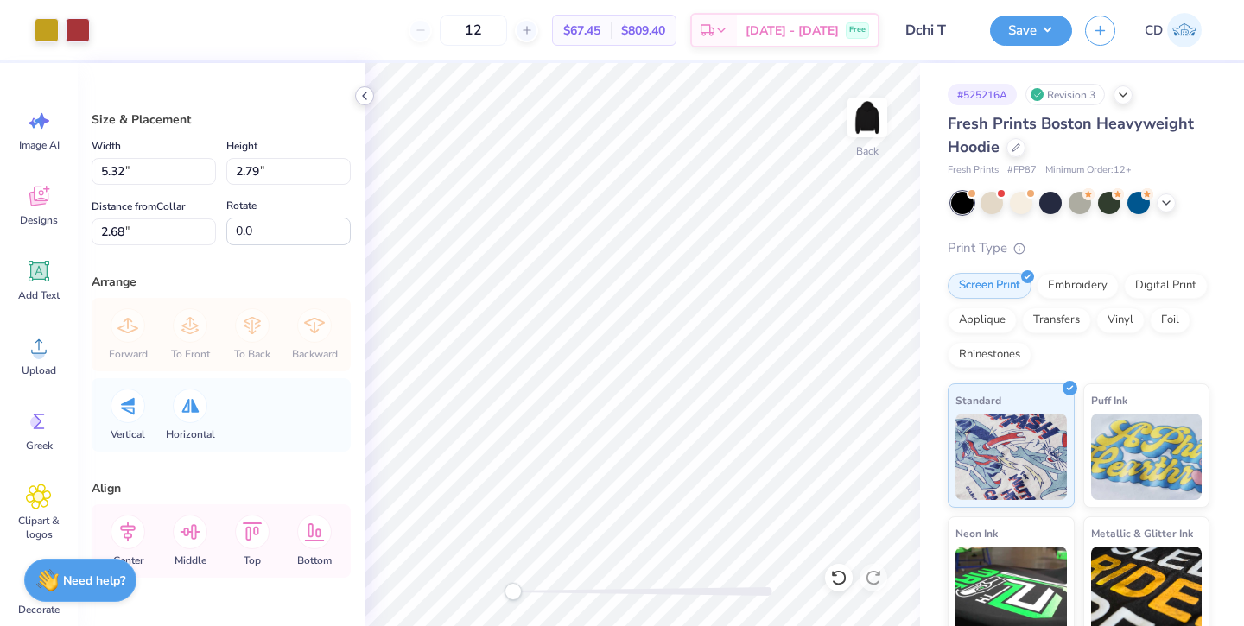
type input "5.32"
type input "2.79"
type input "4.90"
type input "2.57"
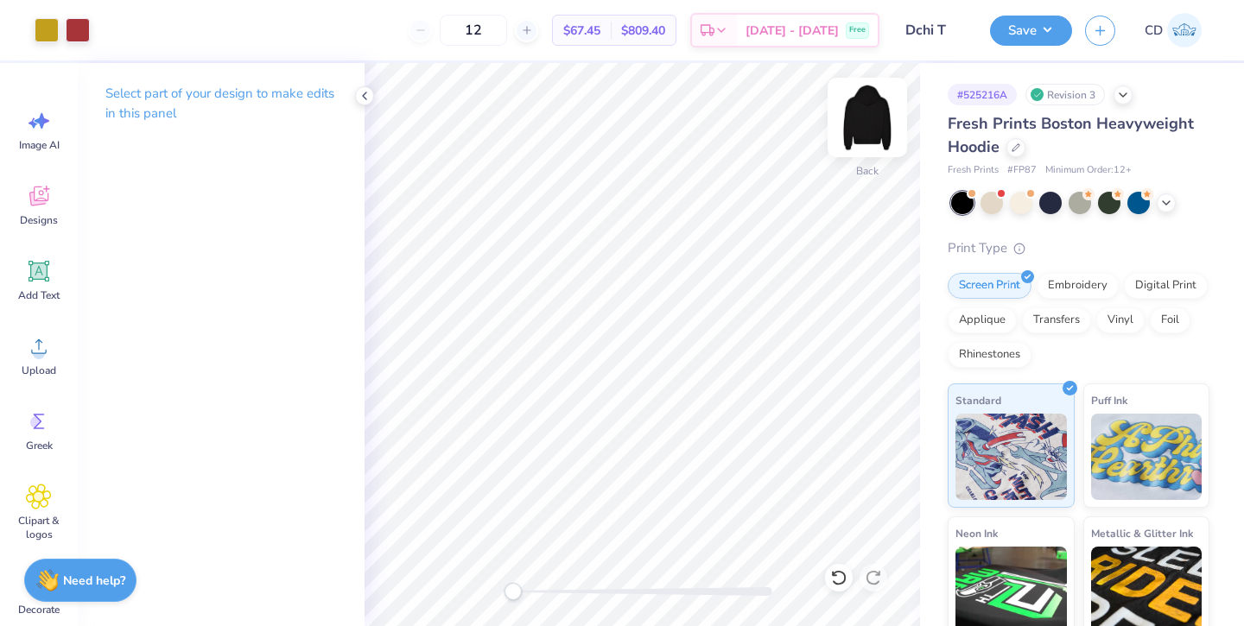
click at [865, 111] on img at bounding box center [867, 117] width 69 height 69
click at [868, 110] on img at bounding box center [867, 117] width 69 height 69
click at [866, 109] on img at bounding box center [867, 117] width 69 height 69
click at [867, 105] on img at bounding box center [867, 117] width 69 height 69
click at [865, 116] on img at bounding box center [867, 117] width 69 height 69
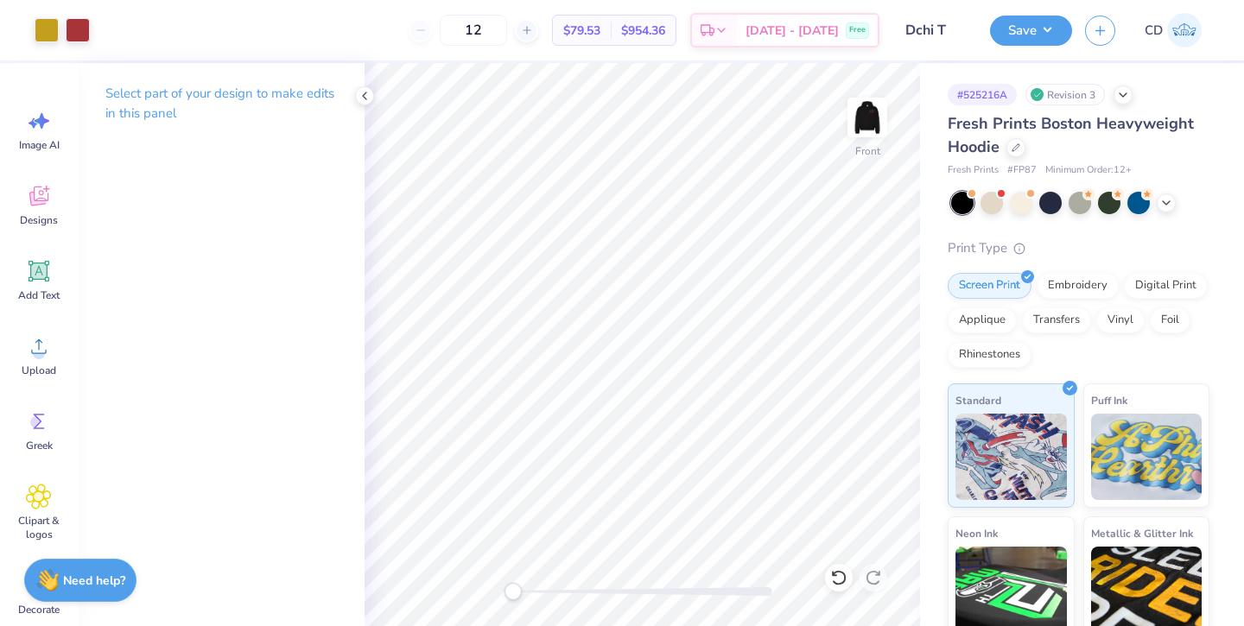
click at [865, 116] on img at bounding box center [867, 117] width 35 height 35
click at [27, 268] on icon at bounding box center [39, 271] width 26 height 26
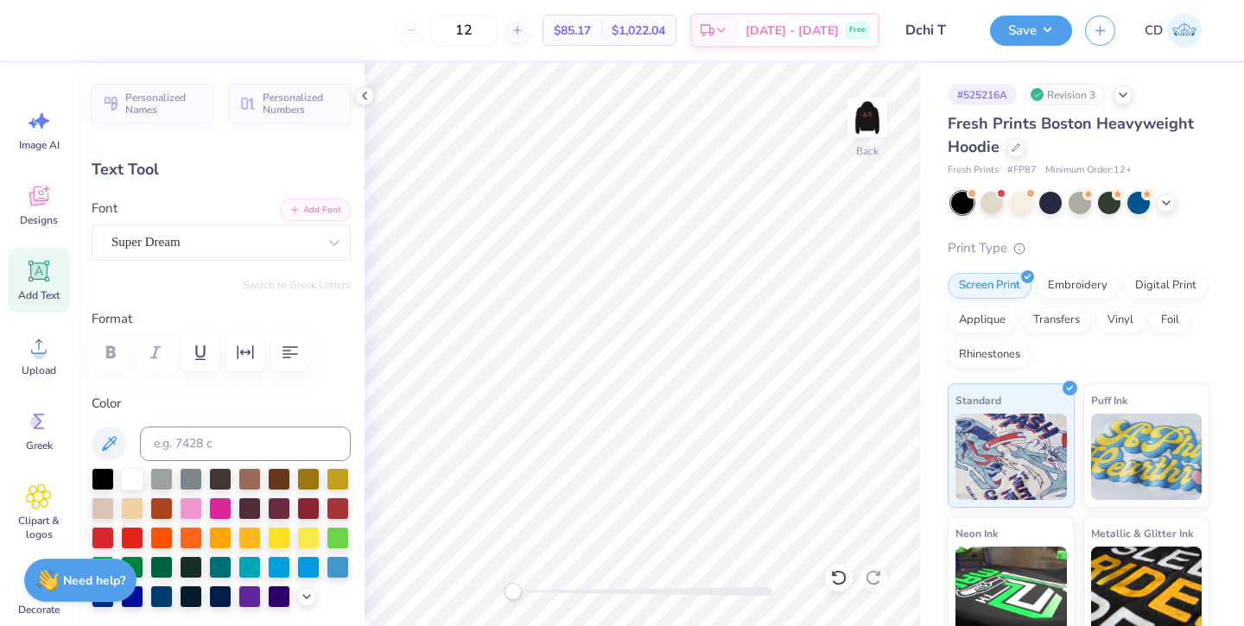
scroll to position [0, 0]
type textarea "T"
click at [307, 241] on div "Super Dream" at bounding box center [214, 242] width 209 height 27
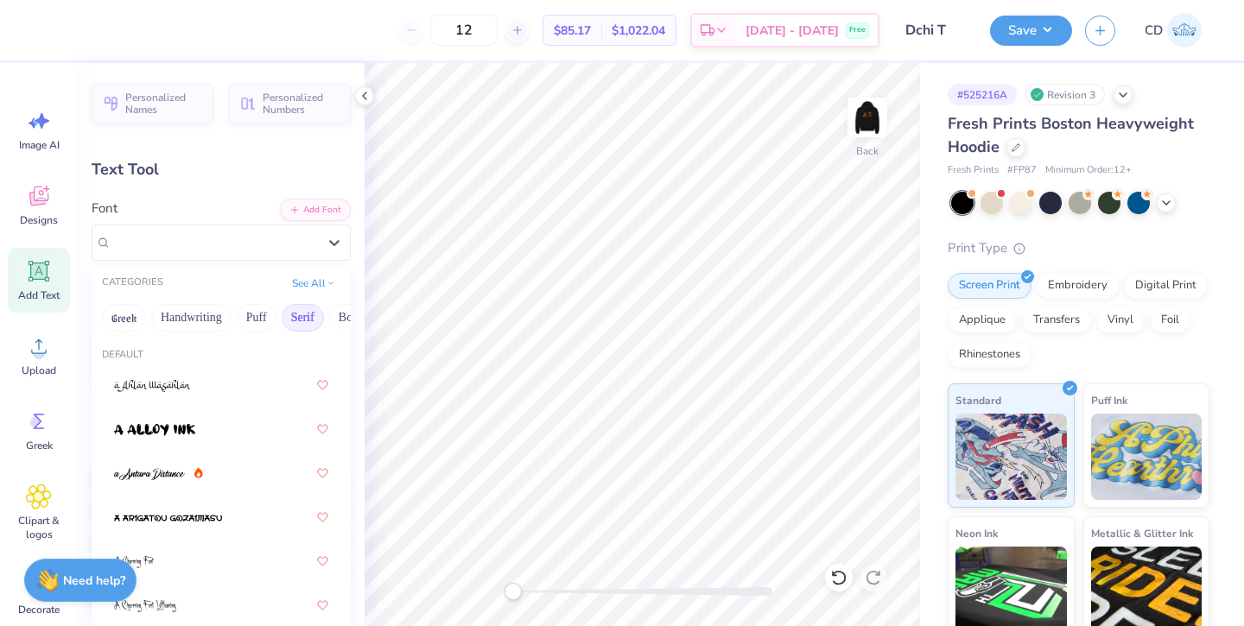
click at [291, 321] on button "Serif" at bounding box center [303, 318] width 42 height 28
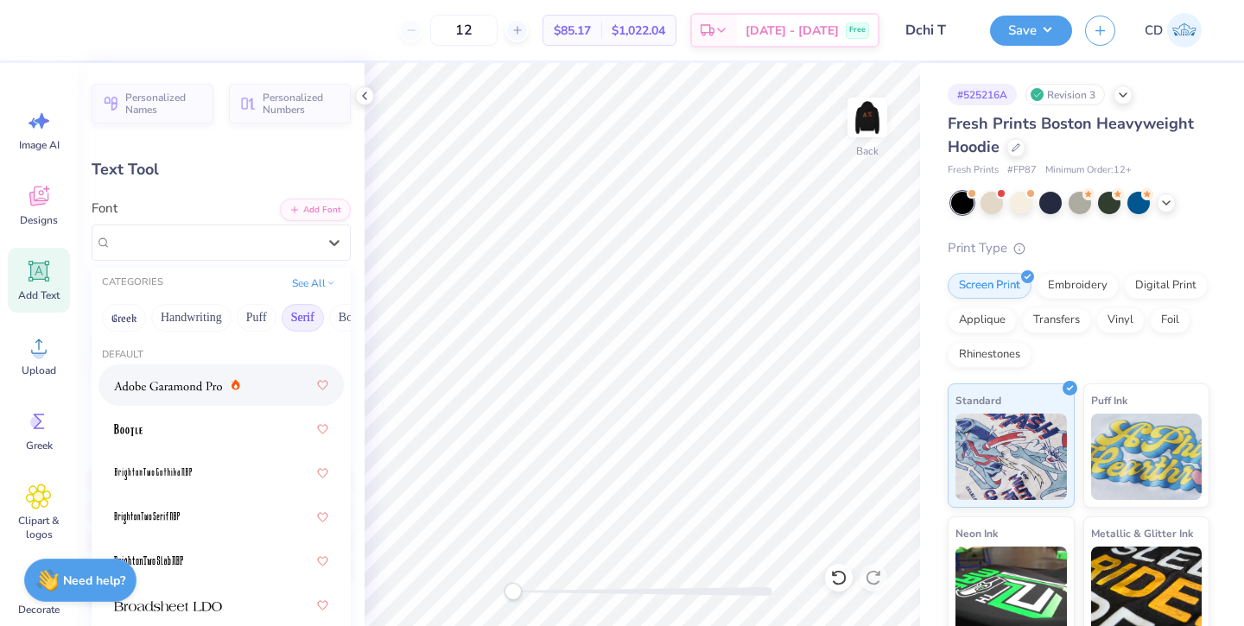
click at [167, 390] on img at bounding box center [168, 386] width 108 height 12
click at [250, 234] on div "Adobe Garamond Pro" at bounding box center [214, 242] width 209 height 27
click at [115, 327] on button "Greek" at bounding box center [124, 318] width 44 height 28
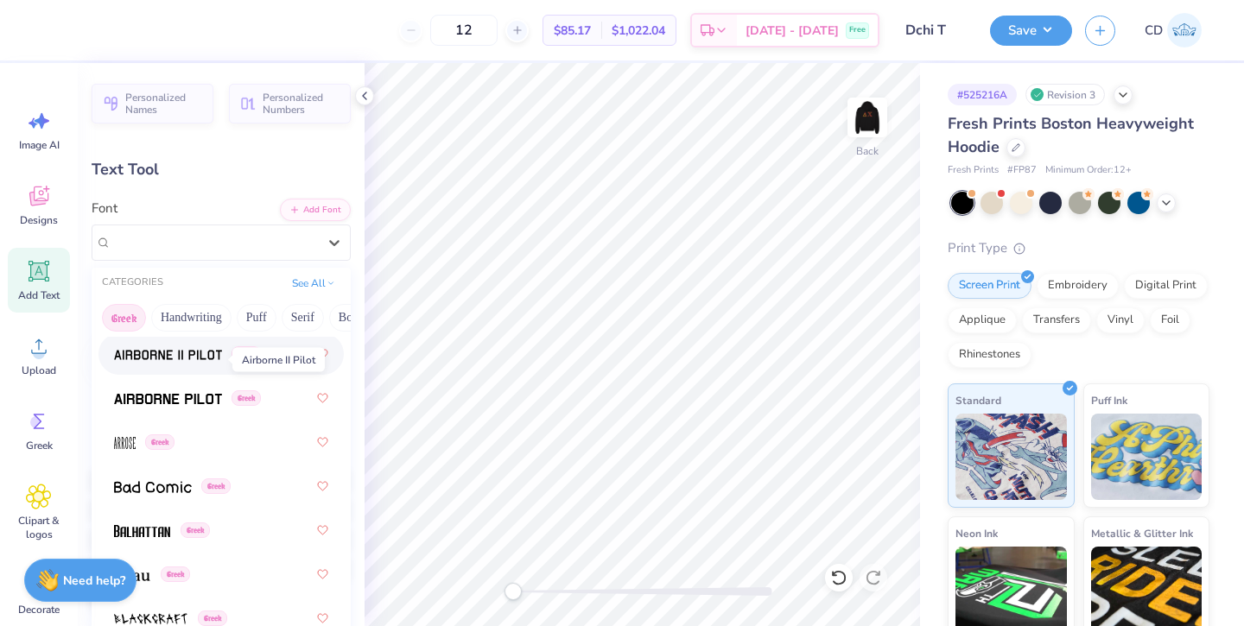
scroll to position [122, 0]
click at [167, 352] on img at bounding box center [168, 352] width 108 height 12
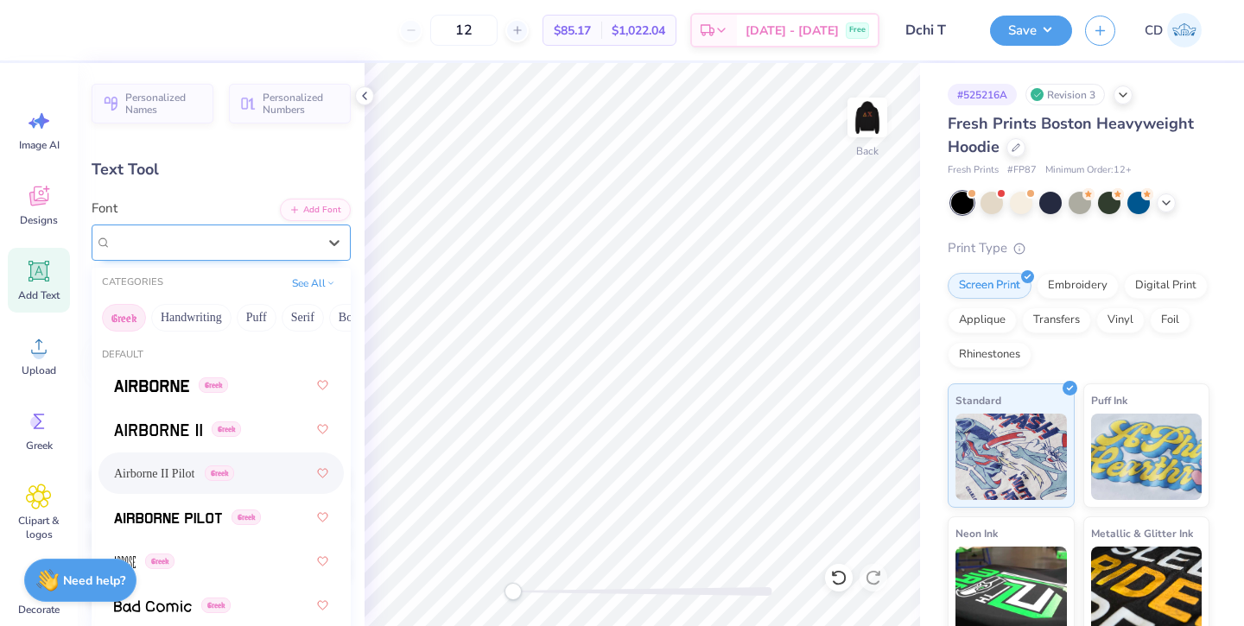
click at [199, 235] on div "Airborne II Pilot Greek" at bounding box center [214, 242] width 209 height 27
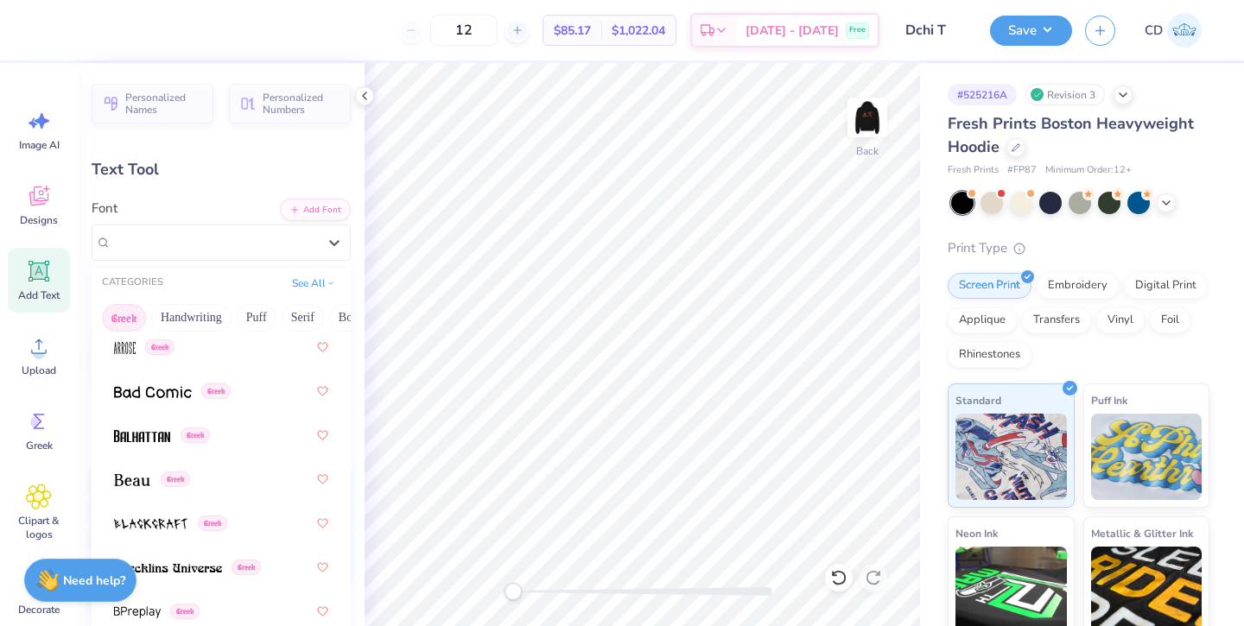
scroll to position [216, 0]
click at [137, 482] on img at bounding box center [132, 479] width 36 height 12
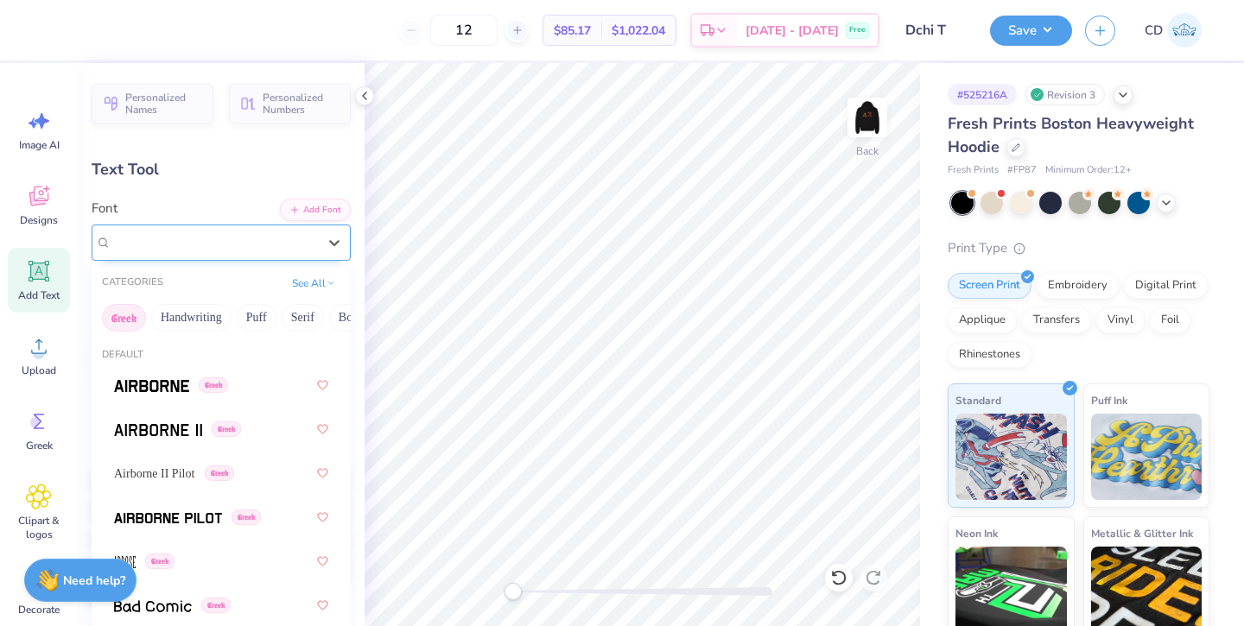
click at [250, 245] on div "Beau Greek" at bounding box center [214, 242] width 209 height 27
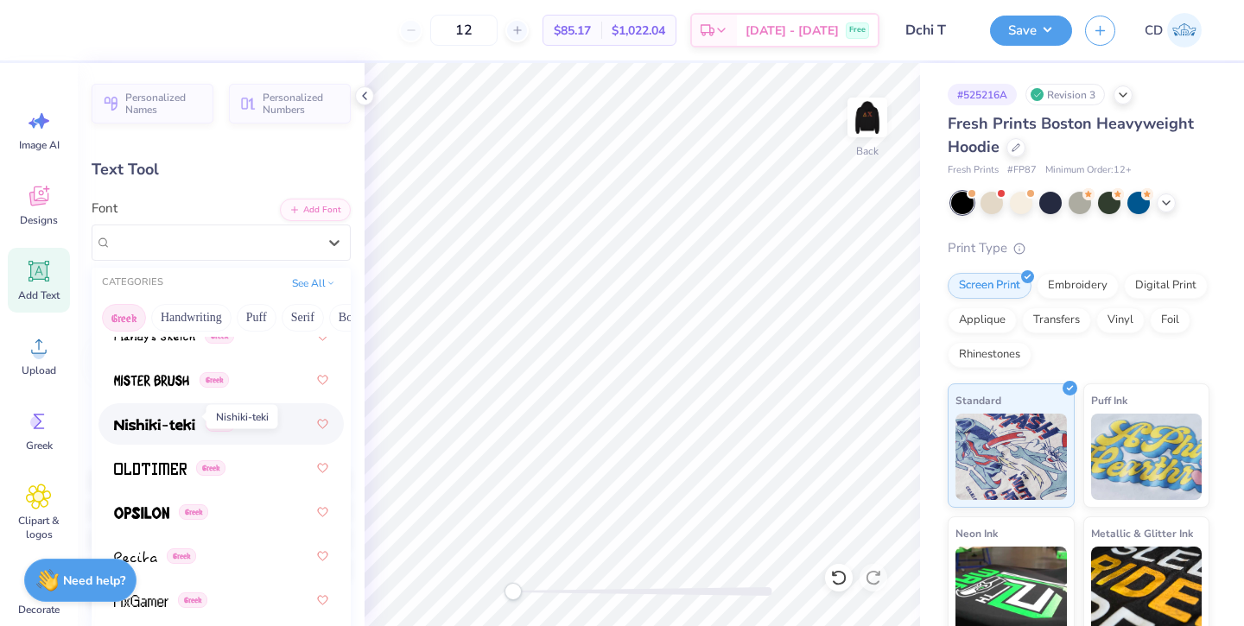
scroll to position [1249, 0]
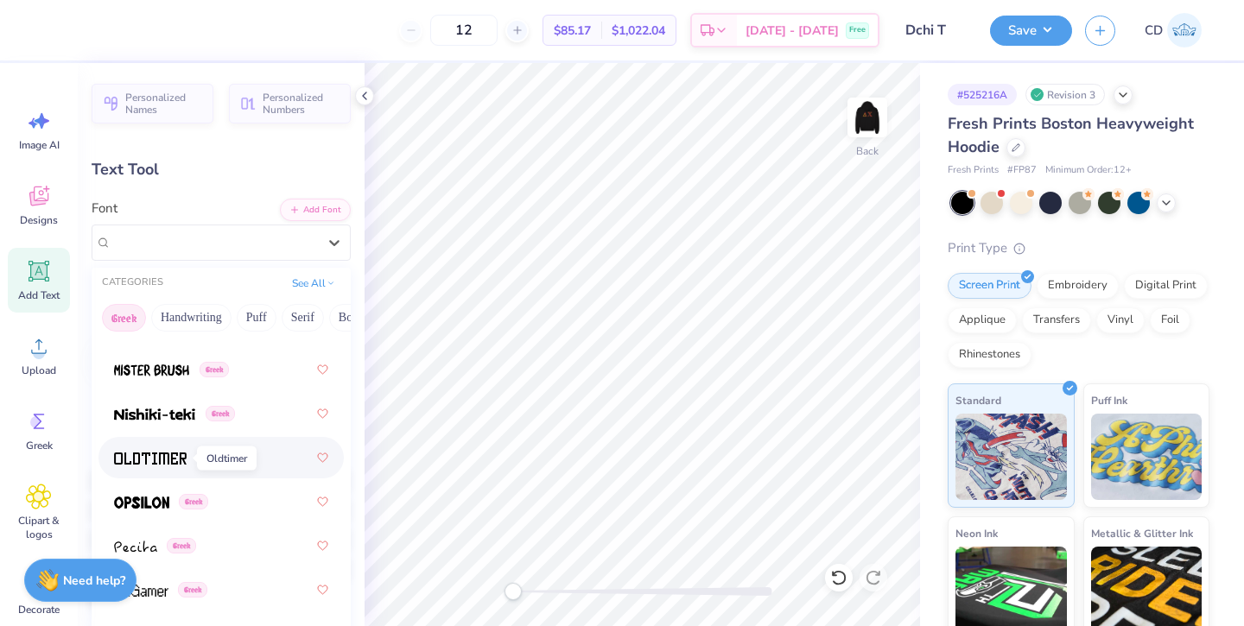
click at [161, 465] on img at bounding box center [150, 459] width 73 height 12
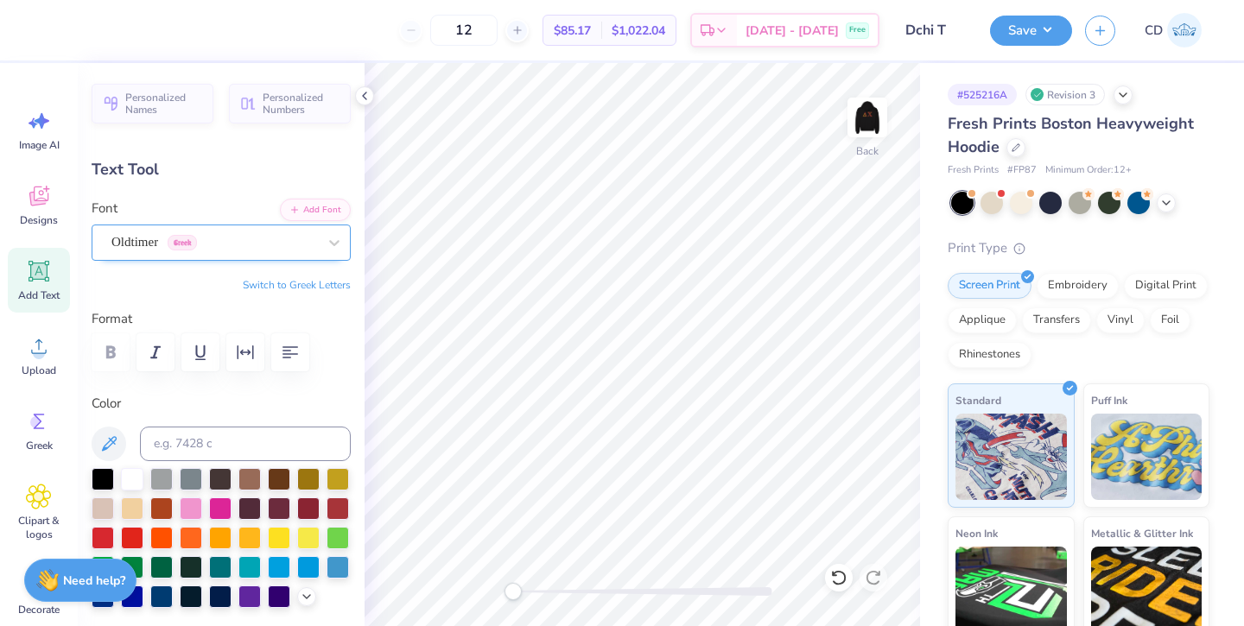
click at [312, 240] on div "Oldtimer Greek" at bounding box center [214, 242] width 209 height 27
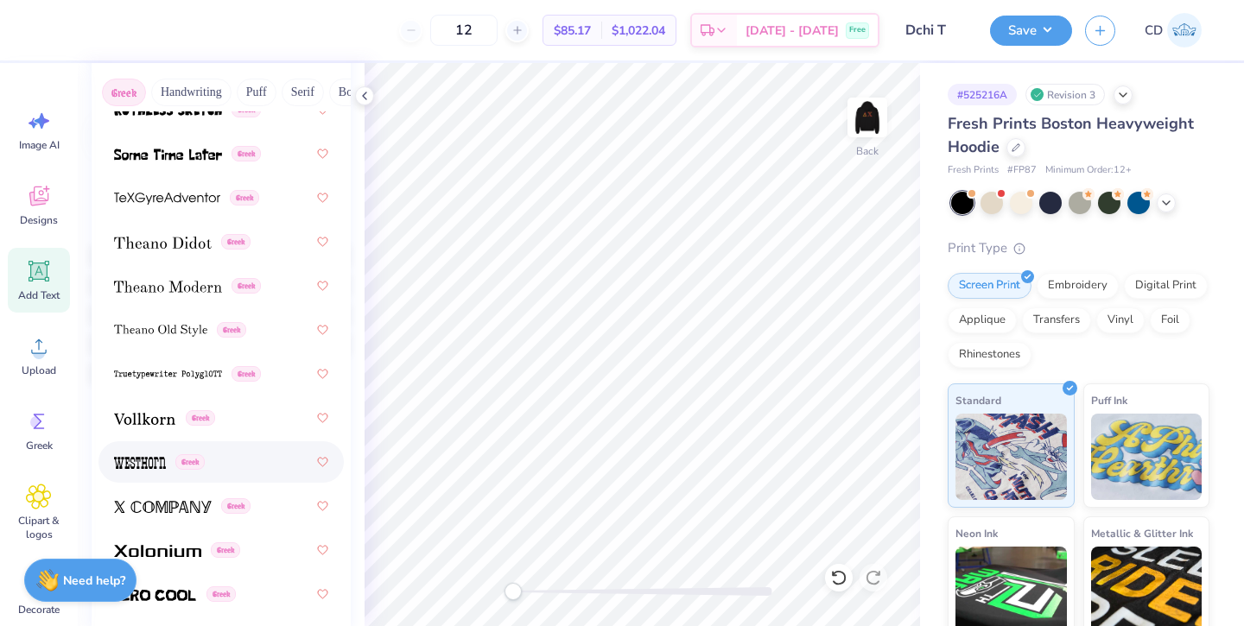
scroll to position [235, 0]
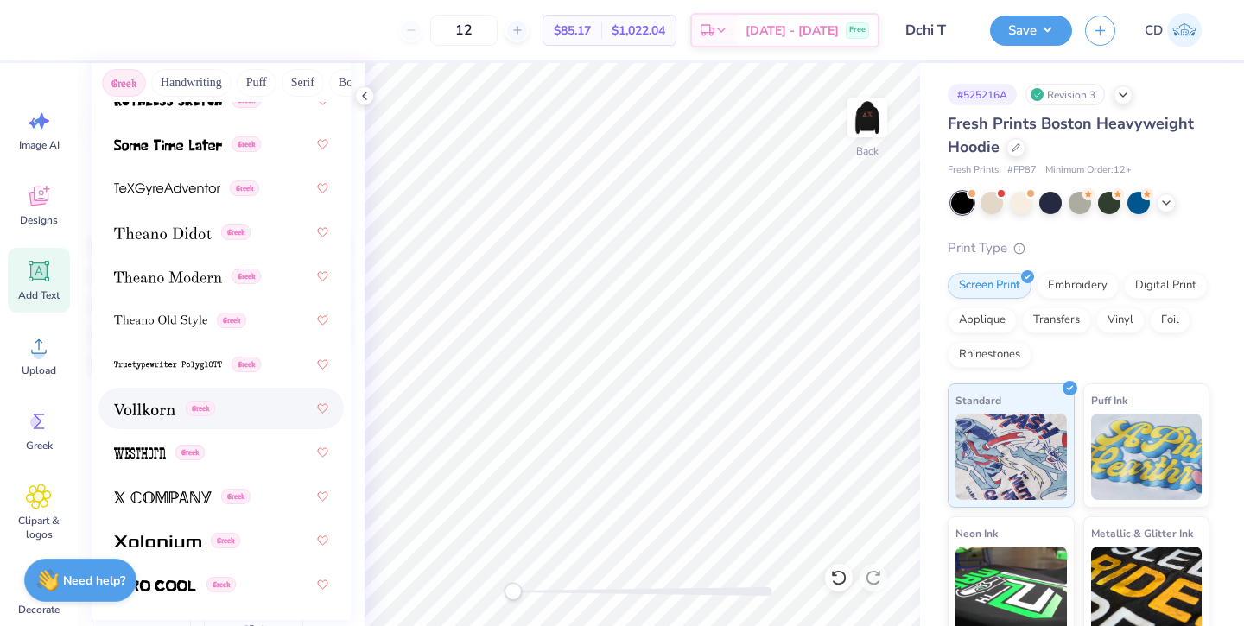
click at [147, 400] on span at bounding box center [144, 409] width 61 height 18
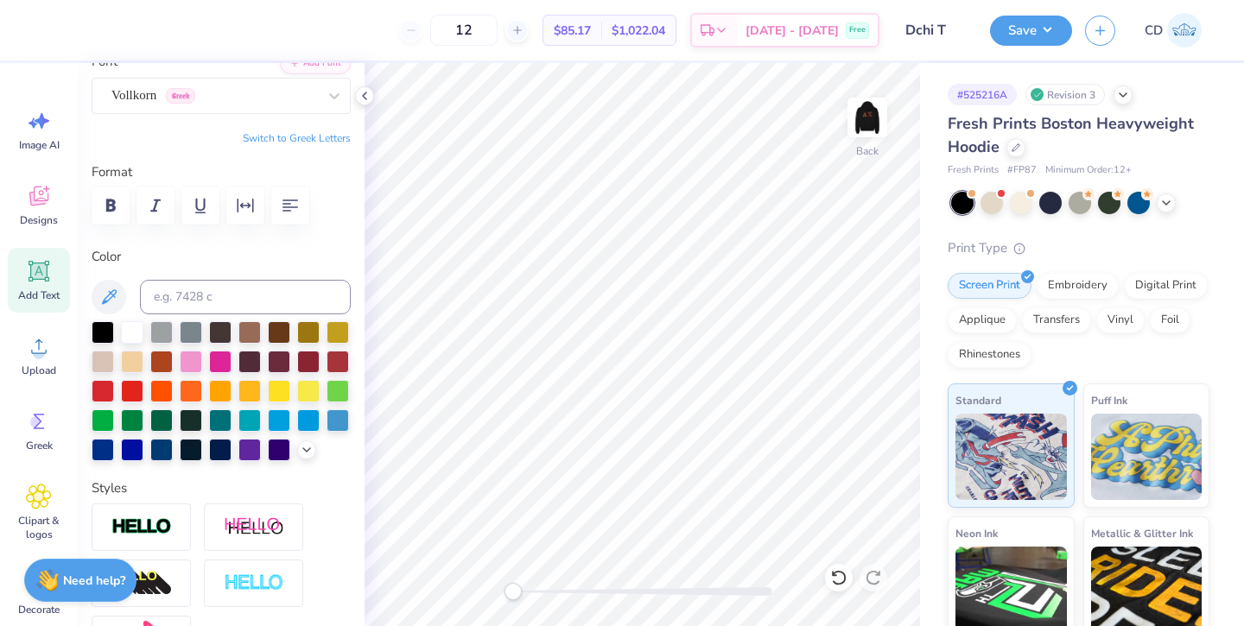
scroll to position [148, 0]
click at [238, 102] on div "Vollkorn Greek" at bounding box center [214, 94] width 209 height 27
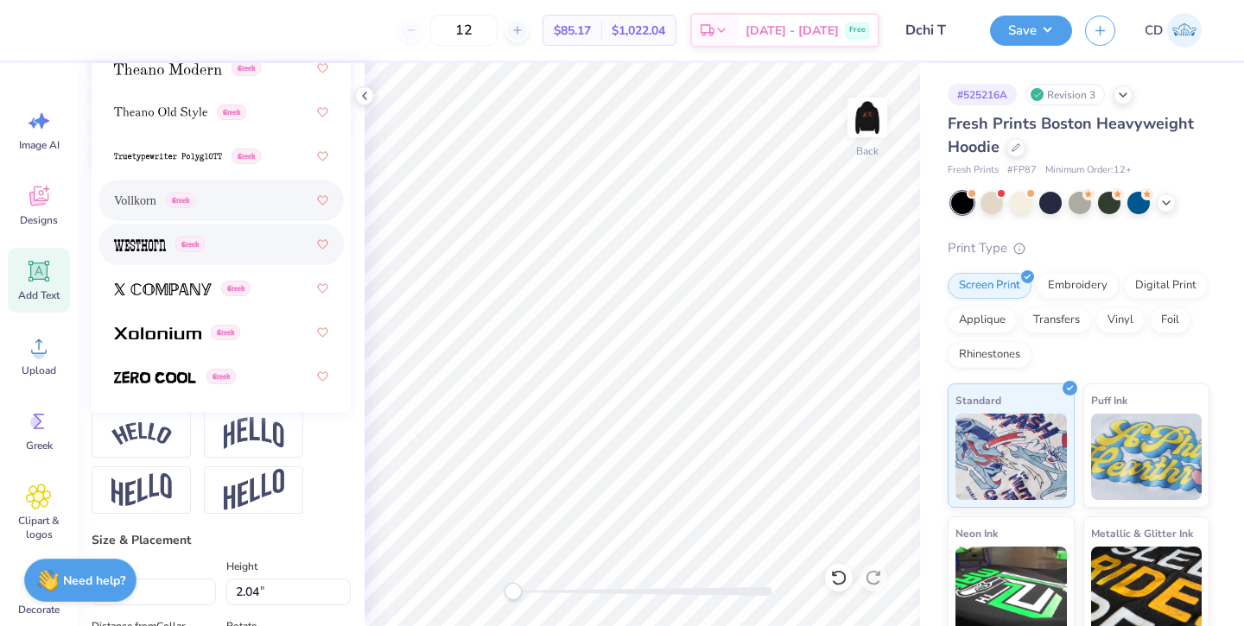
scroll to position [447, 0]
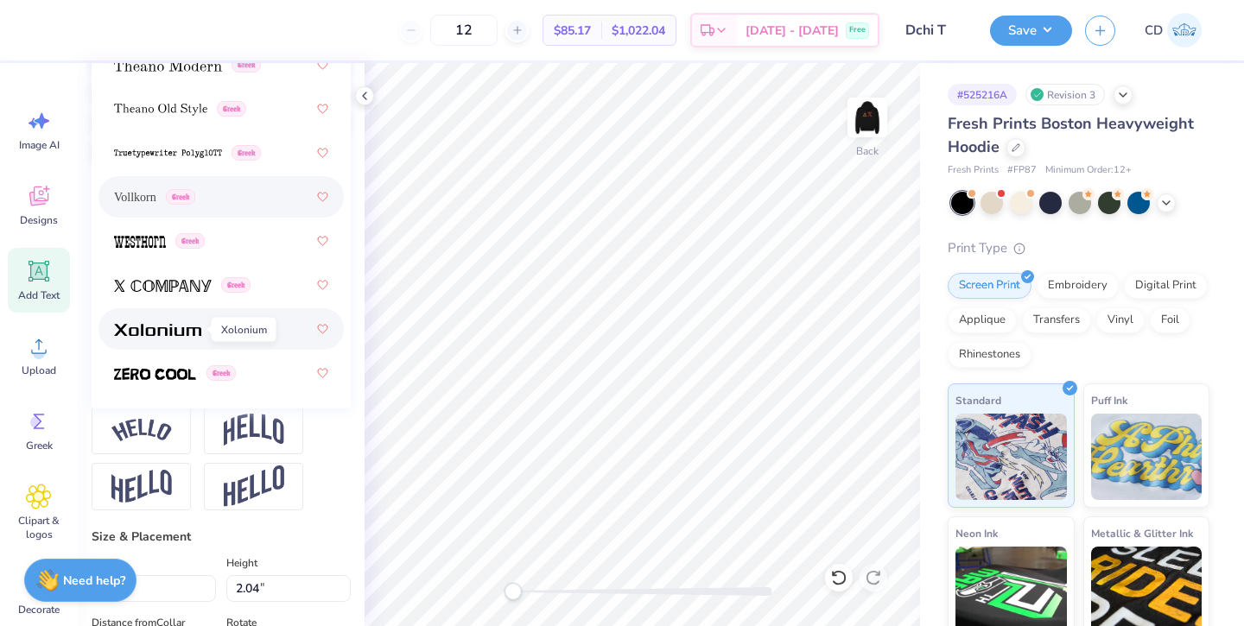
click at [177, 326] on img at bounding box center [157, 330] width 87 height 12
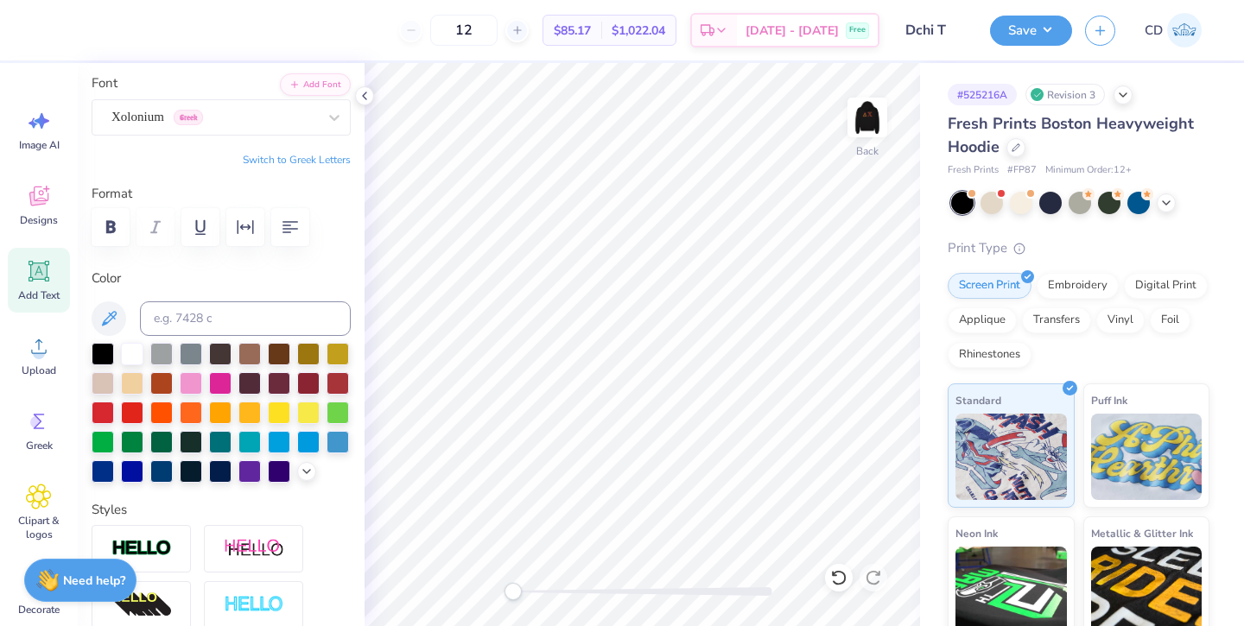
scroll to position [0, 0]
type textarea "1"
click at [1024, 33] on button "Save" at bounding box center [1031, 28] width 82 height 30
click at [1170, 205] on icon at bounding box center [1166, 201] width 14 height 14
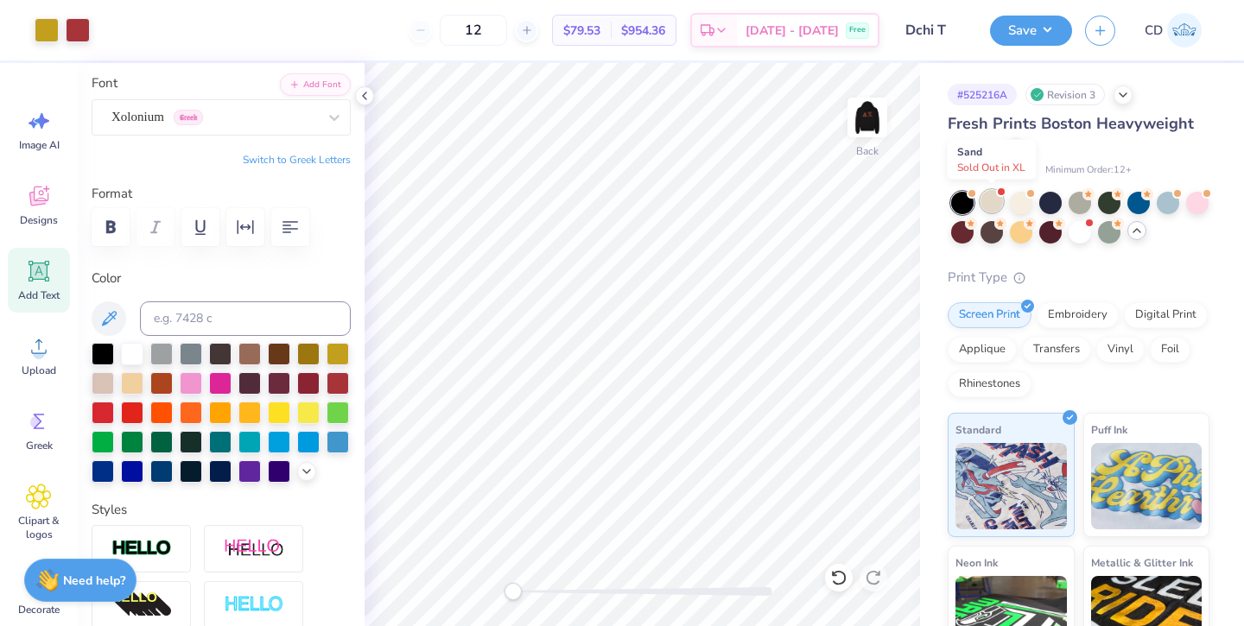
click at [984, 204] on div at bounding box center [991, 201] width 22 height 22
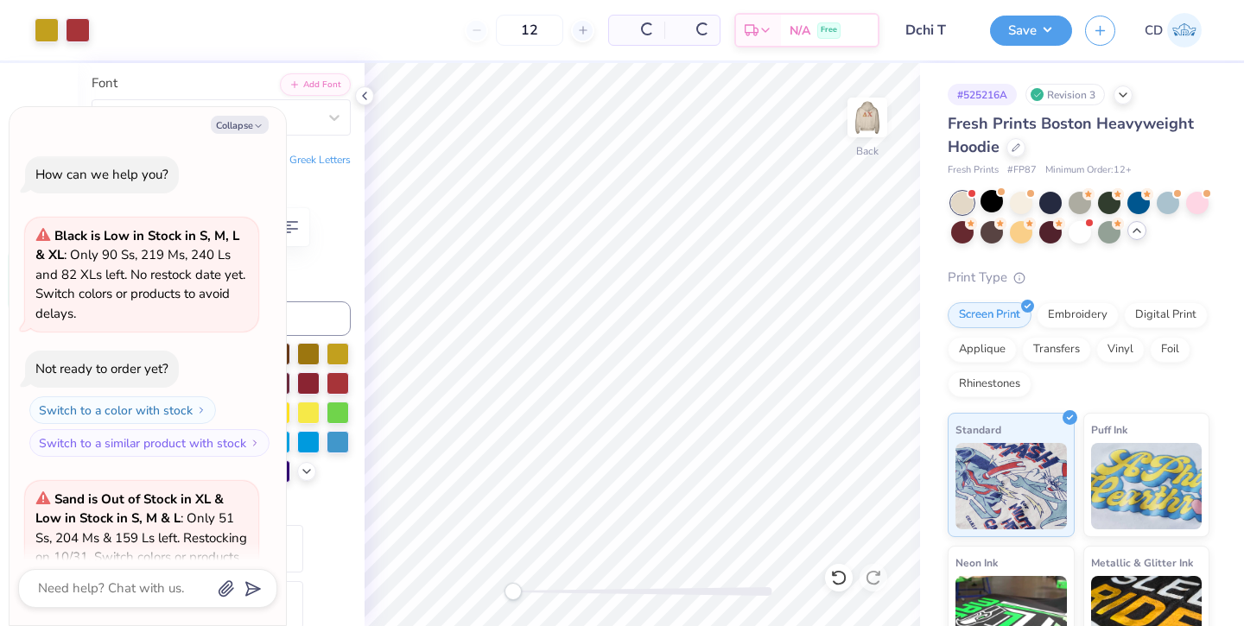
scroll to position [173, 0]
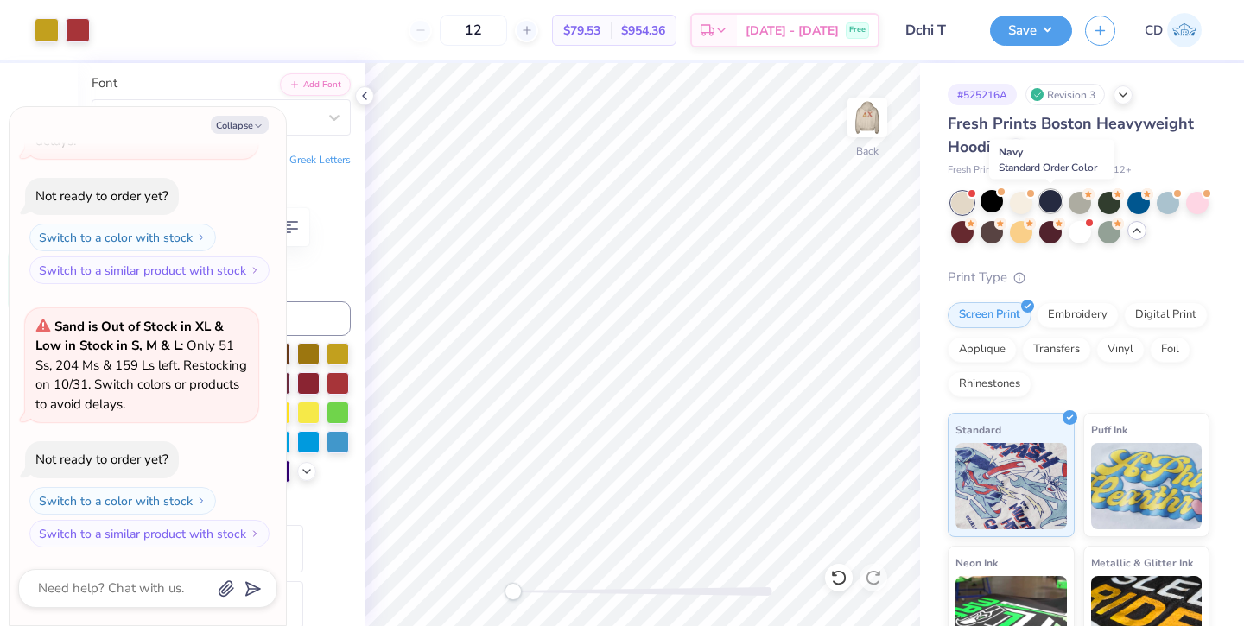
click at [1052, 205] on div at bounding box center [1050, 201] width 22 height 22
click at [869, 109] on img at bounding box center [867, 117] width 69 height 69
click at [869, 109] on img at bounding box center [867, 117] width 35 height 35
click at [1037, 32] on button "Save" at bounding box center [1031, 28] width 82 height 30
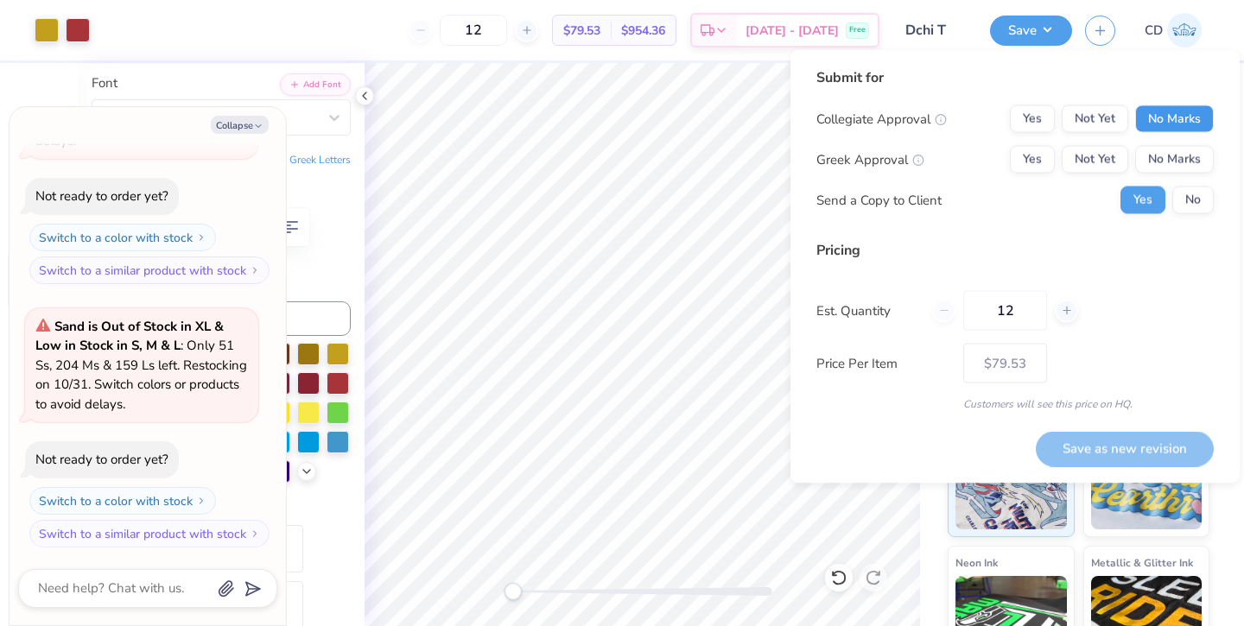
click at [1182, 120] on button "No Marks" at bounding box center [1174, 119] width 79 height 28
click at [1182, 147] on button "No Marks" at bounding box center [1174, 160] width 79 height 28
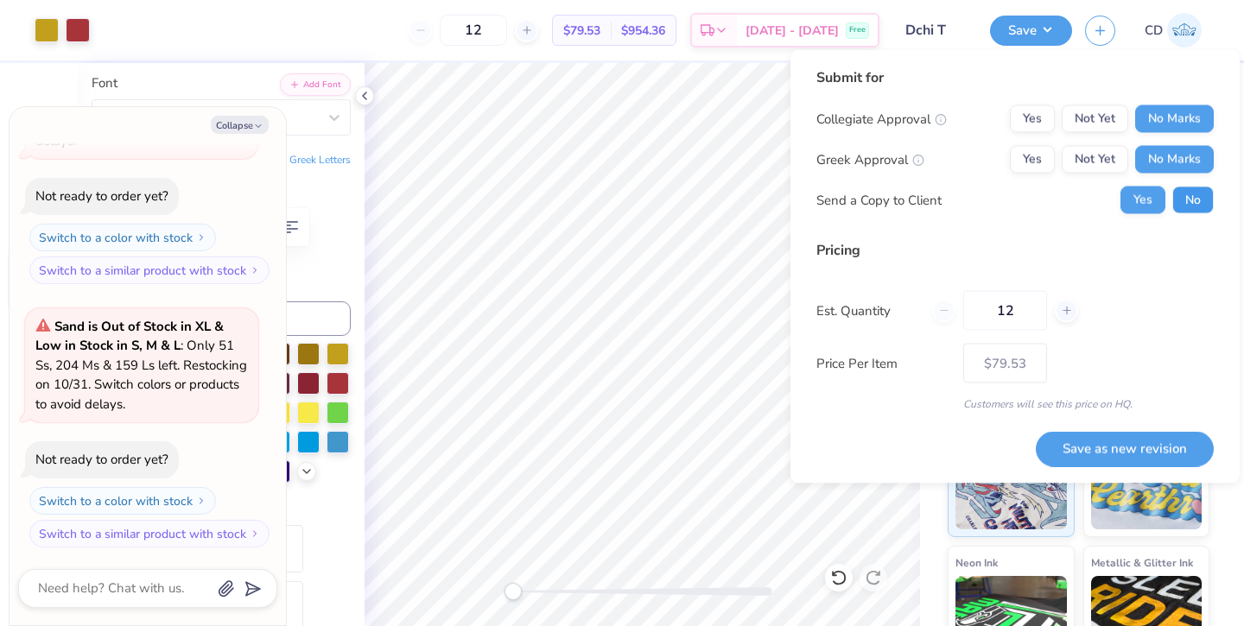
click at [1183, 195] on button "No" at bounding box center [1192, 201] width 41 height 28
click at [1084, 446] on button "Save as new revision" at bounding box center [1125, 448] width 178 height 35
type textarea "x"
type input "– –"
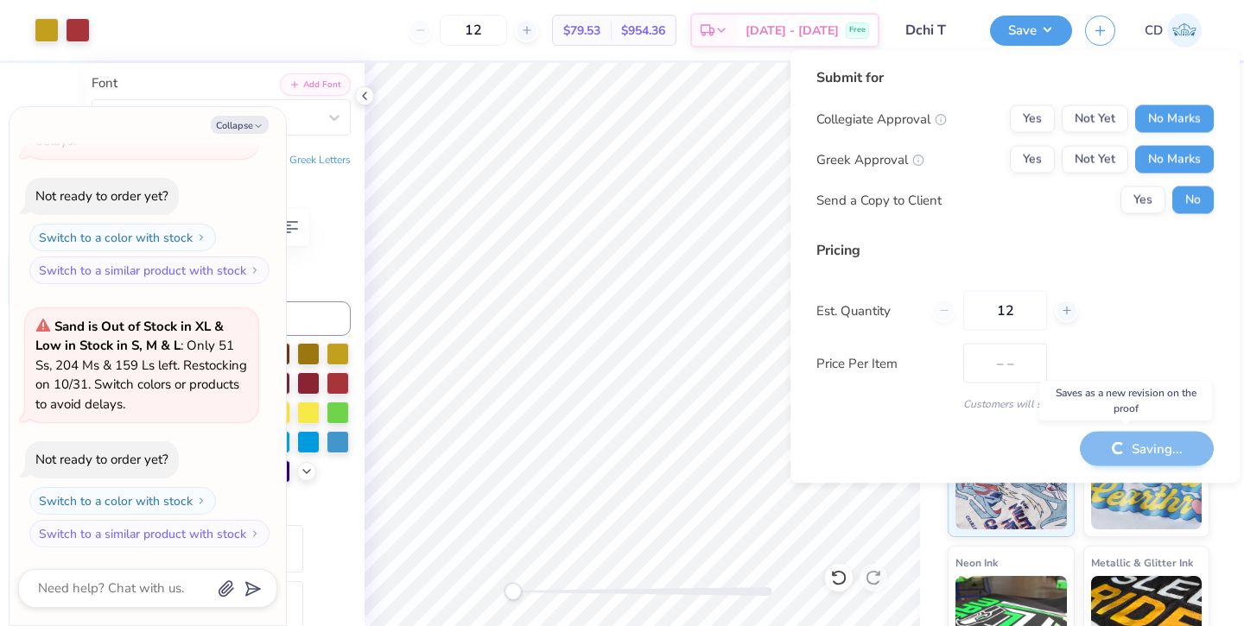
type textarea "x"
type input "$79.53"
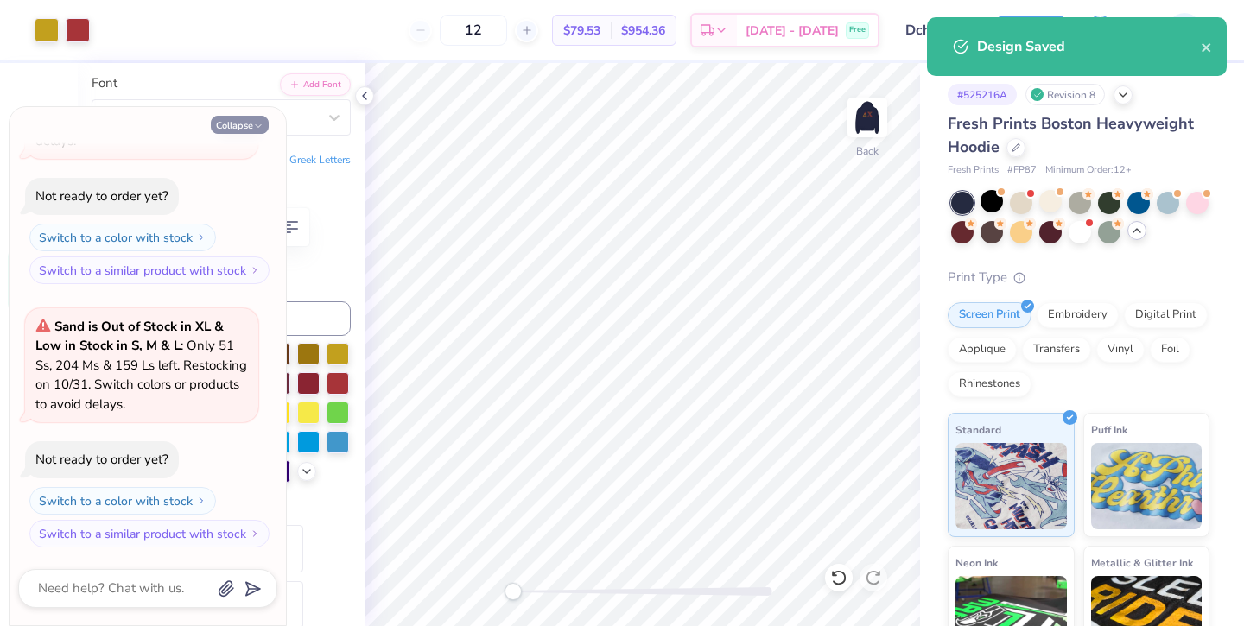
click at [254, 124] on icon "button" at bounding box center [258, 126] width 10 height 10
type textarea "x"
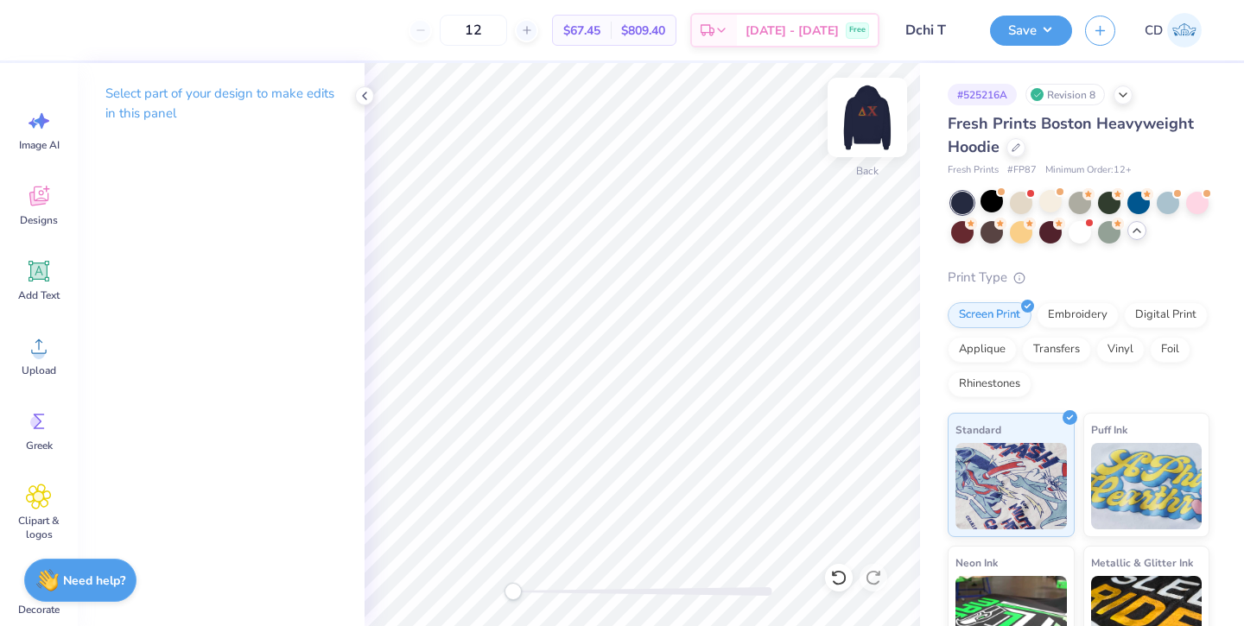
click at [860, 97] on div at bounding box center [867, 117] width 79 height 79
click at [864, 114] on img at bounding box center [867, 117] width 69 height 69
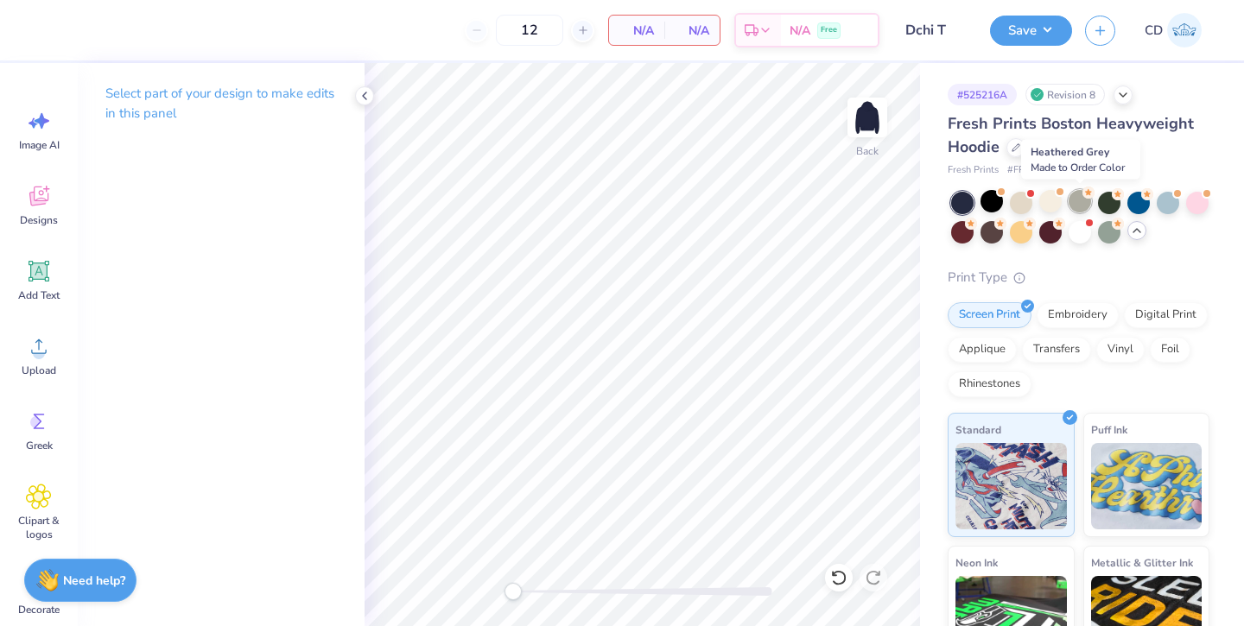
click at [1077, 200] on div at bounding box center [1080, 201] width 22 height 22
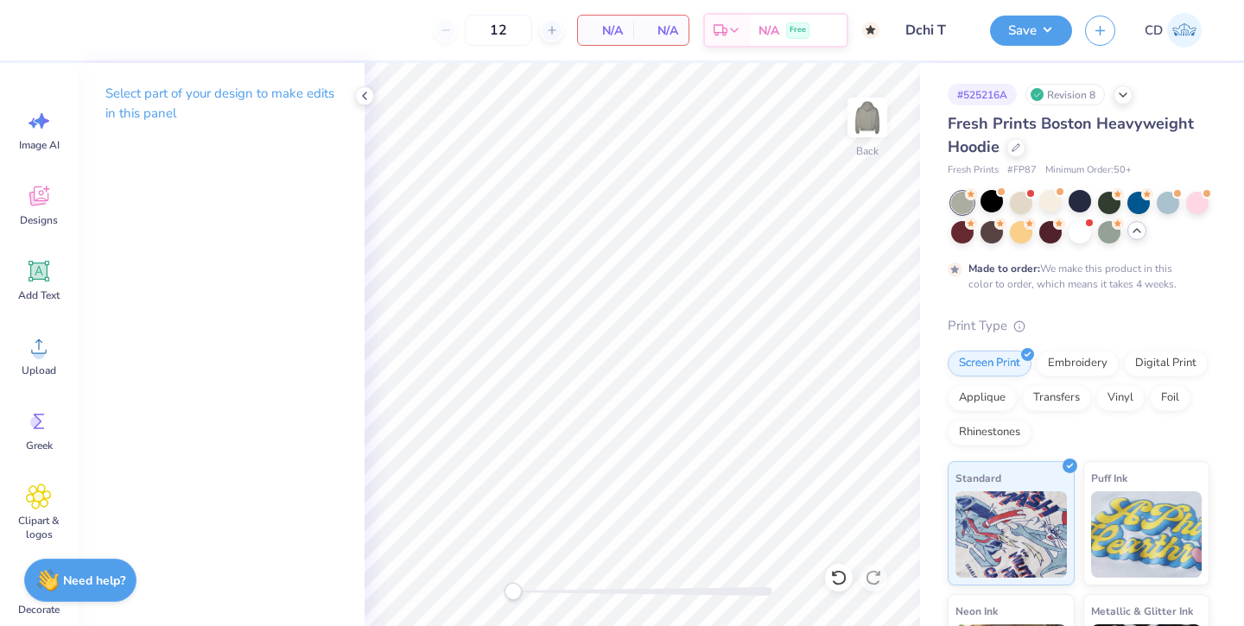
type input "50"
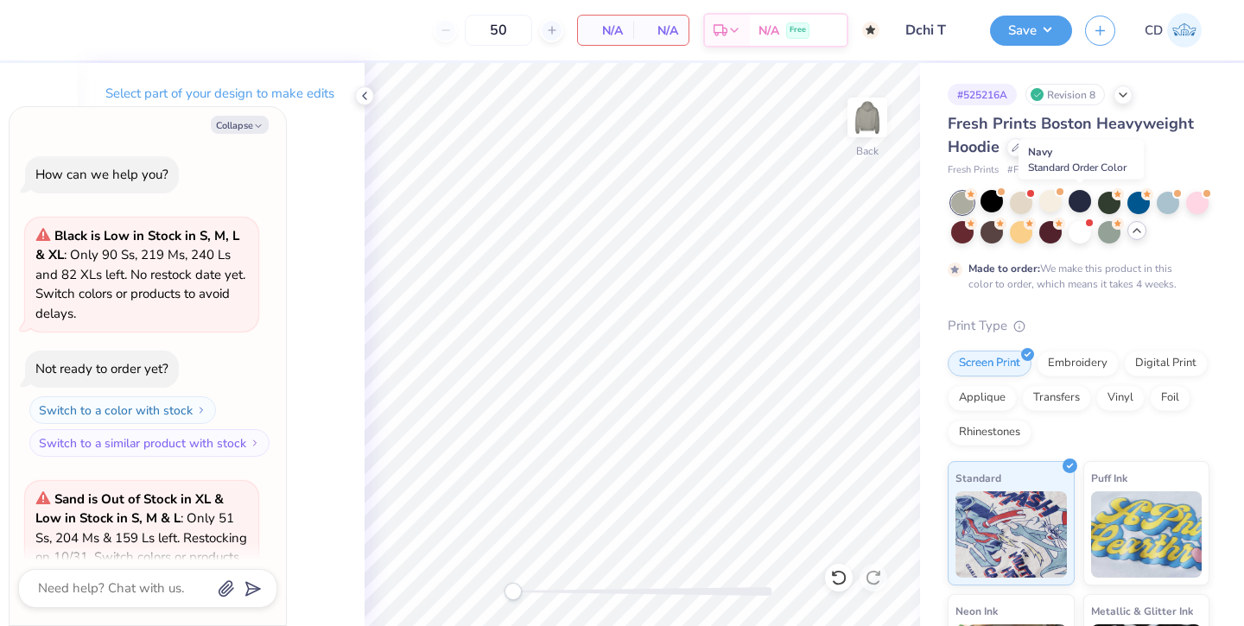
scroll to position [316, 0]
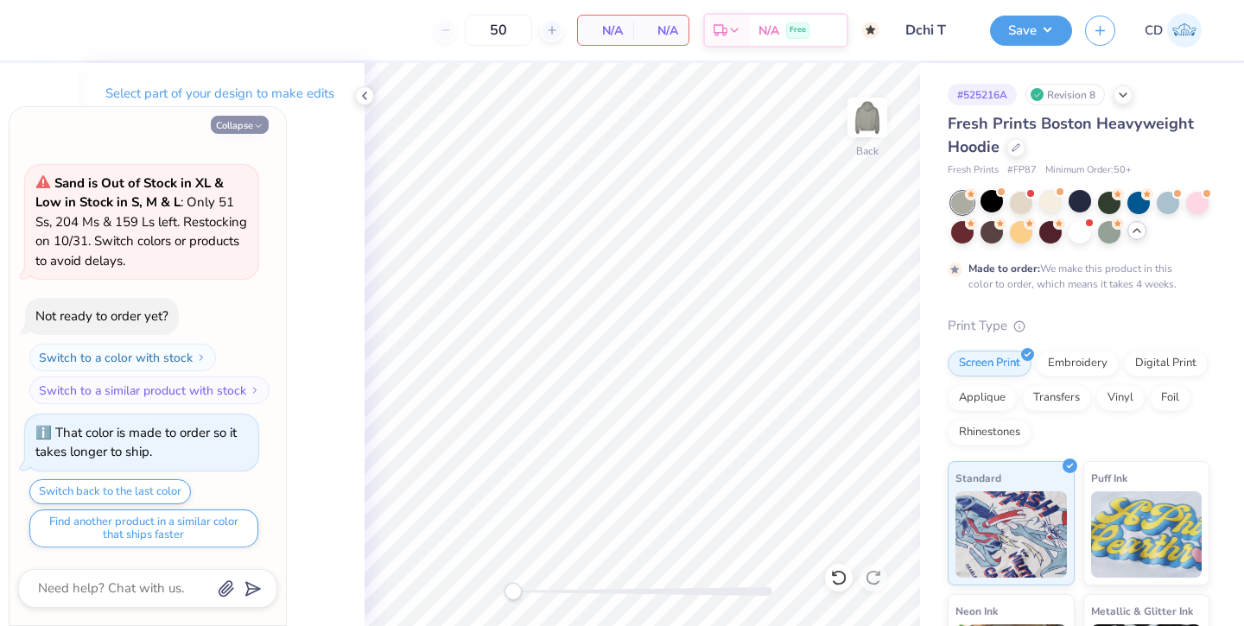
click at [235, 127] on button "Collapse" at bounding box center [240, 125] width 58 height 18
type textarea "x"
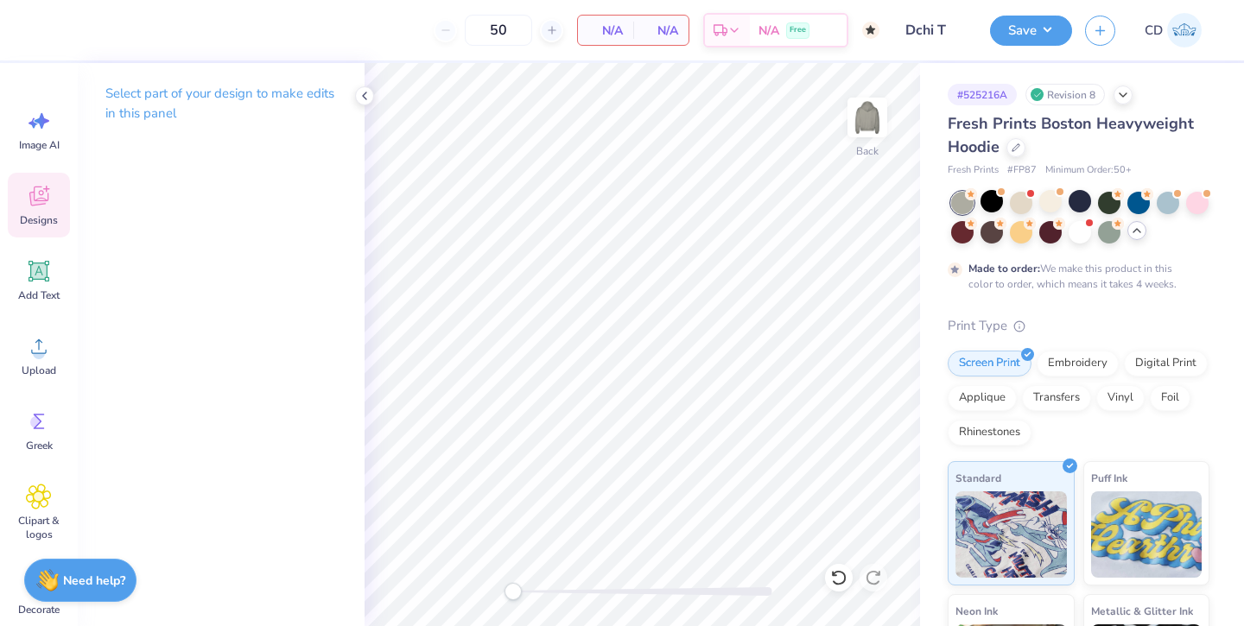
click at [34, 200] on icon at bounding box center [38, 197] width 19 height 20
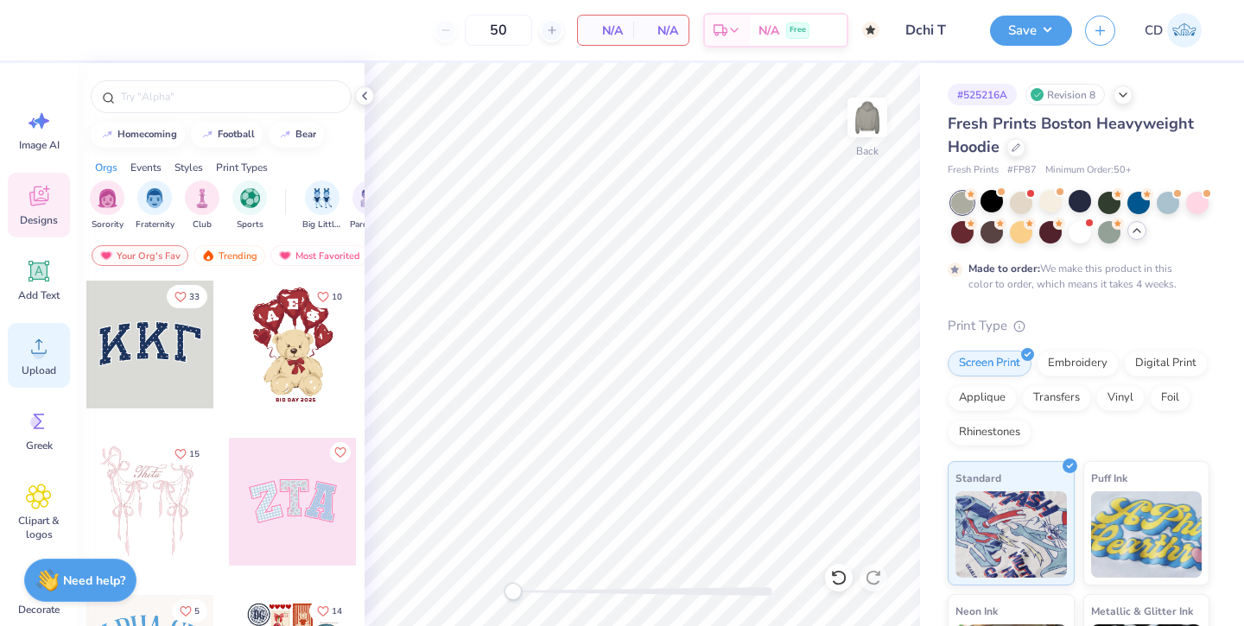
click at [38, 371] on span "Upload" at bounding box center [39, 371] width 35 height 14
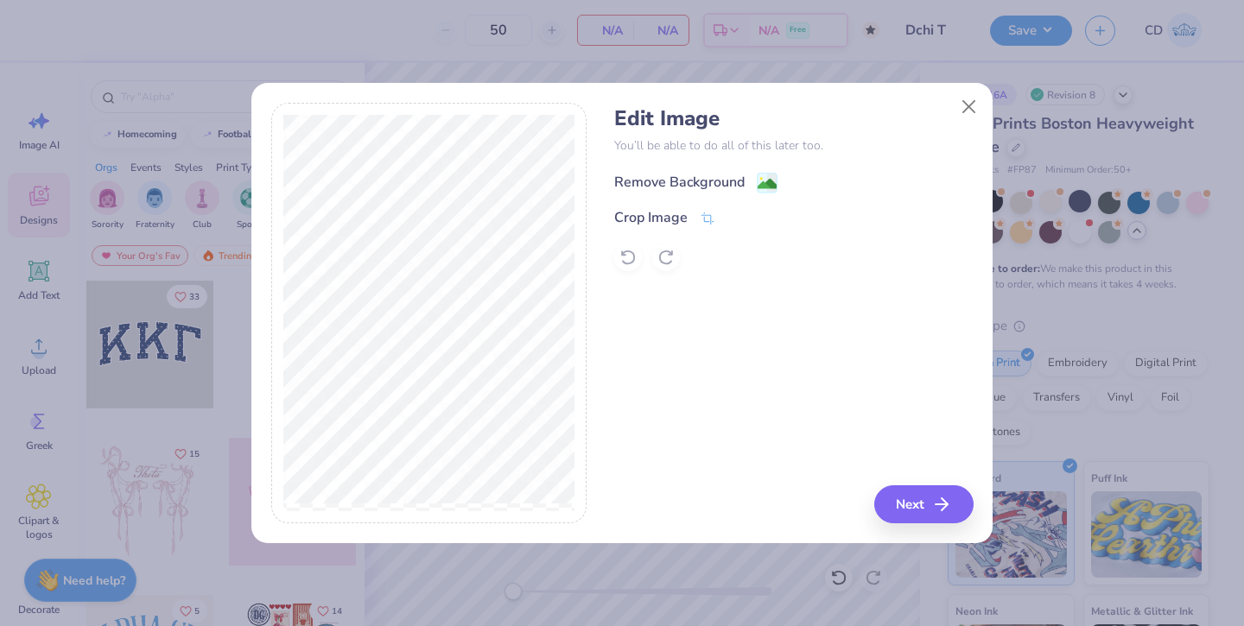
click at [720, 181] on div "Remove Background" at bounding box center [679, 182] width 130 height 21
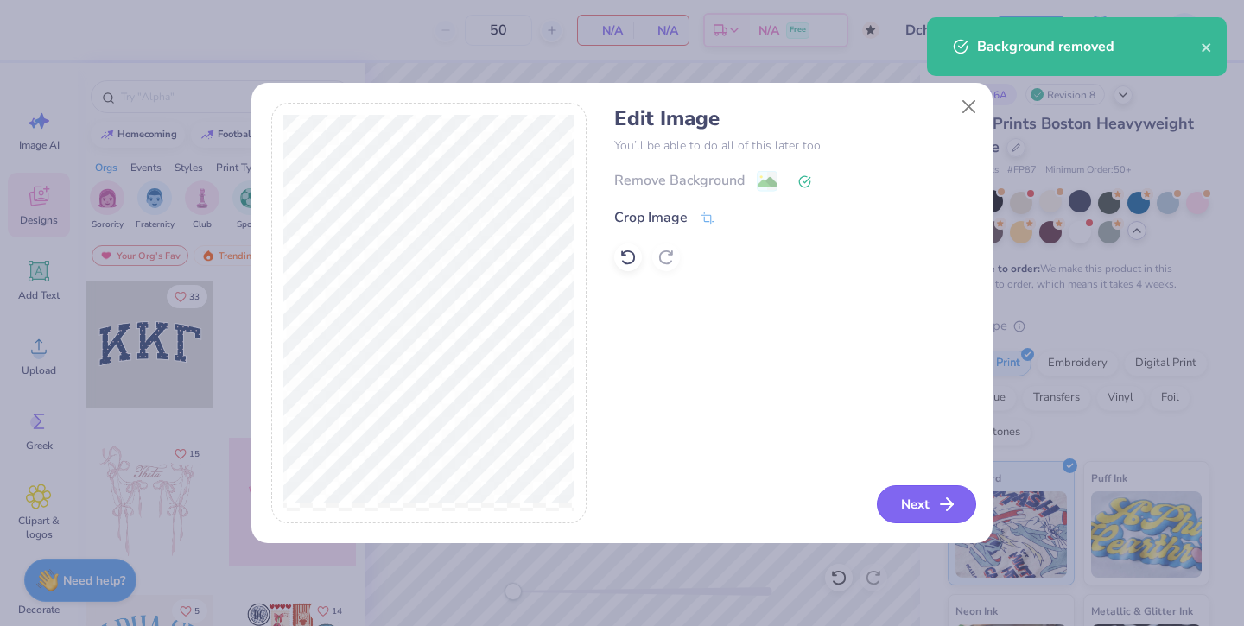
click at [907, 495] on button "Next" at bounding box center [926, 504] width 99 height 38
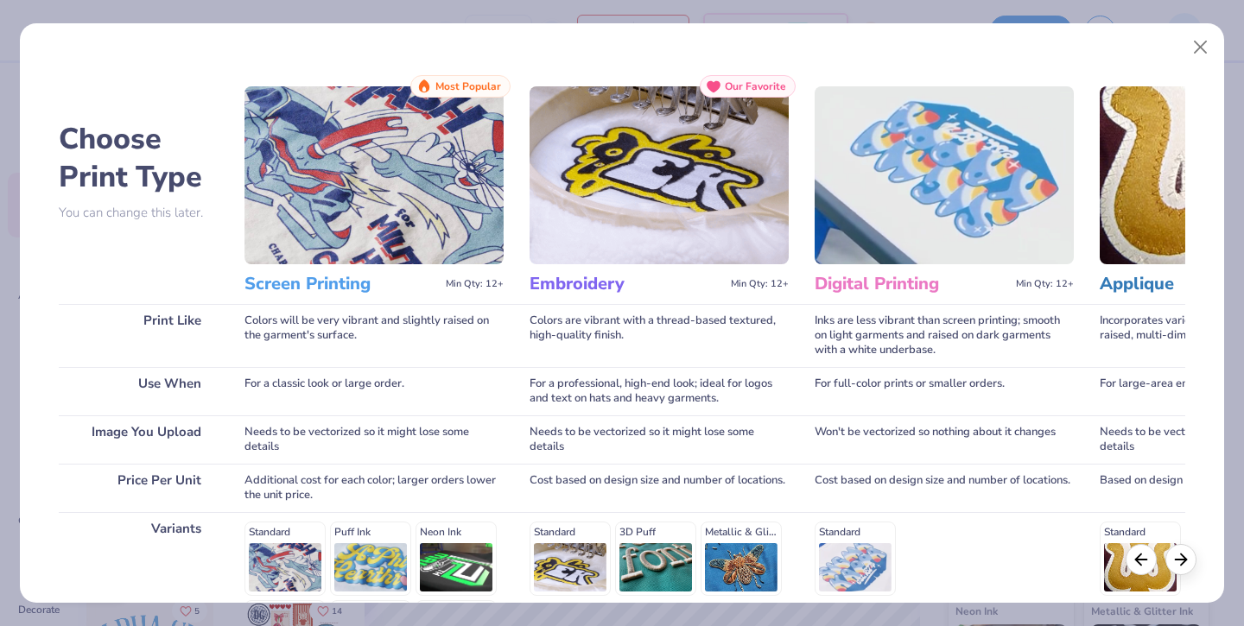
scroll to position [220, 0]
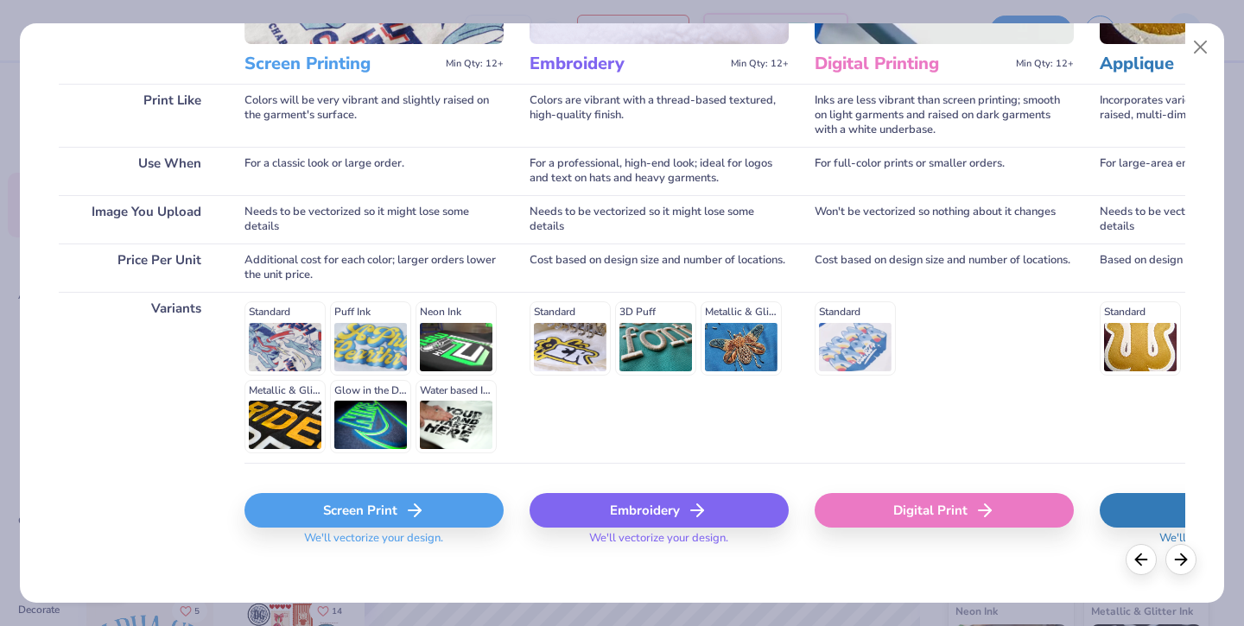
click at [451, 493] on div "Screen Print" at bounding box center [373, 510] width 259 height 35
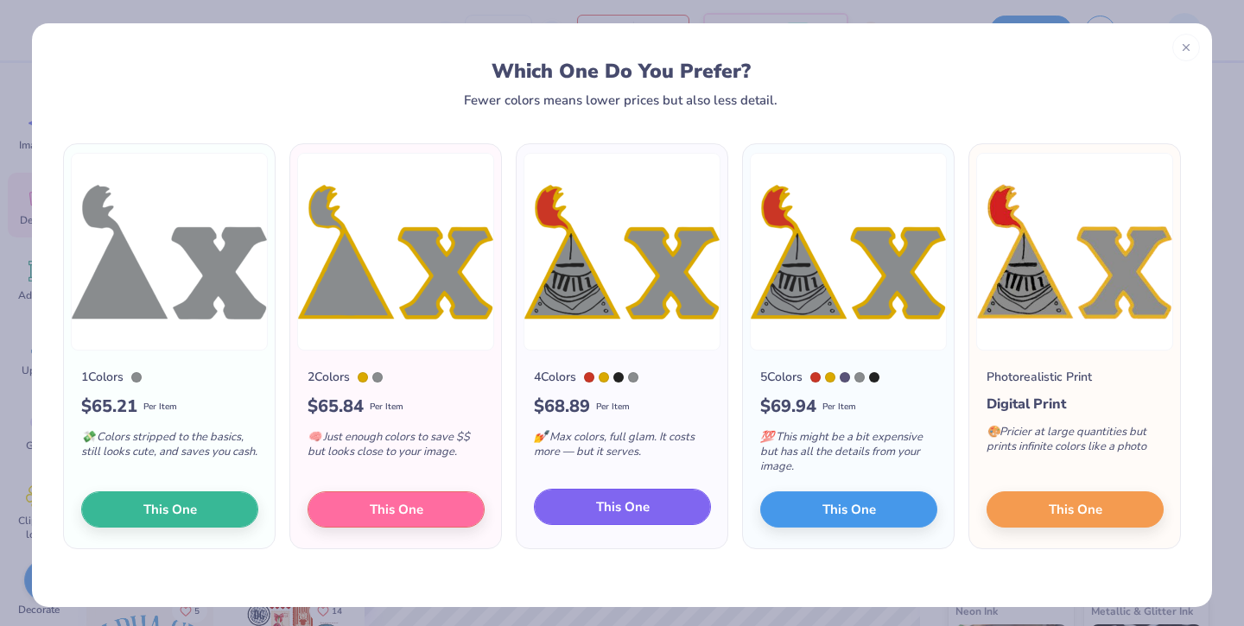
click at [635, 511] on span "This One" at bounding box center [623, 508] width 54 height 20
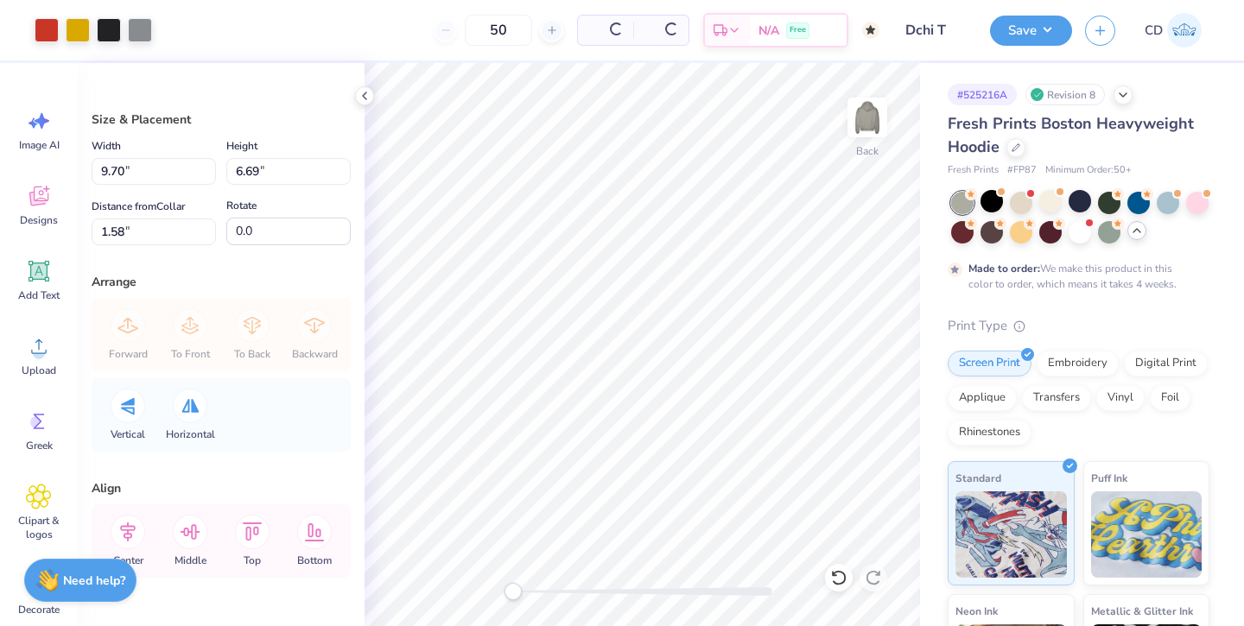
type input "9.70"
type input "6.69"
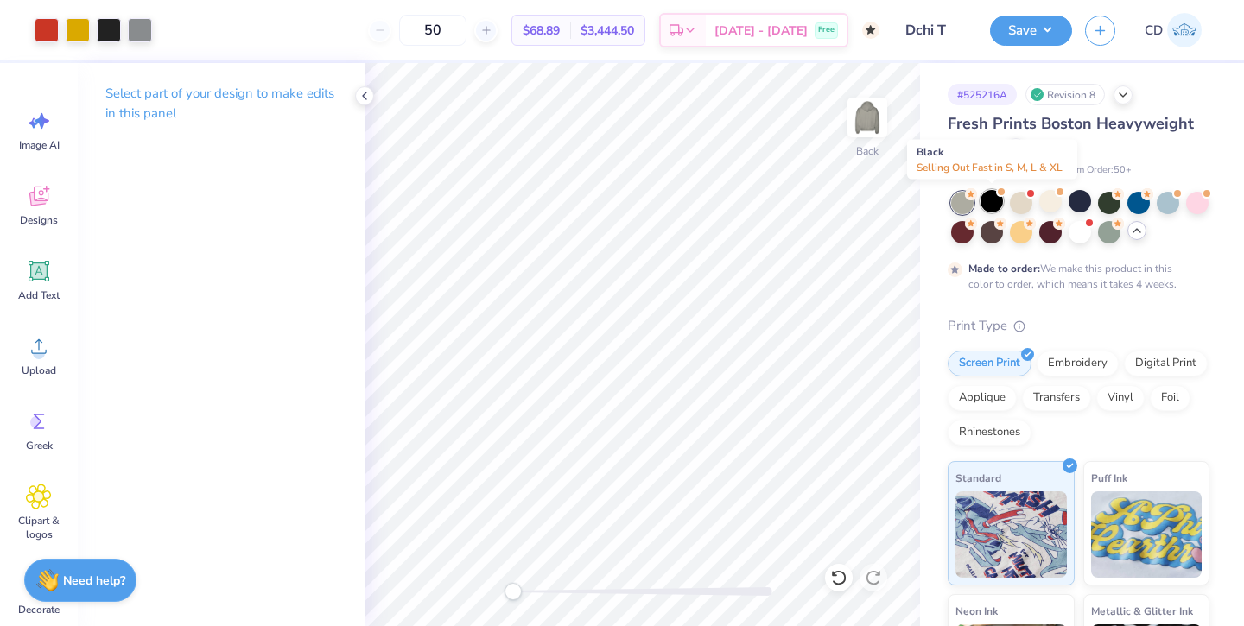
click at [991, 203] on div at bounding box center [991, 201] width 22 height 22
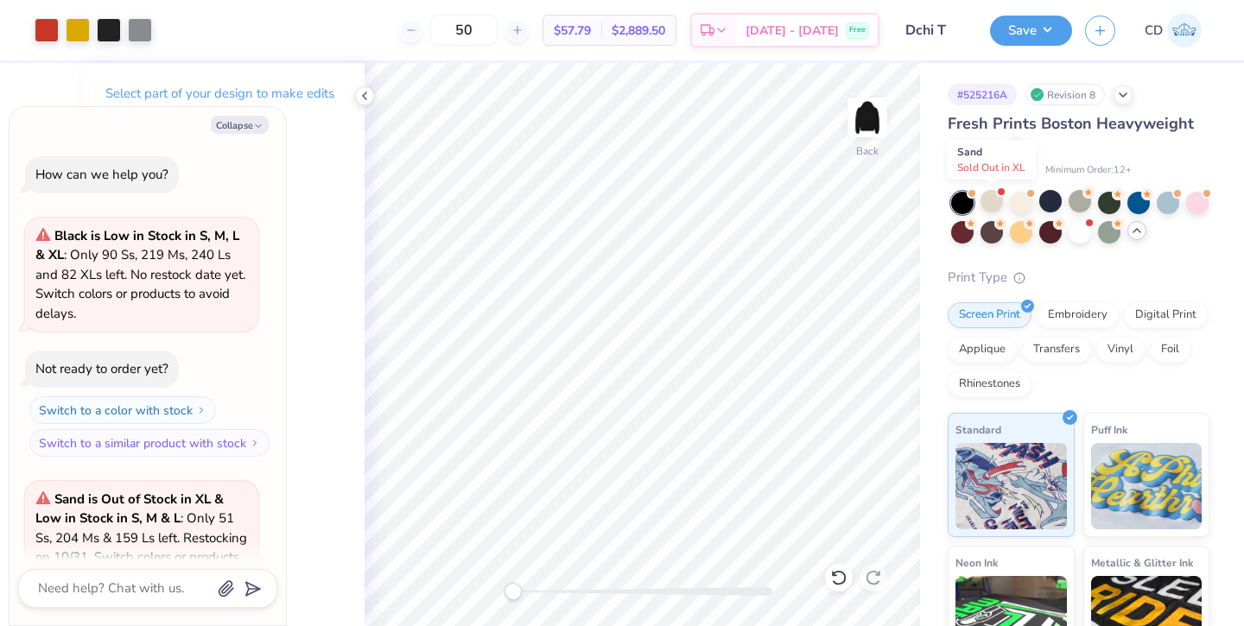
scroll to position [685, 0]
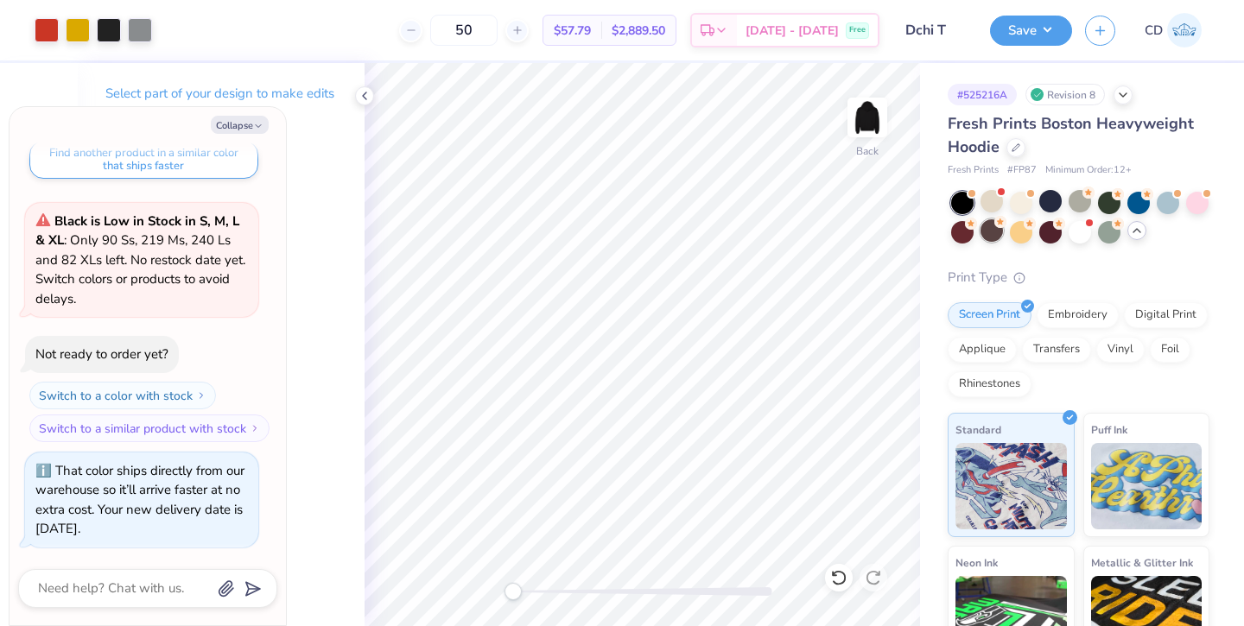
click at [994, 234] on div at bounding box center [991, 230] width 22 height 22
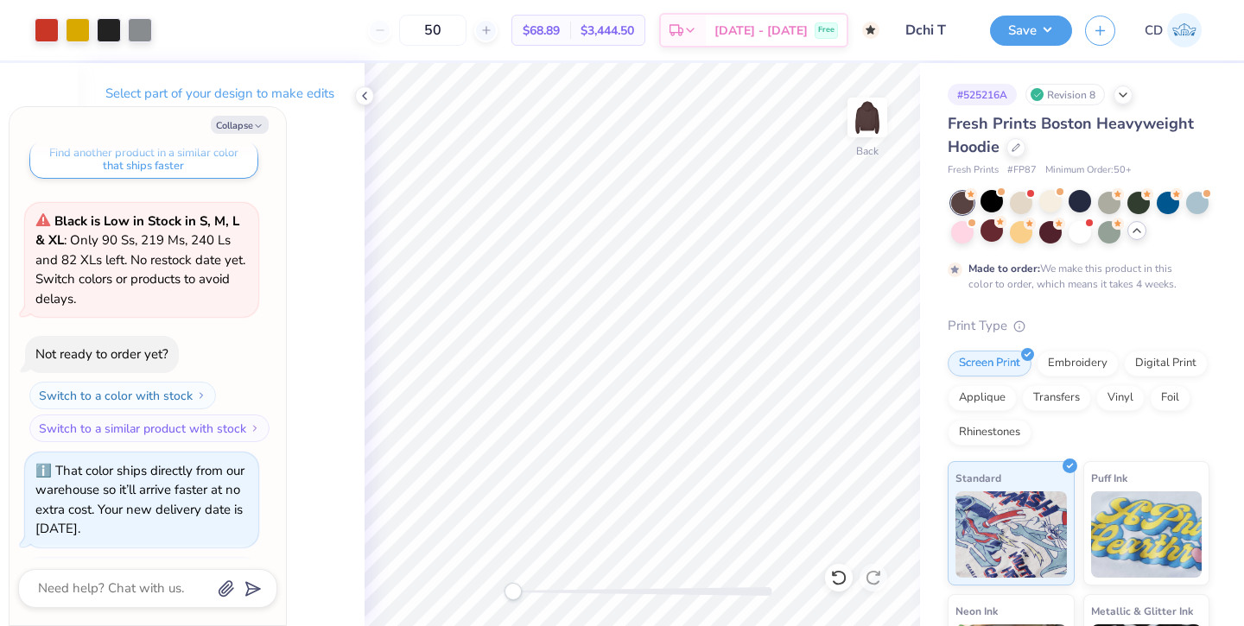
scroll to position [848, 0]
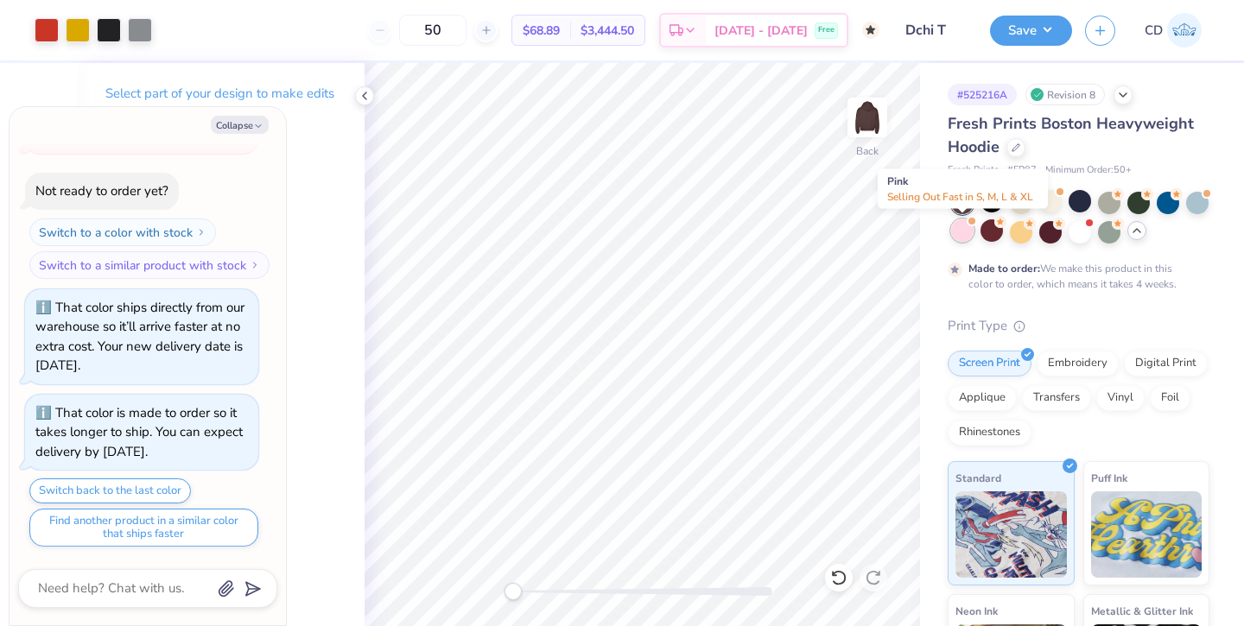
click at [961, 232] on div at bounding box center [962, 230] width 22 height 22
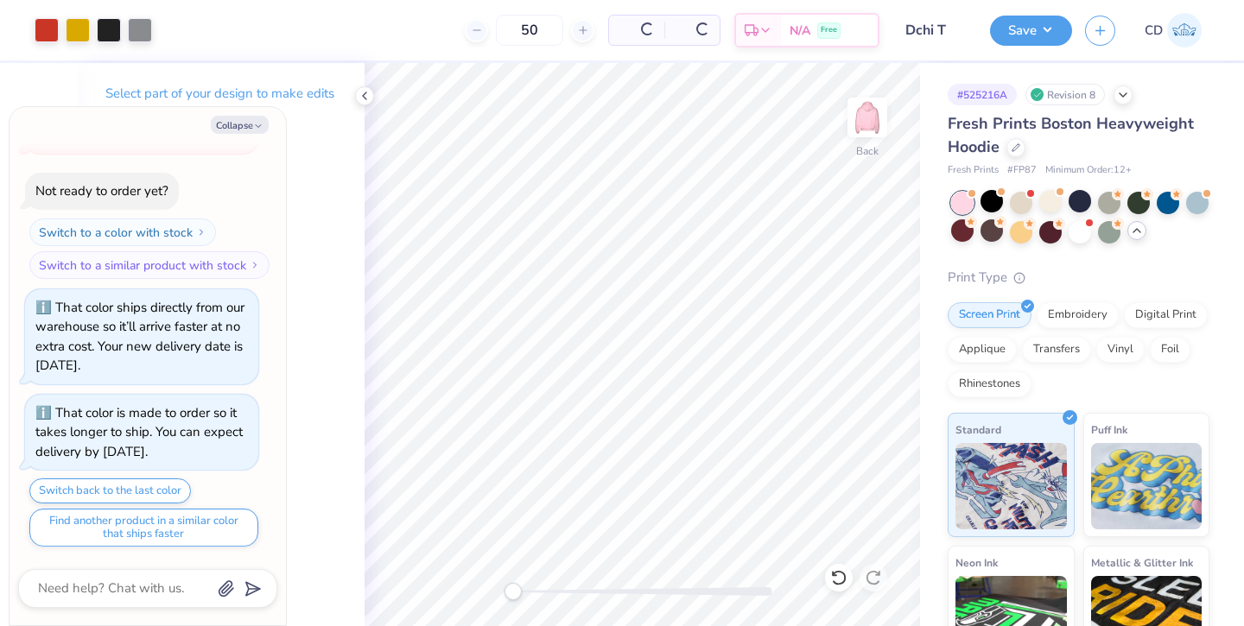
scroll to position [1217, 0]
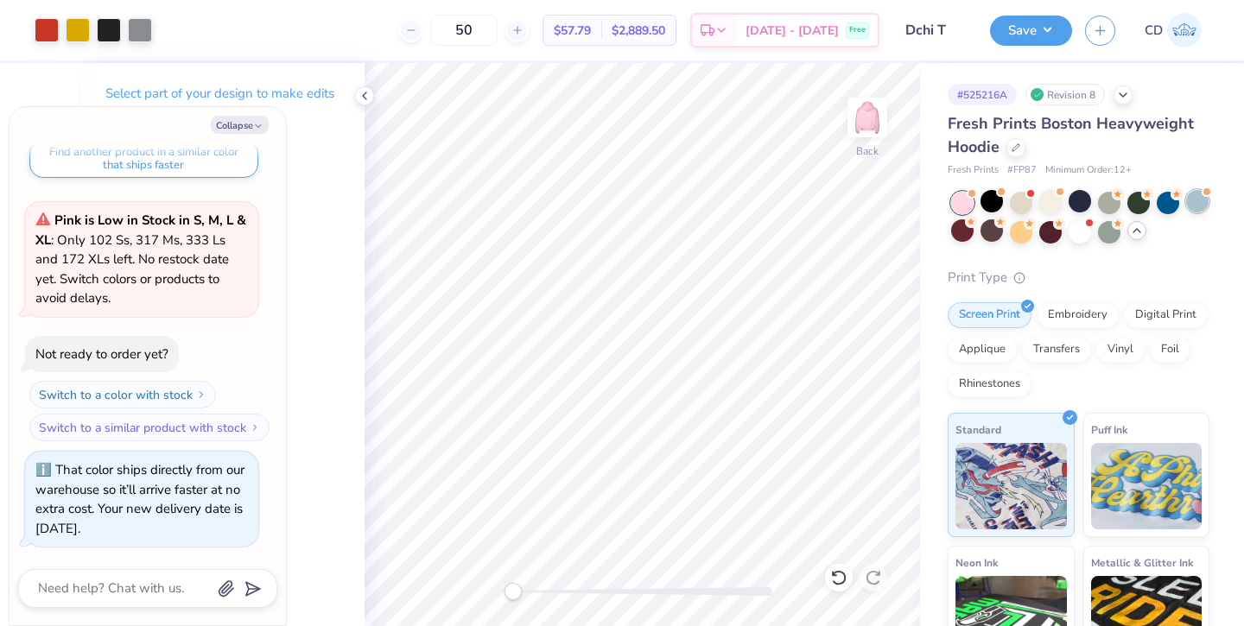
click at [1198, 206] on div at bounding box center [1197, 201] width 22 height 22
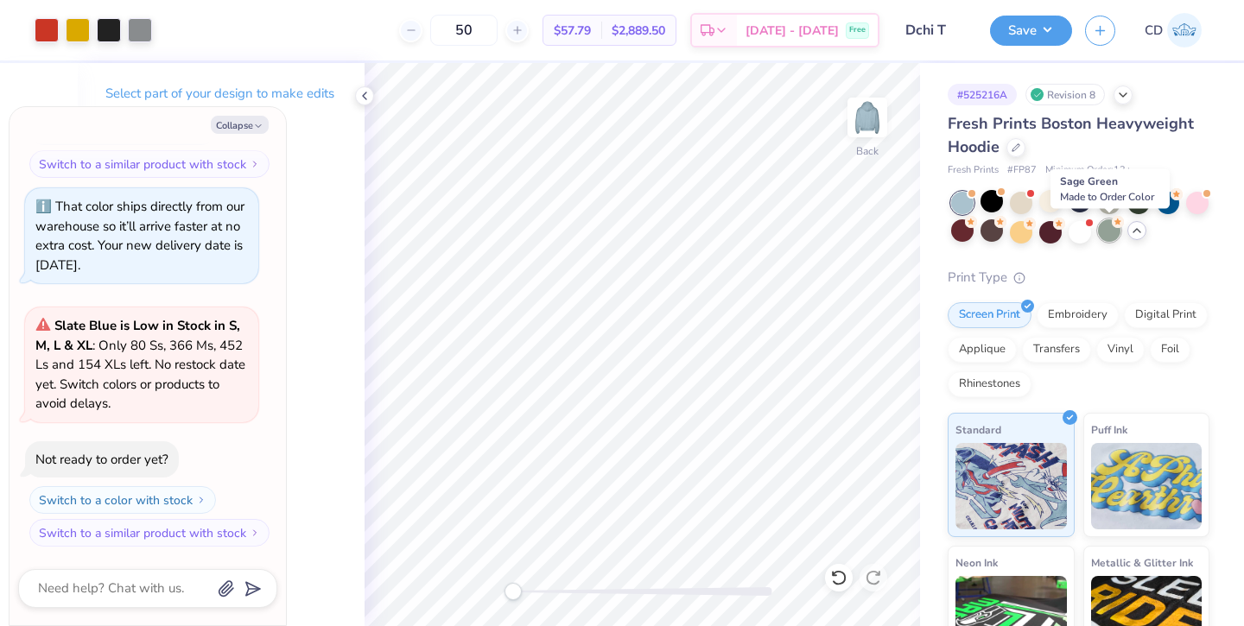
click at [1107, 234] on div at bounding box center [1109, 230] width 22 height 22
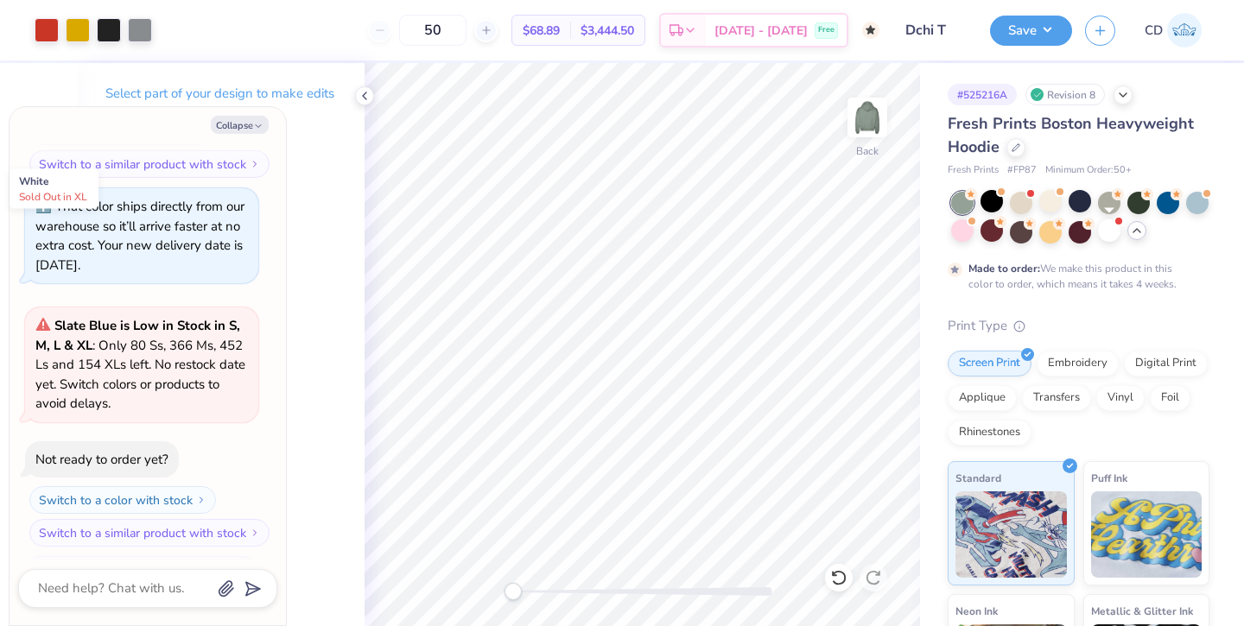
scroll to position [1643, 0]
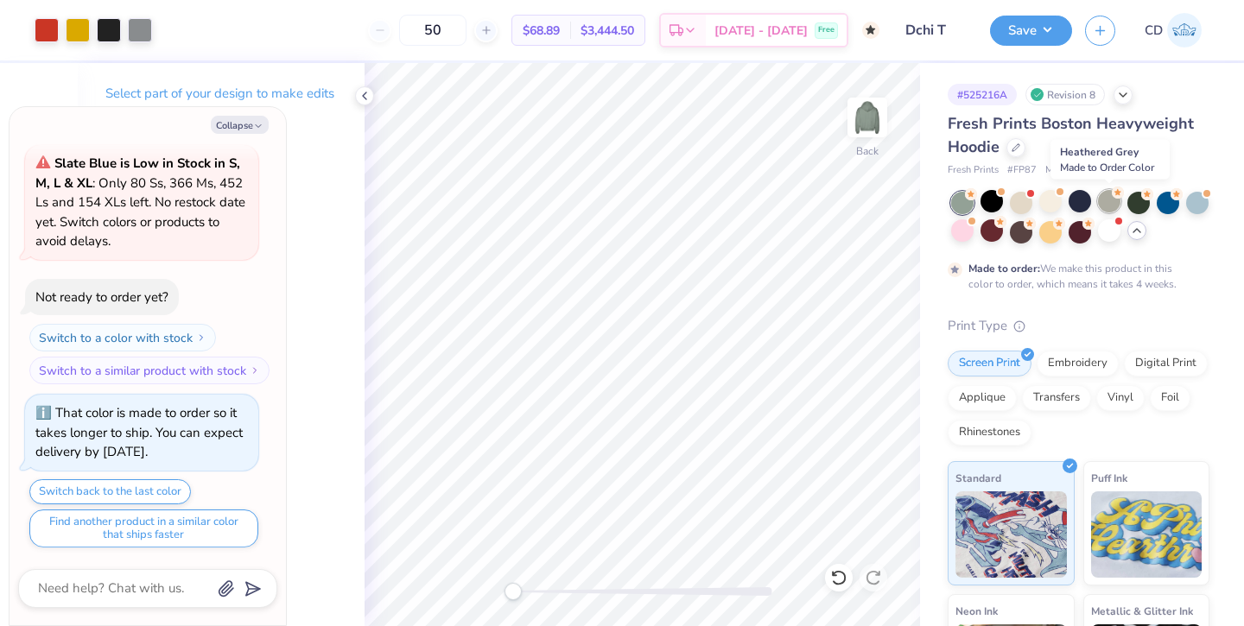
click at [1109, 204] on div at bounding box center [1109, 201] width 22 height 22
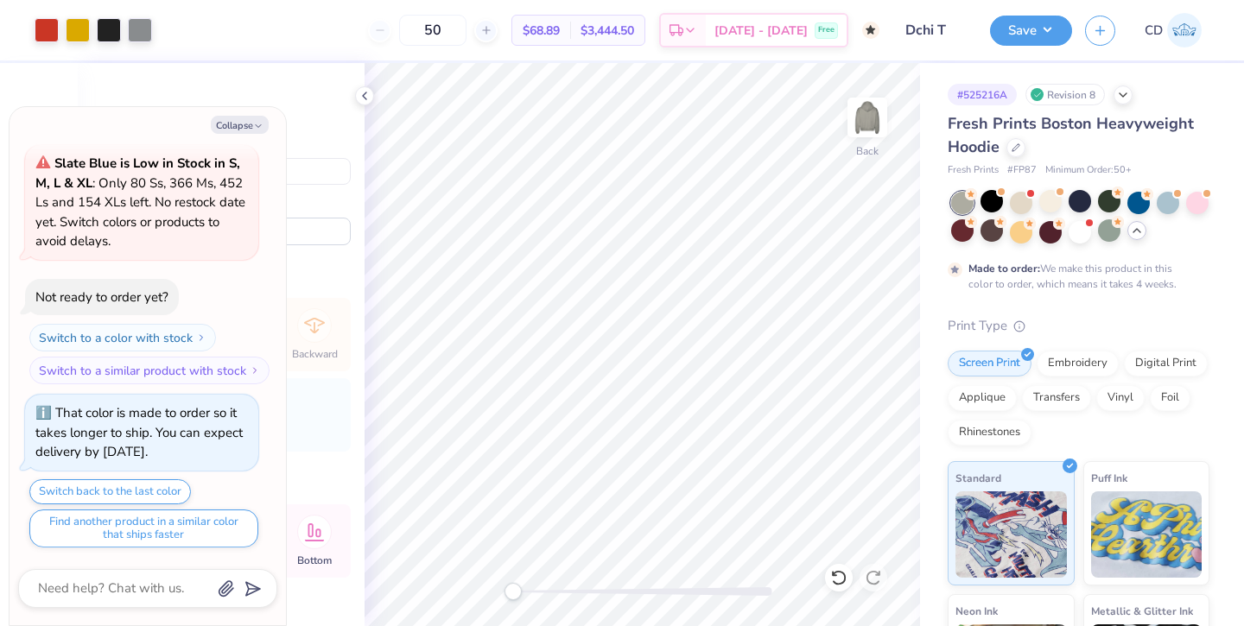
type textarea "x"
type input "9.13"
type input "6.29"
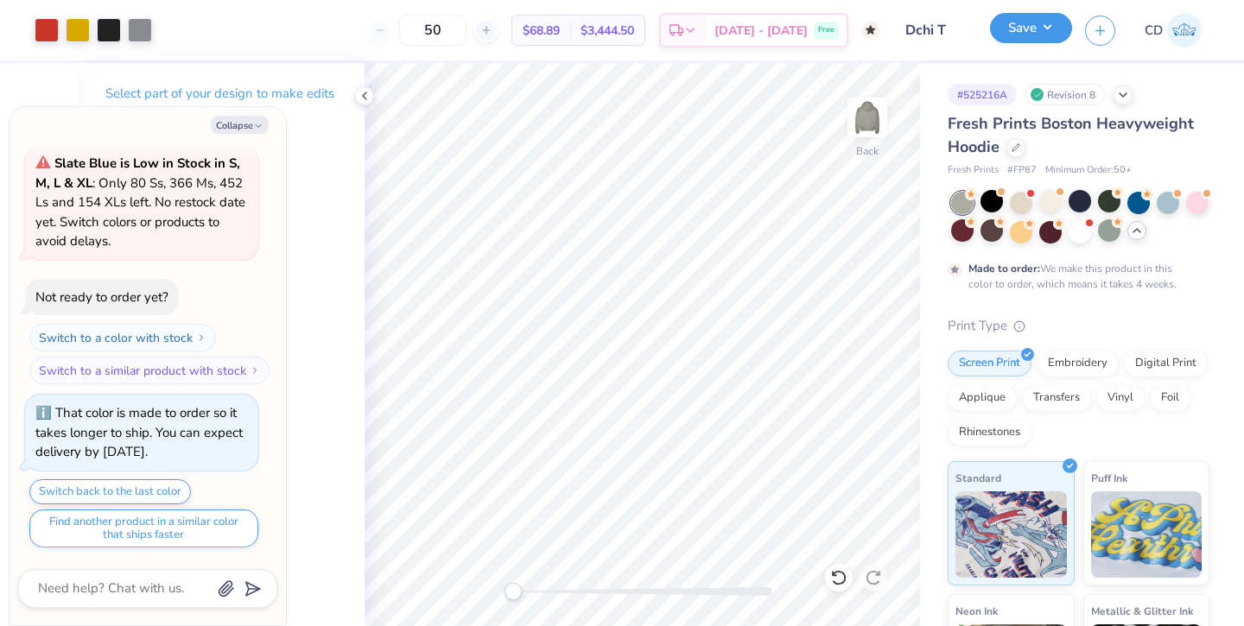
click at [1043, 35] on button "Save" at bounding box center [1031, 28] width 82 height 30
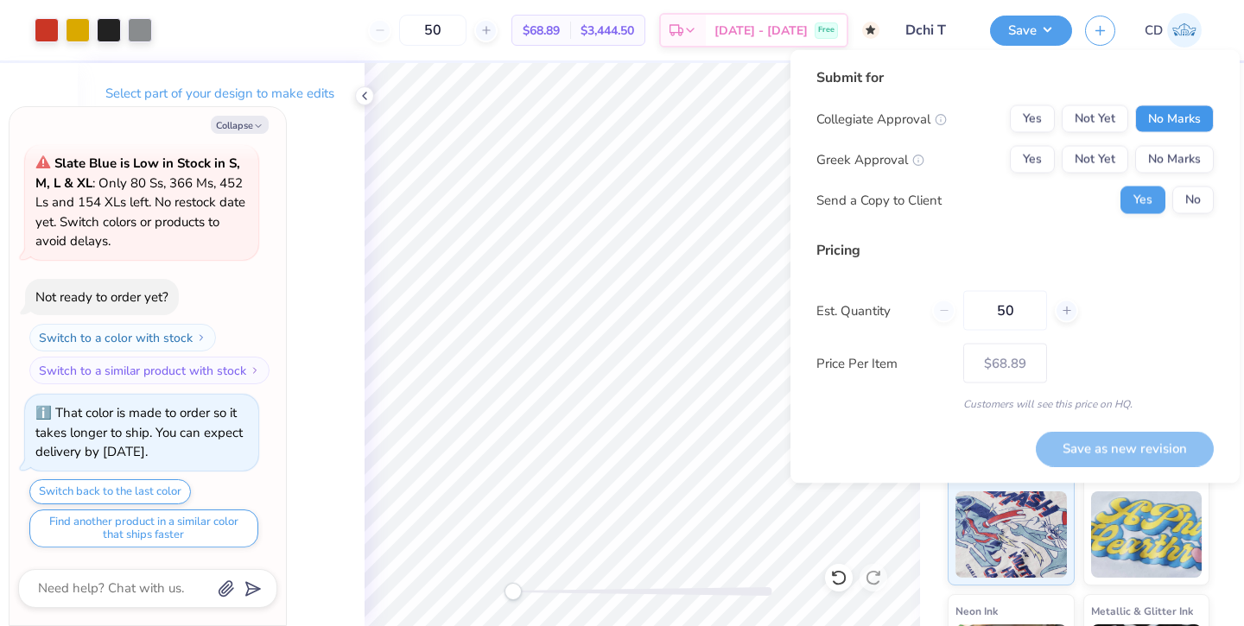
click at [1161, 111] on button "No Marks" at bounding box center [1174, 119] width 79 height 28
click at [1163, 160] on button "No Marks" at bounding box center [1174, 160] width 79 height 28
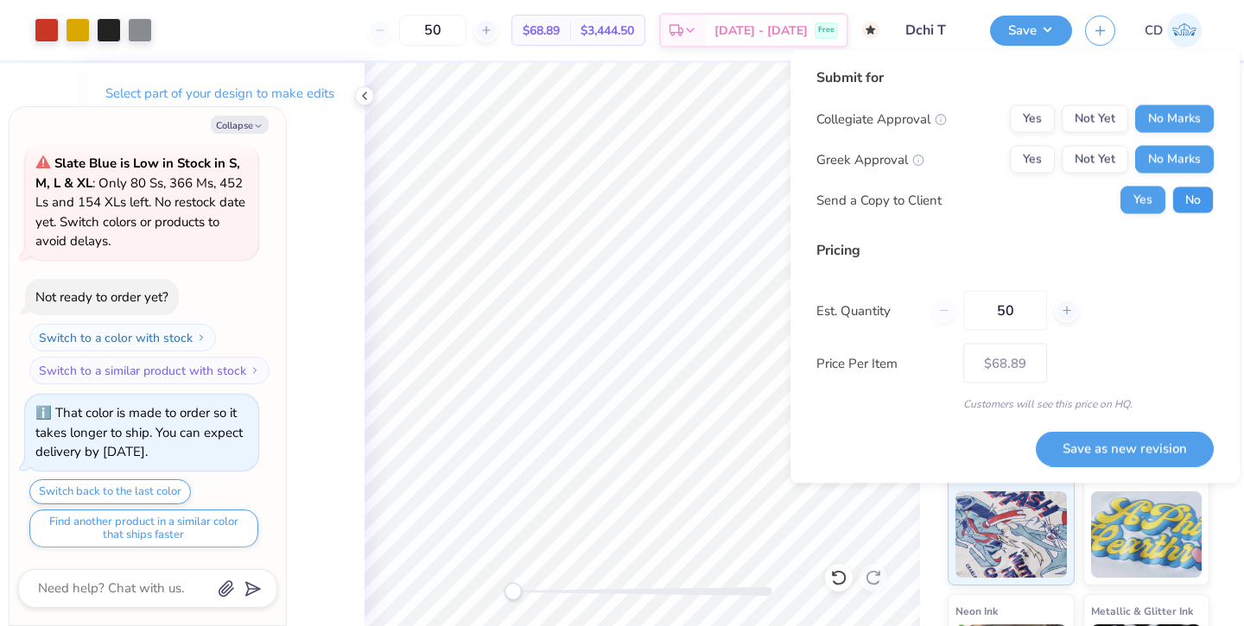
click at [1191, 190] on button "No" at bounding box center [1192, 201] width 41 height 28
click at [1095, 450] on button "Save as new revision" at bounding box center [1125, 448] width 178 height 35
type textarea "x"
type input "– –"
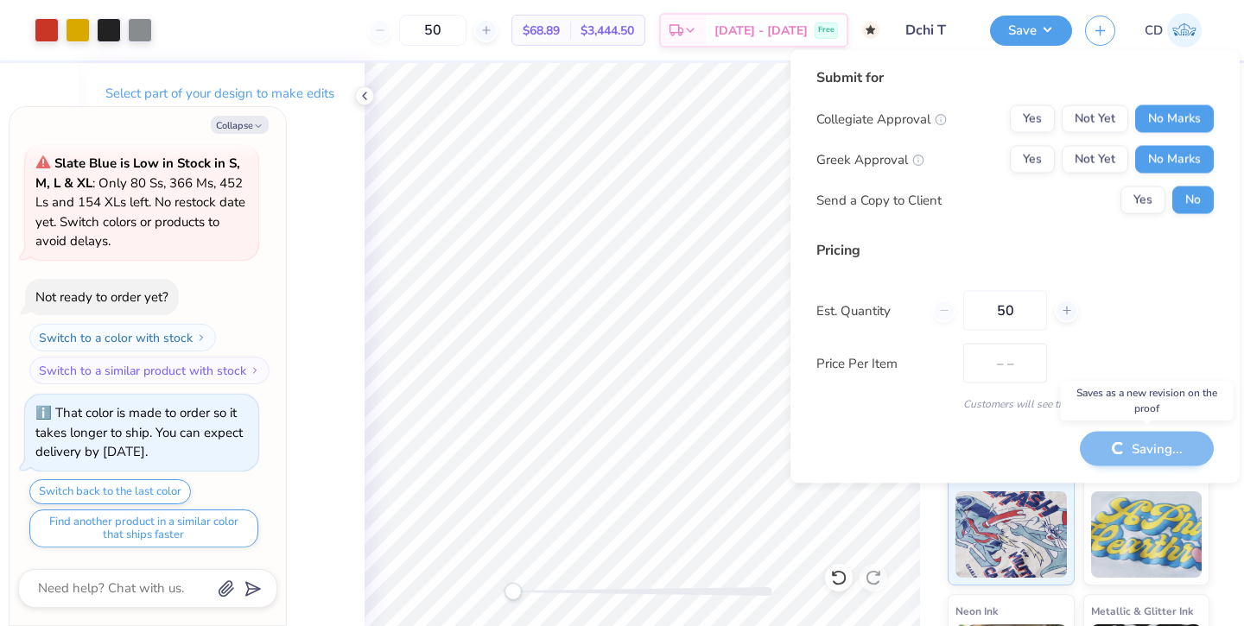
type textarea "x"
type input "$68.89"
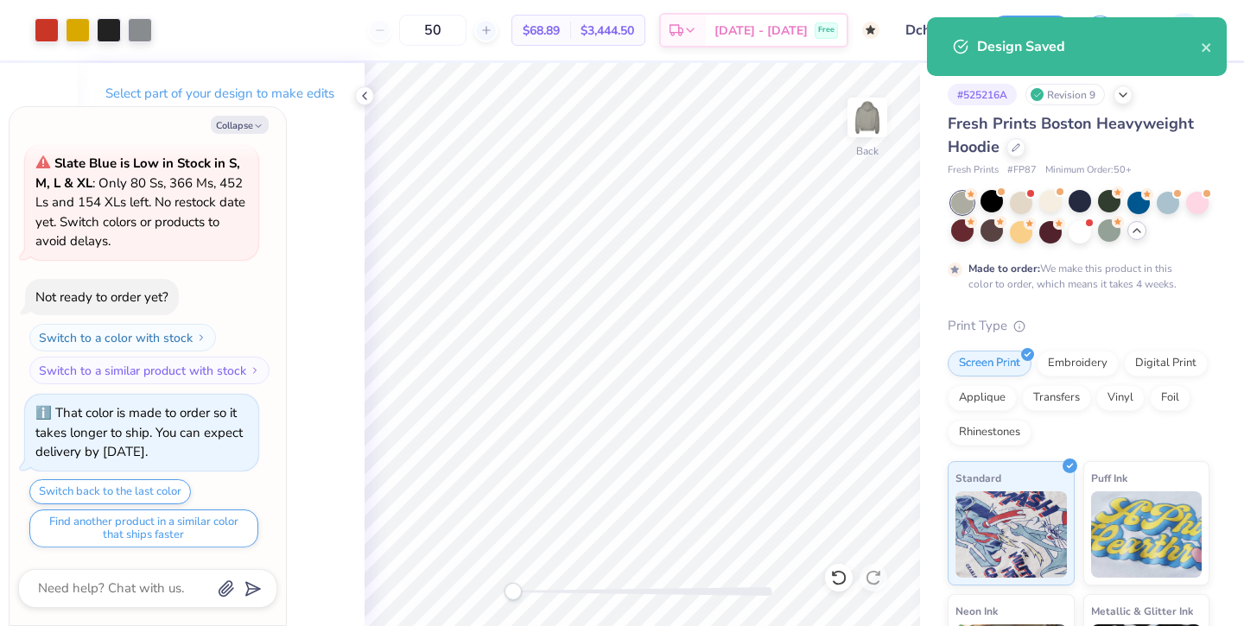
type textarea "x"
